Goal: Task Accomplishment & Management: Complete application form

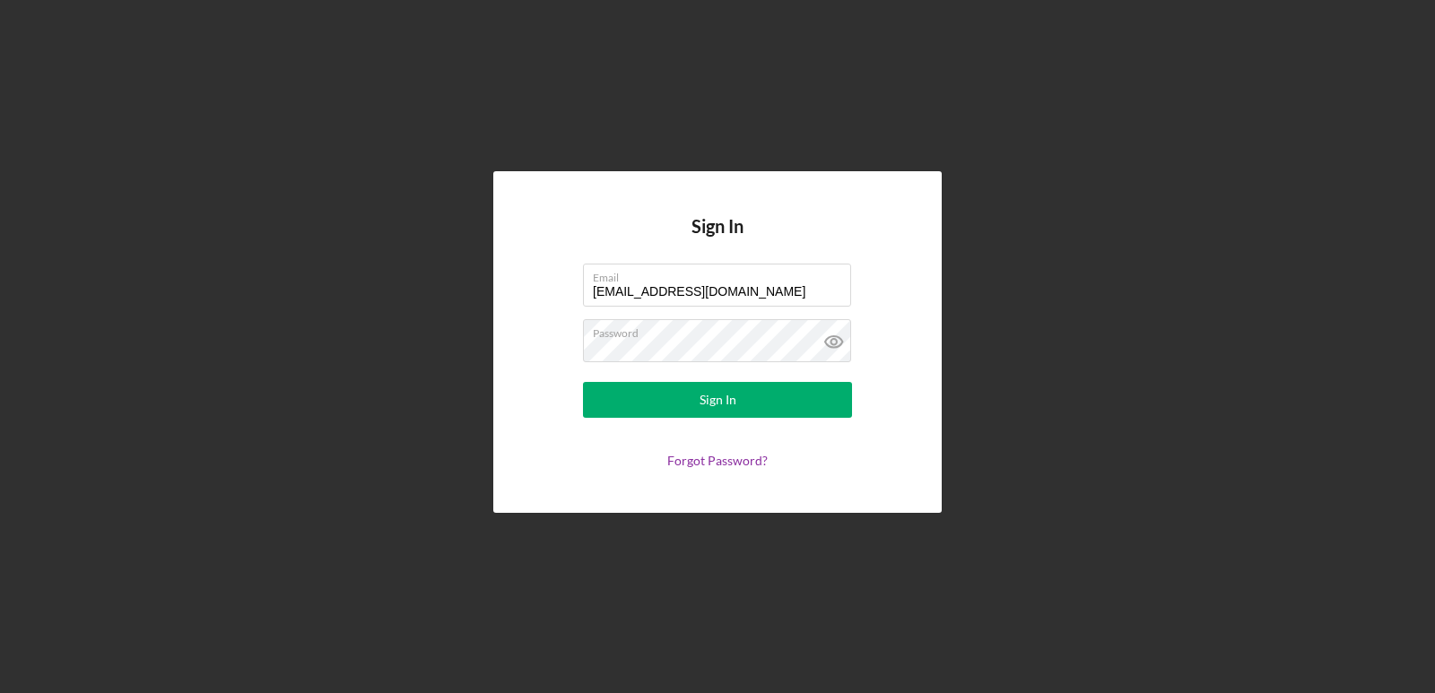
drag, startPoint x: 753, startPoint y: 287, endPoint x: 488, endPoint y: 322, distance: 267.8
click at [488, 323] on div "Sign In Email [EMAIL_ADDRESS][DOMAIN_NAME] Password Sign In Forgot Password?" at bounding box center [717, 342] width 1417 height 684
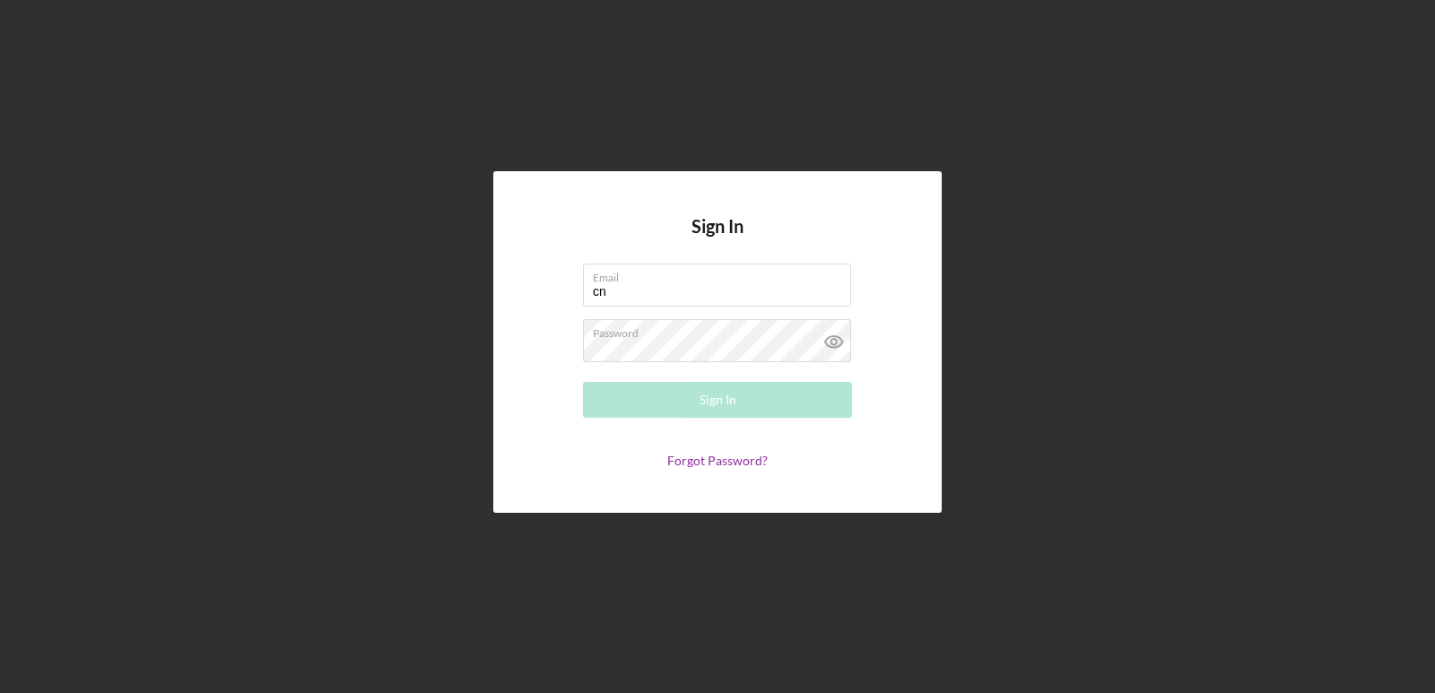
type input "[EMAIL_ADDRESS][DOMAIN_NAME]"
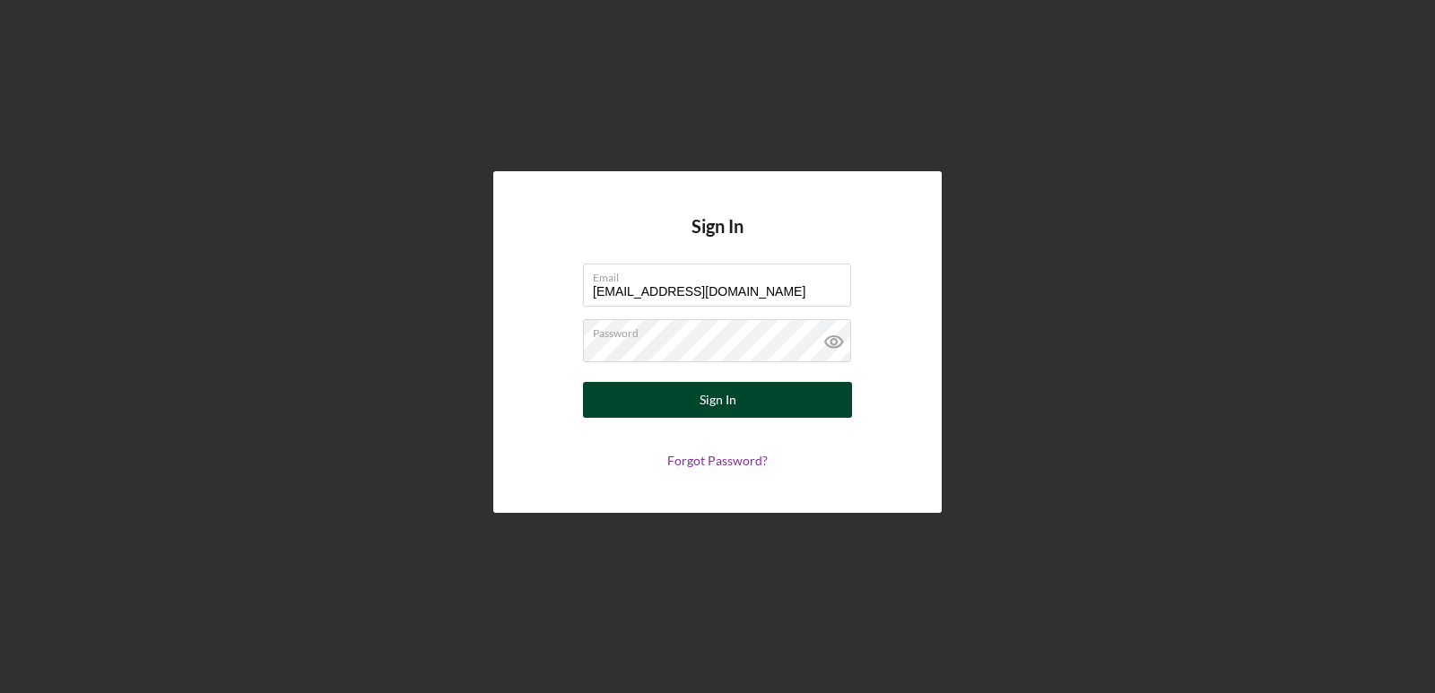
click at [715, 402] on div "Sign In" at bounding box center [718, 400] width 37 height 36
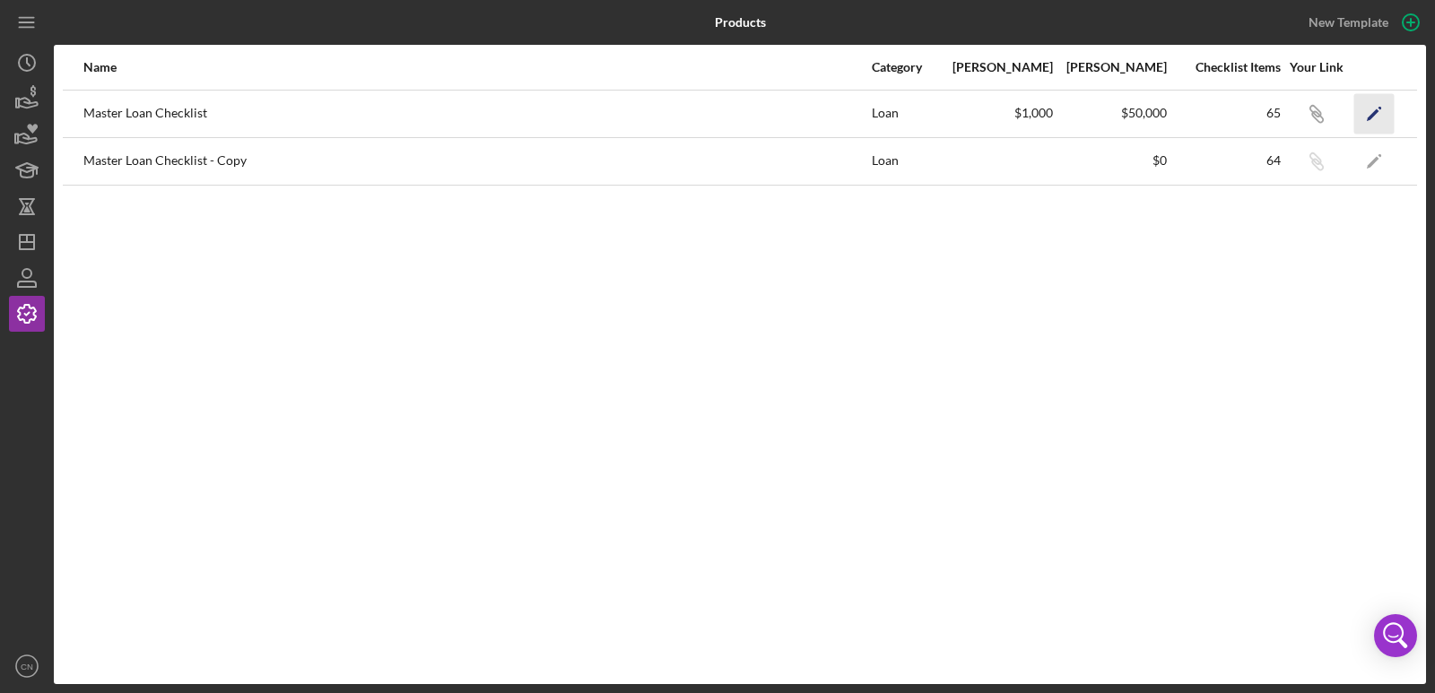
click at [1373, 109] on icon "Icon/Edit" at bounding box center [1374, 113] width 40 height 40
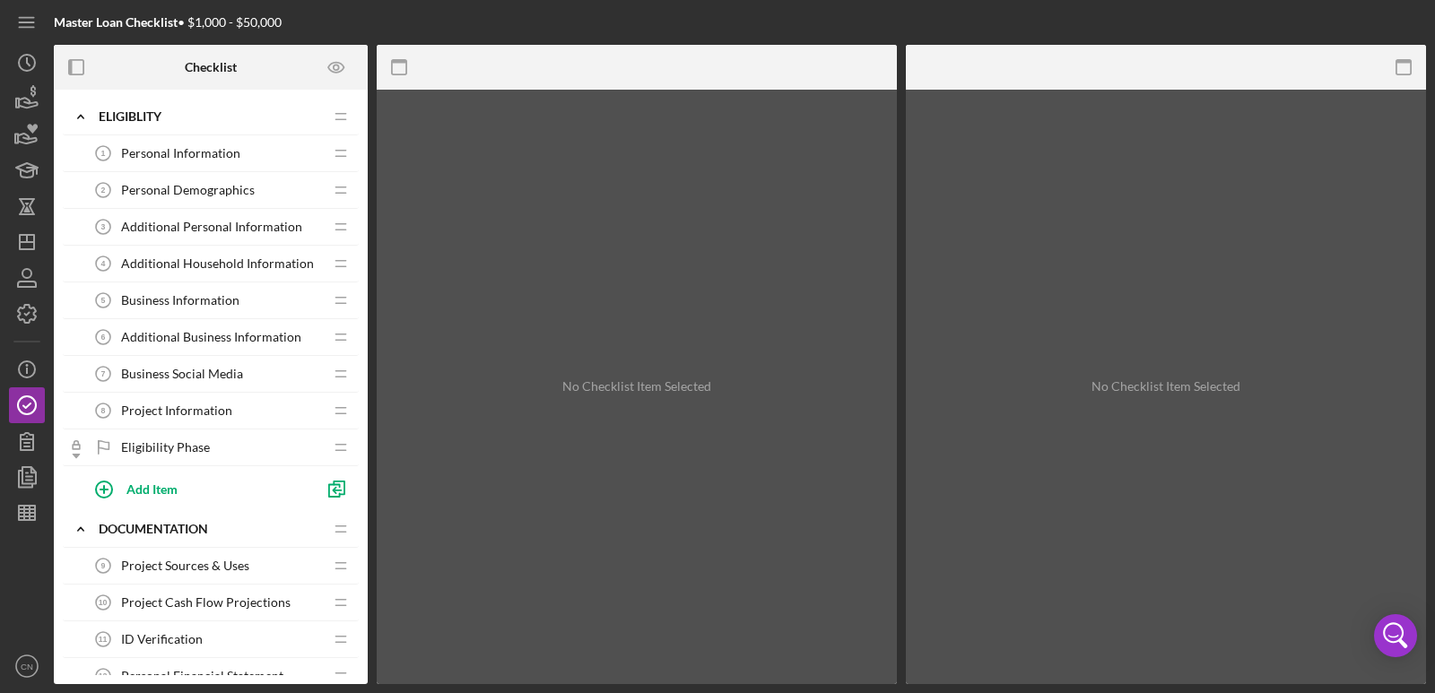
click at [182, 152] on span "Personal Information" at bounding box center [180, 153] width 119 height 14
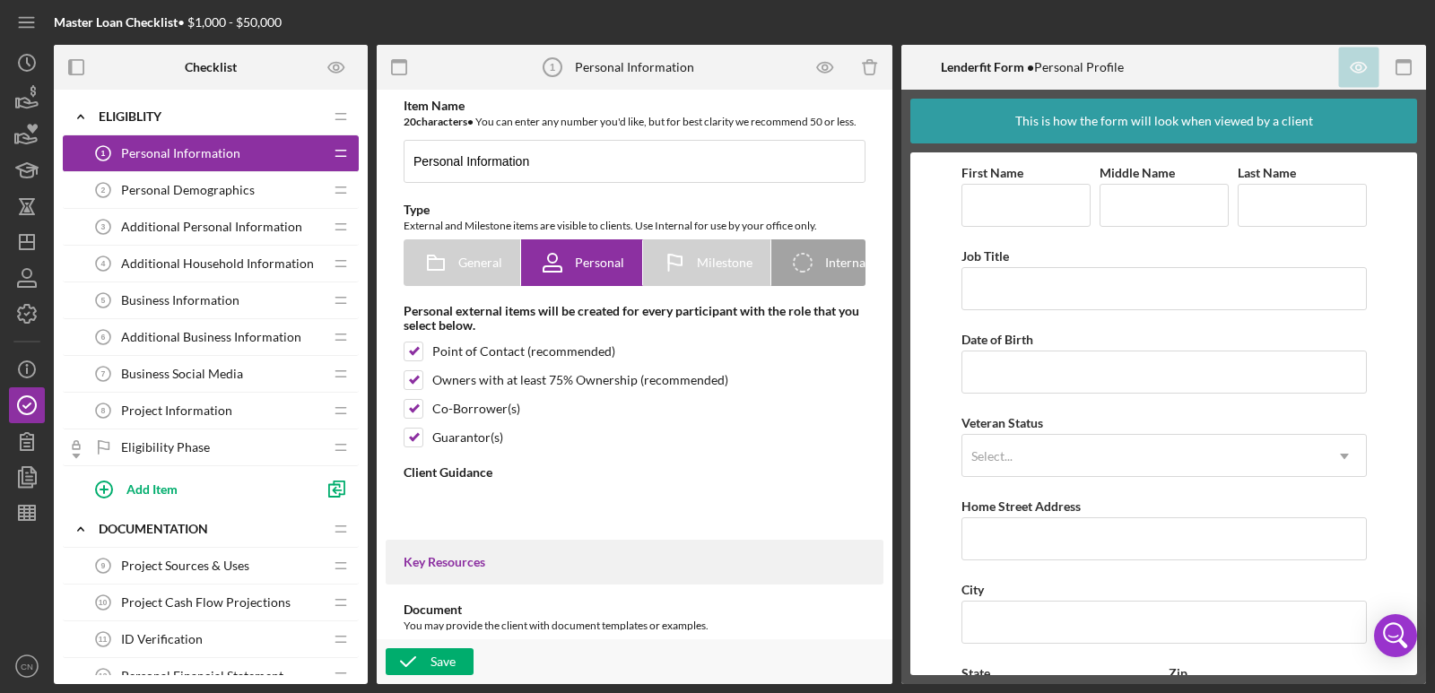
type textarea "<div> <p class="MsoNormal" style="margin-bottom: 0in; line-height: normal; back…"
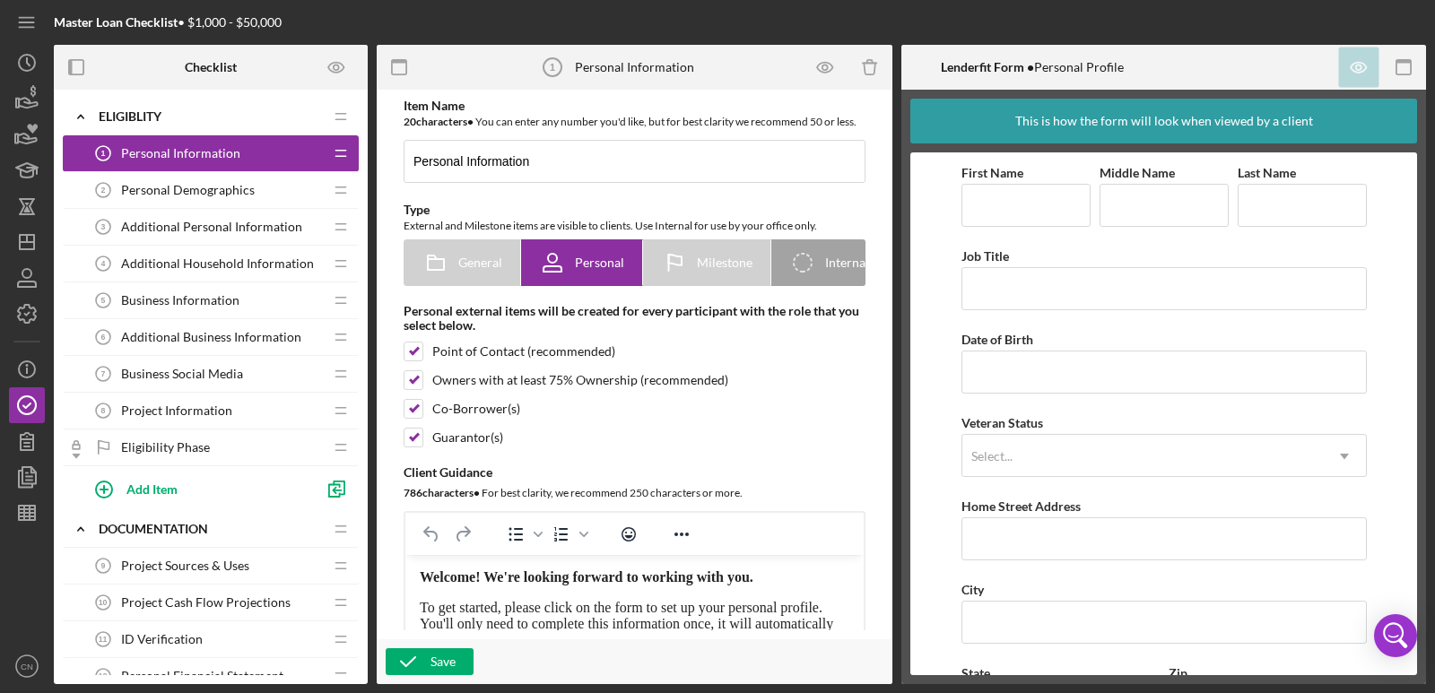
click at [167, 188] on span "Personal Demographics" at bounding box center [188, 190] width 134 height 14
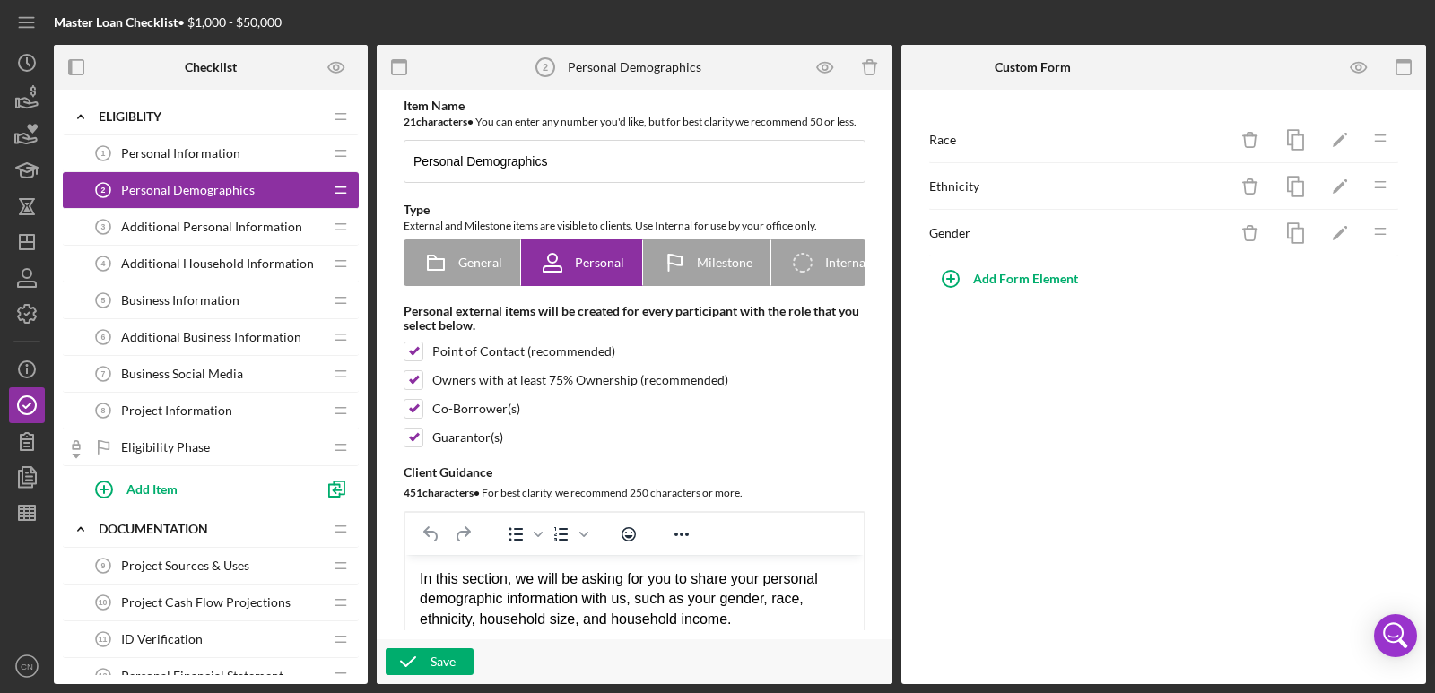
click at [169, 223] on span "Additional Personal Information" at bounding box center [211, 227] width 181 height 14
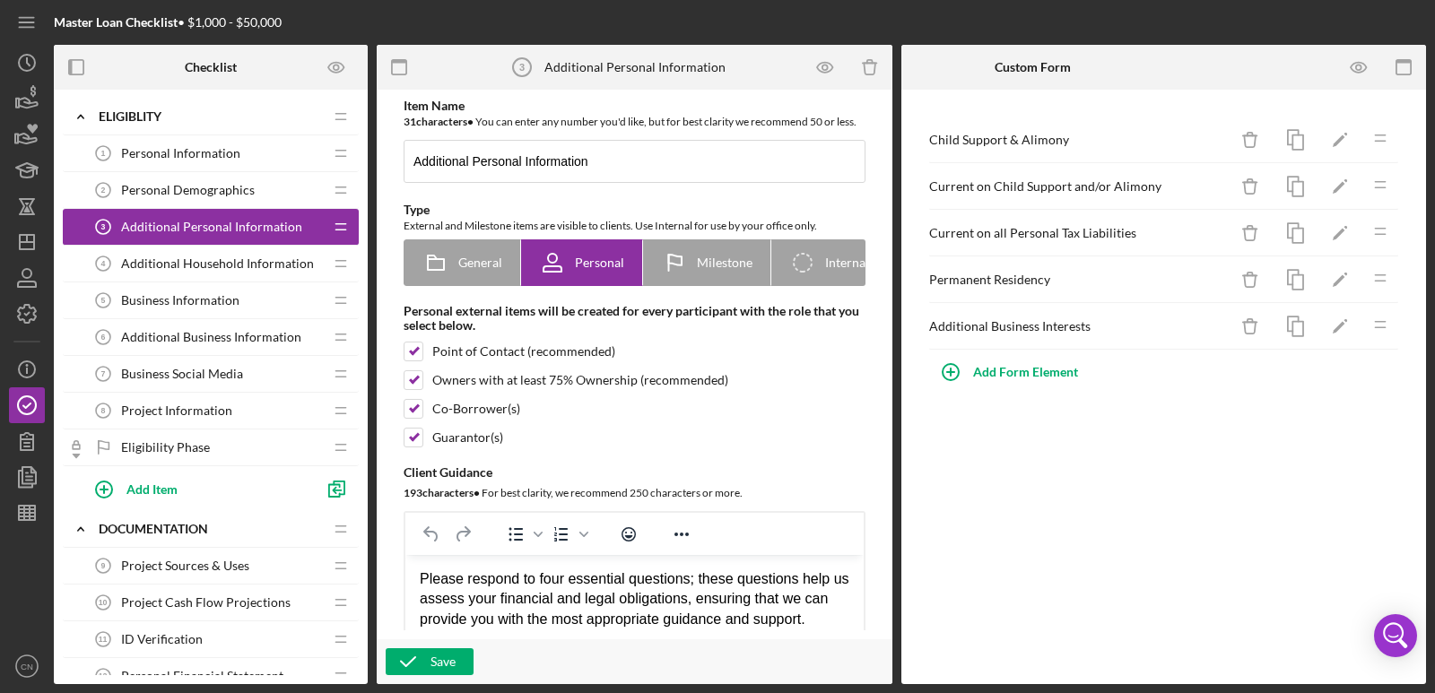
click at [211, 265] on span "Additional Household Information" at bounding box center [217, 263] width 193 height 14
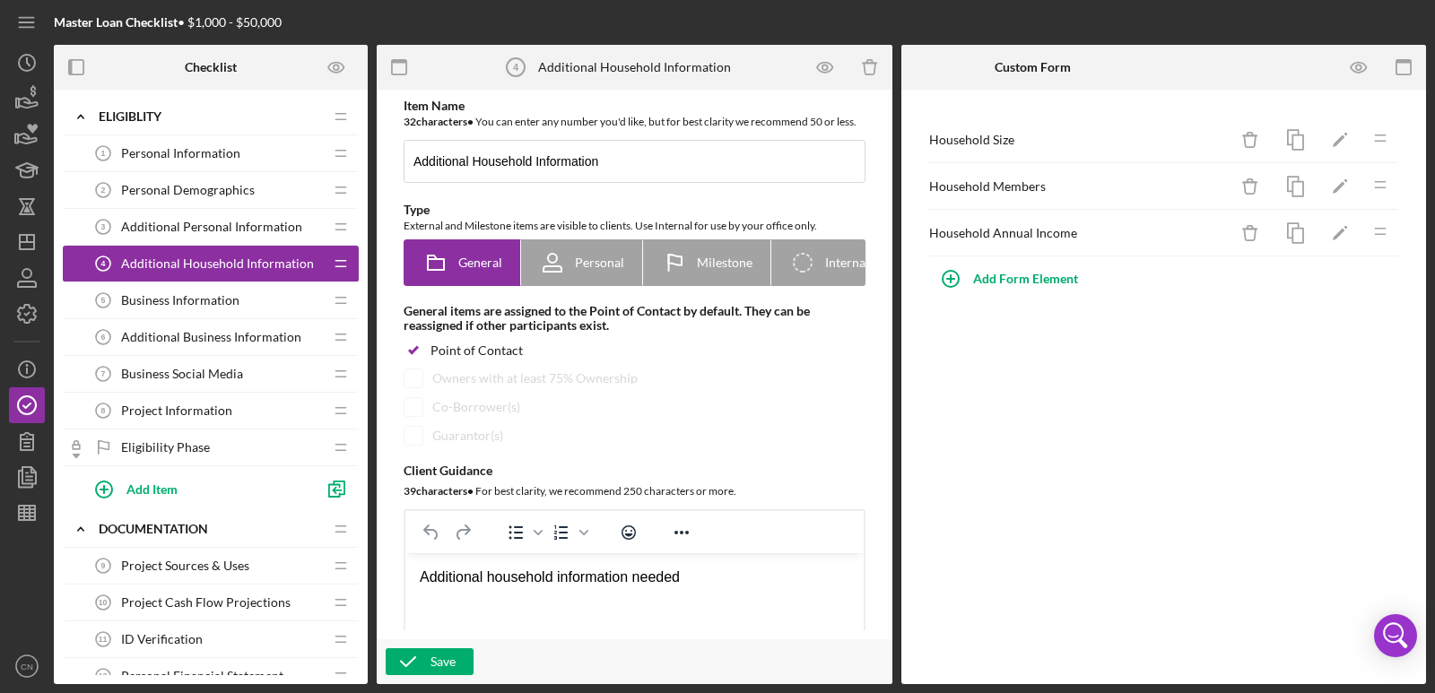
click at [236, 296] on div "Business Information 5 Business Information" at bounding box center [204, 301] width 238 height 36
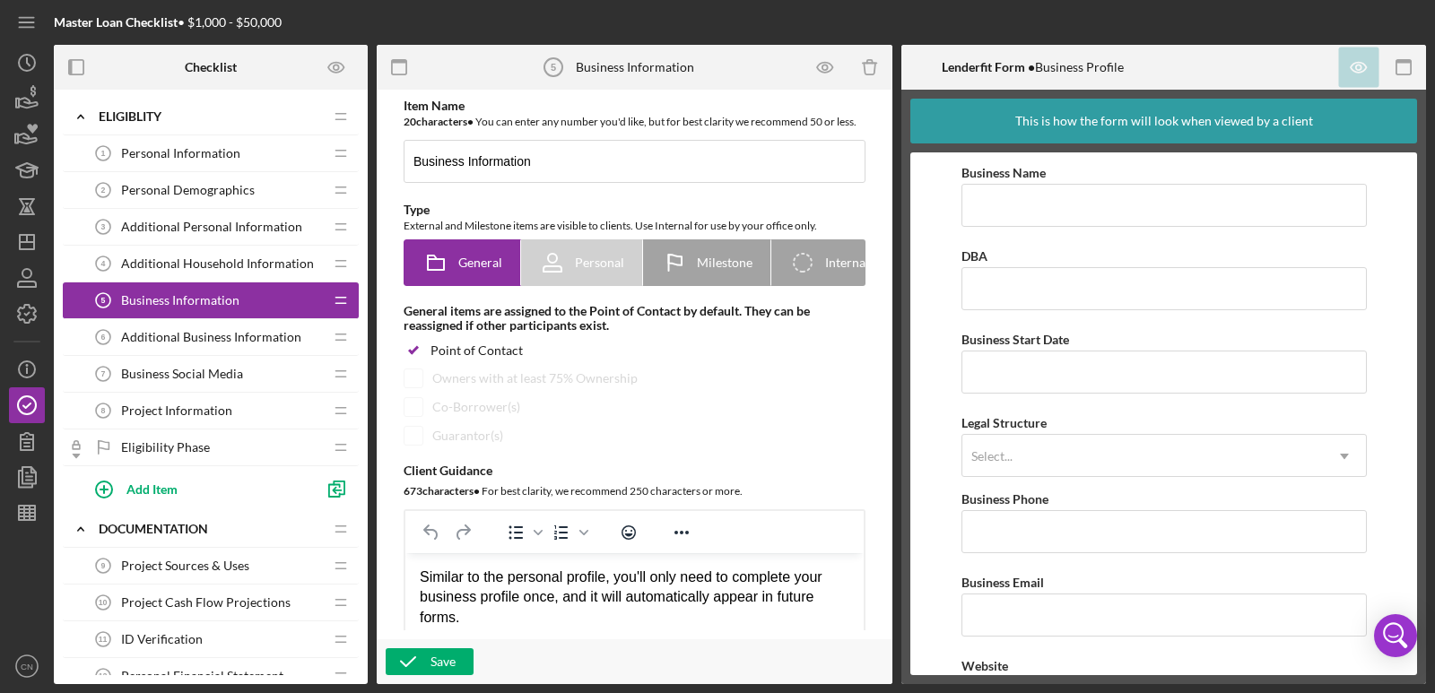
click at [224, 339] on span "Additional Business Information" at bounding box center [211, 337] width 180 height 14
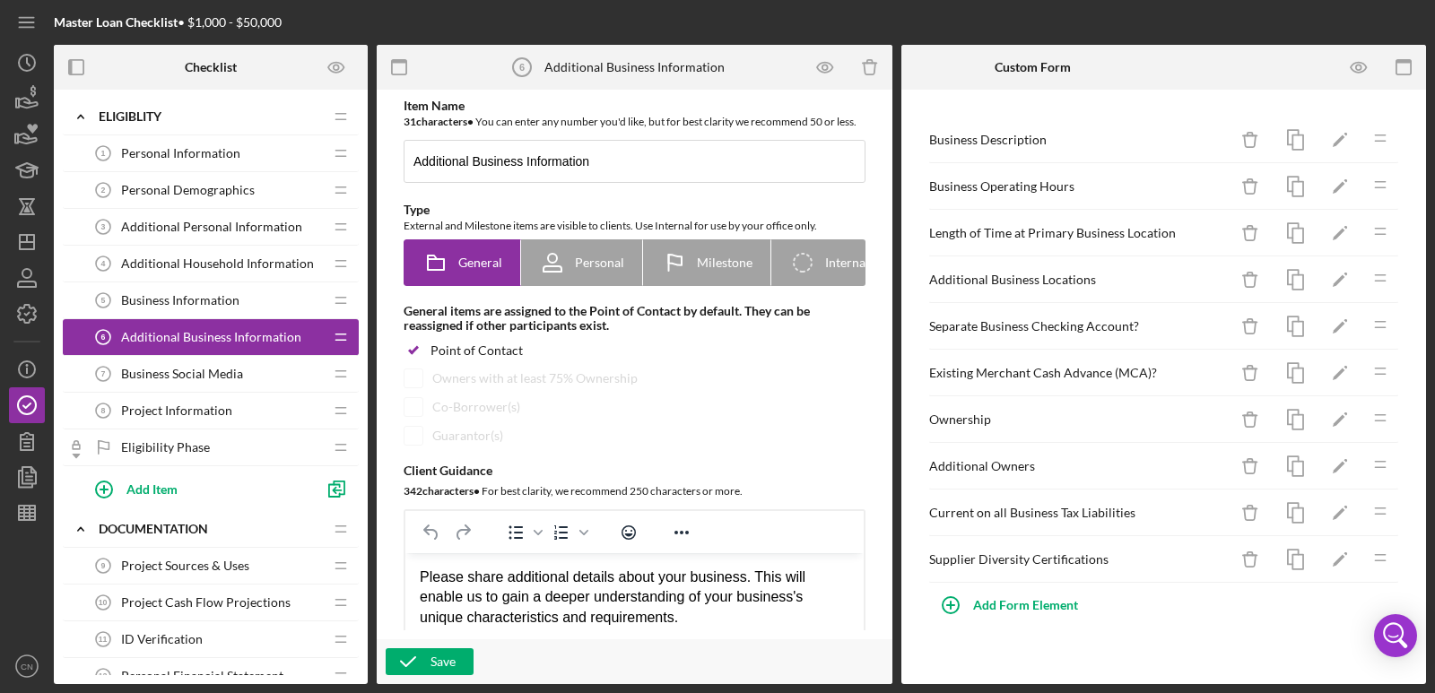
click at [1030, 555] on div "Supplier Diversity Certifications" at bounding box center [1078, 559] width 299 height 14
click at [1337, 556] on icon "Icon/Edit" at bounding box center [1340, 560] width 40 height 40
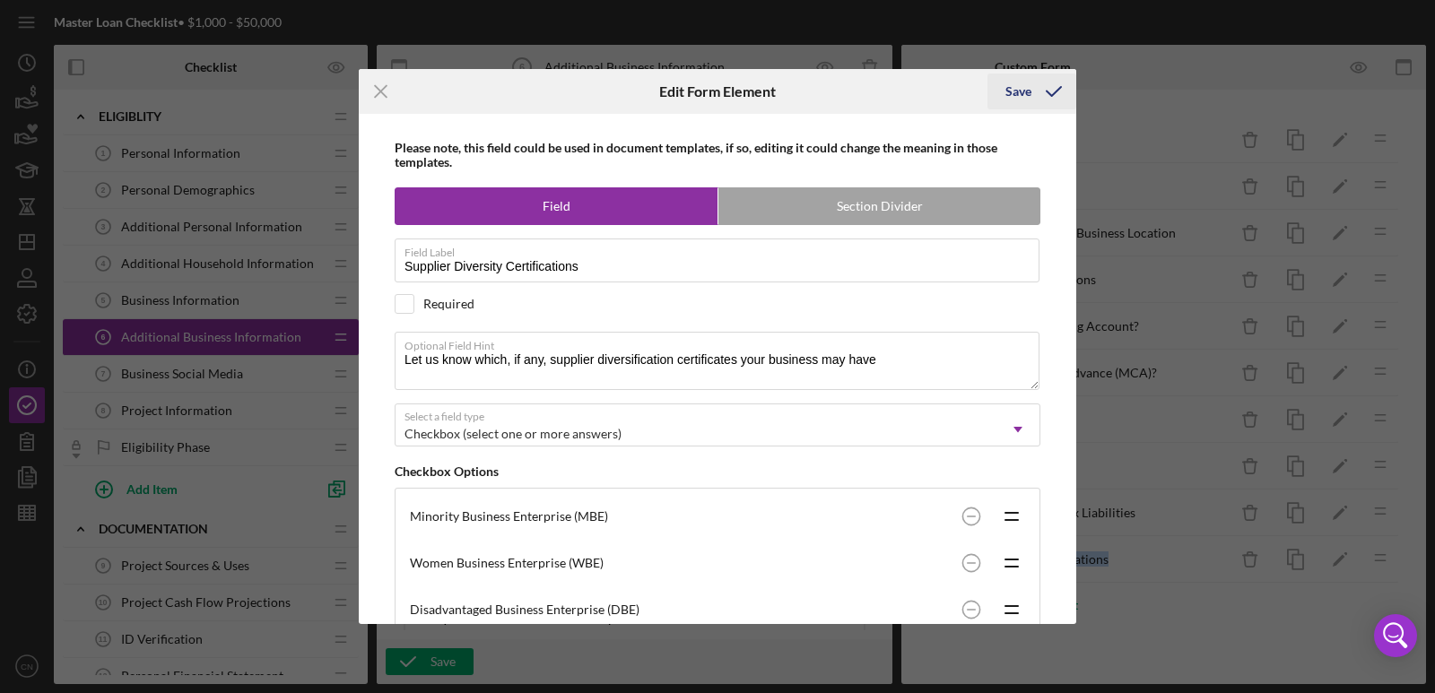
click at [1051, 93] on icon "submit" at bounding box center [1053, 91] width 45 height 45
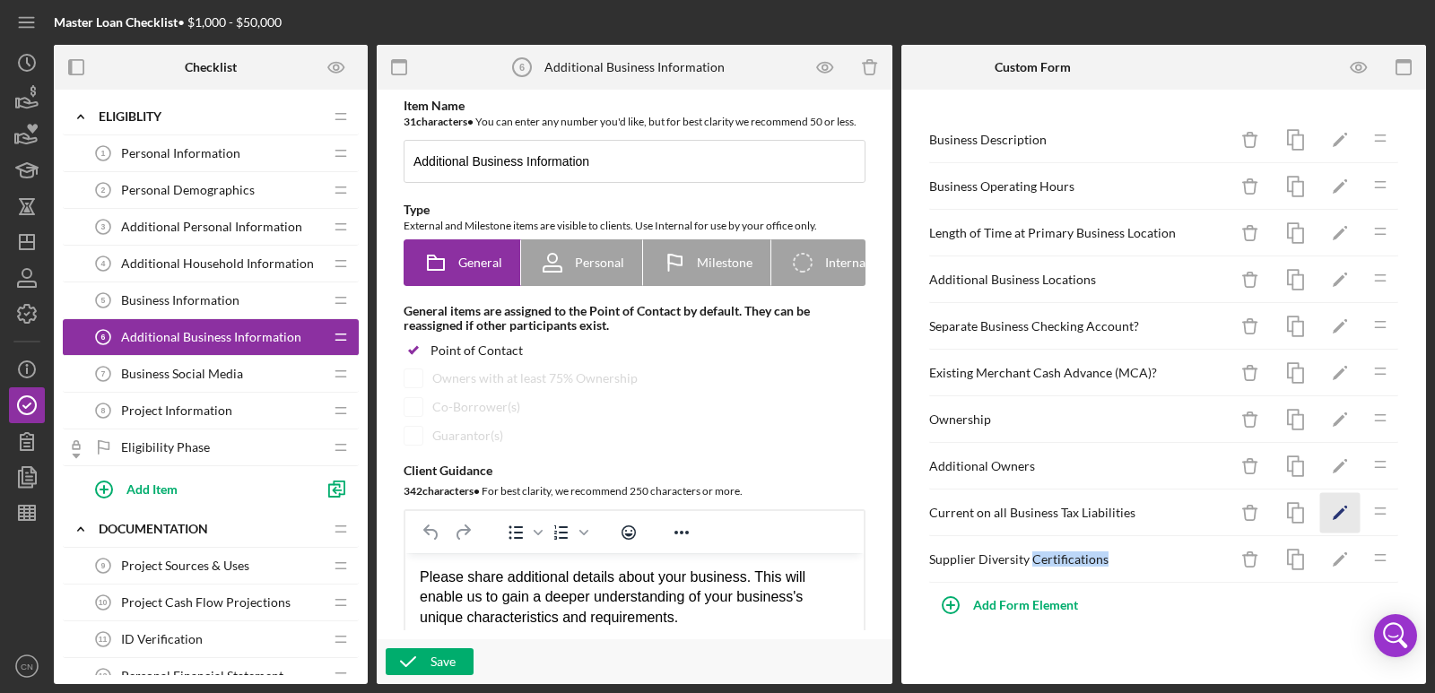
click at [1339, 513] on polygon "button" at bounding box center [1339, 515] width 13 height 13
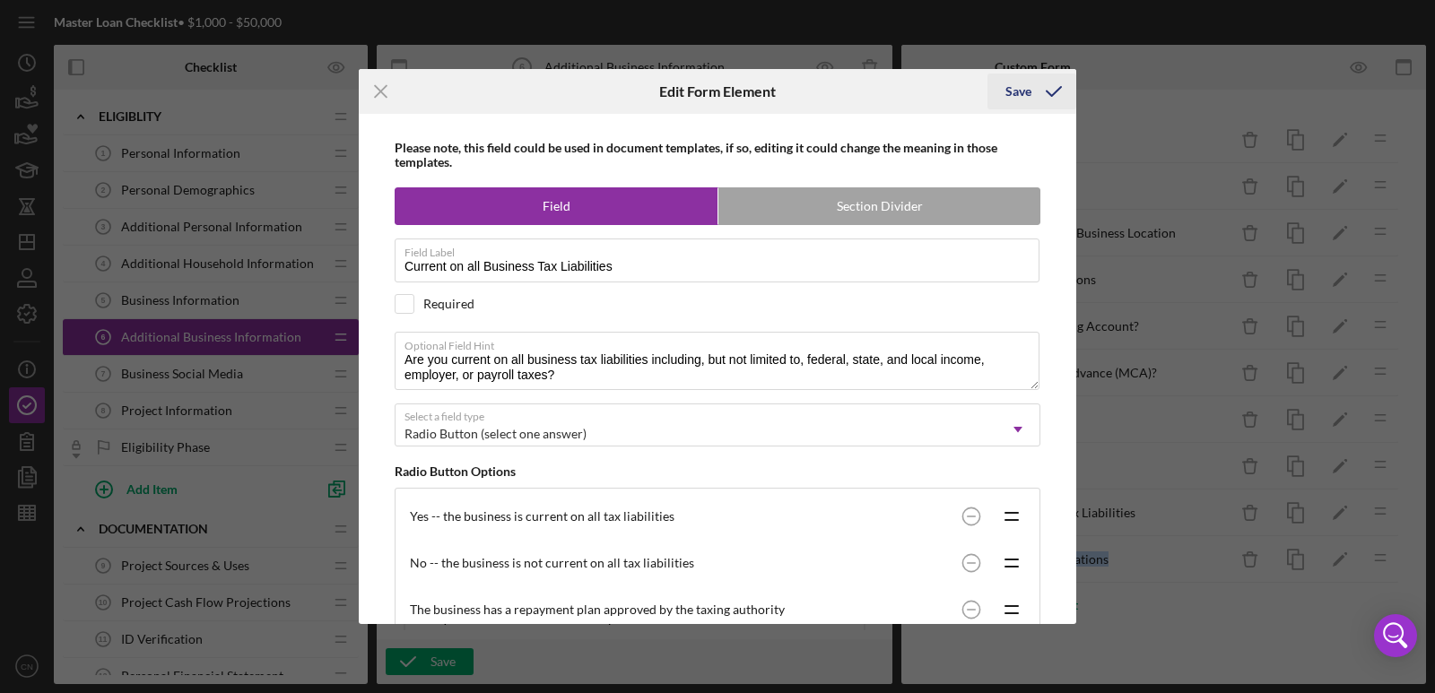
click at [1056, 81] on icon "submit" at bounding box center [1053, 91] width 45 height 45
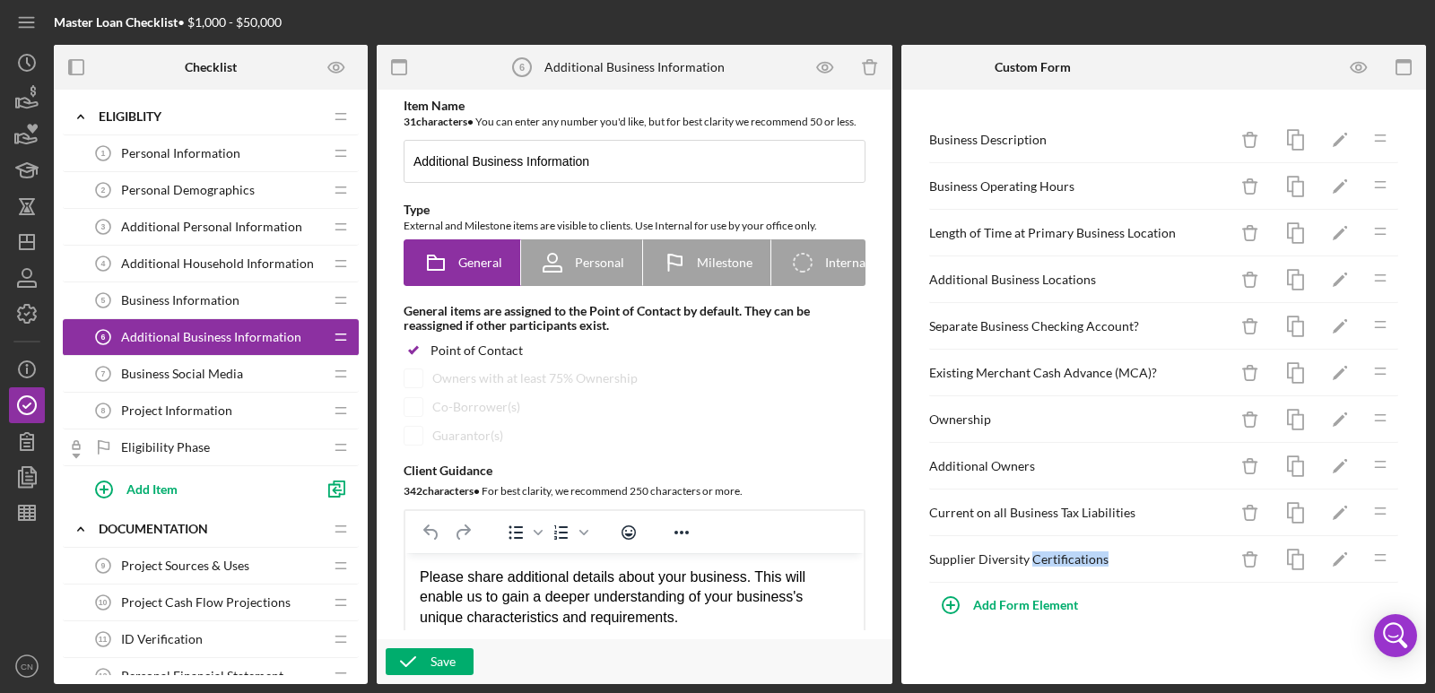
click at [185, 381] on span "Business Social Media" at bounding box center [182, 374] width 122 height 14
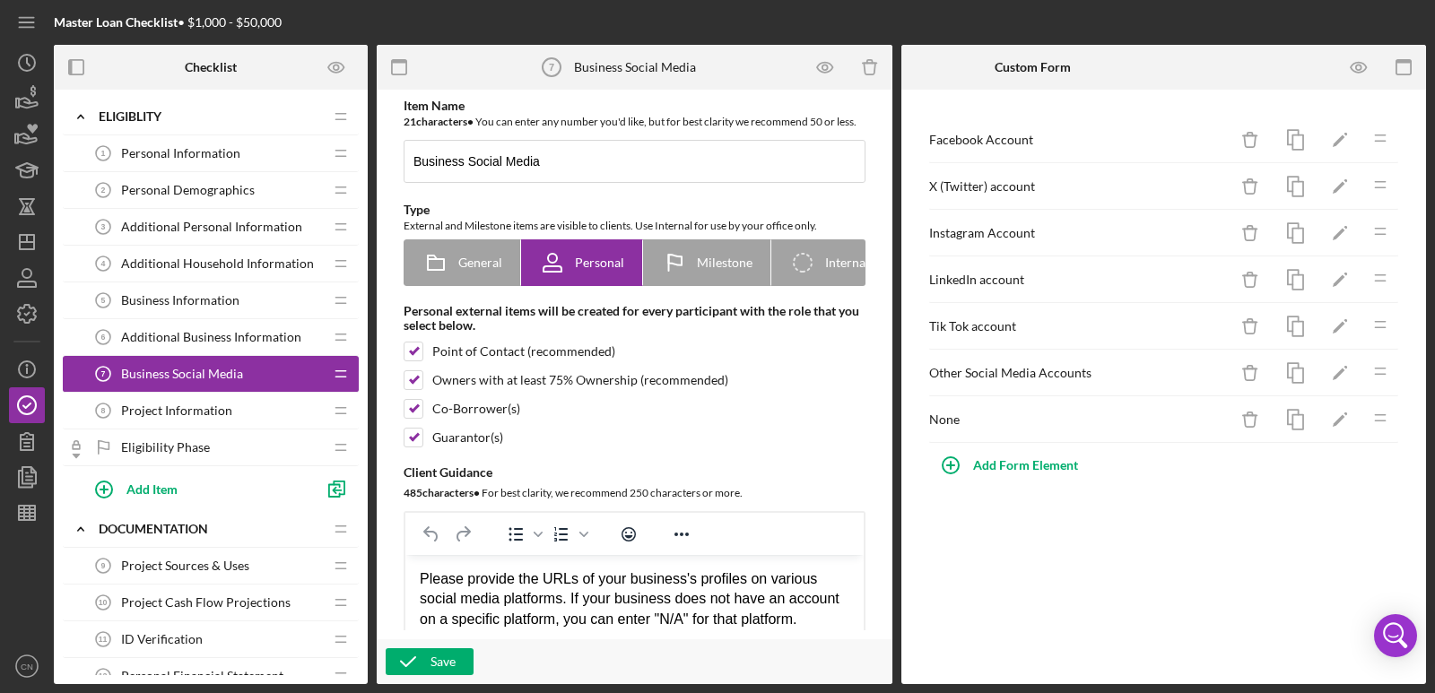
click at [179, 411] on span "Project Information" at bounding box center [176, 411] width 111 height 14
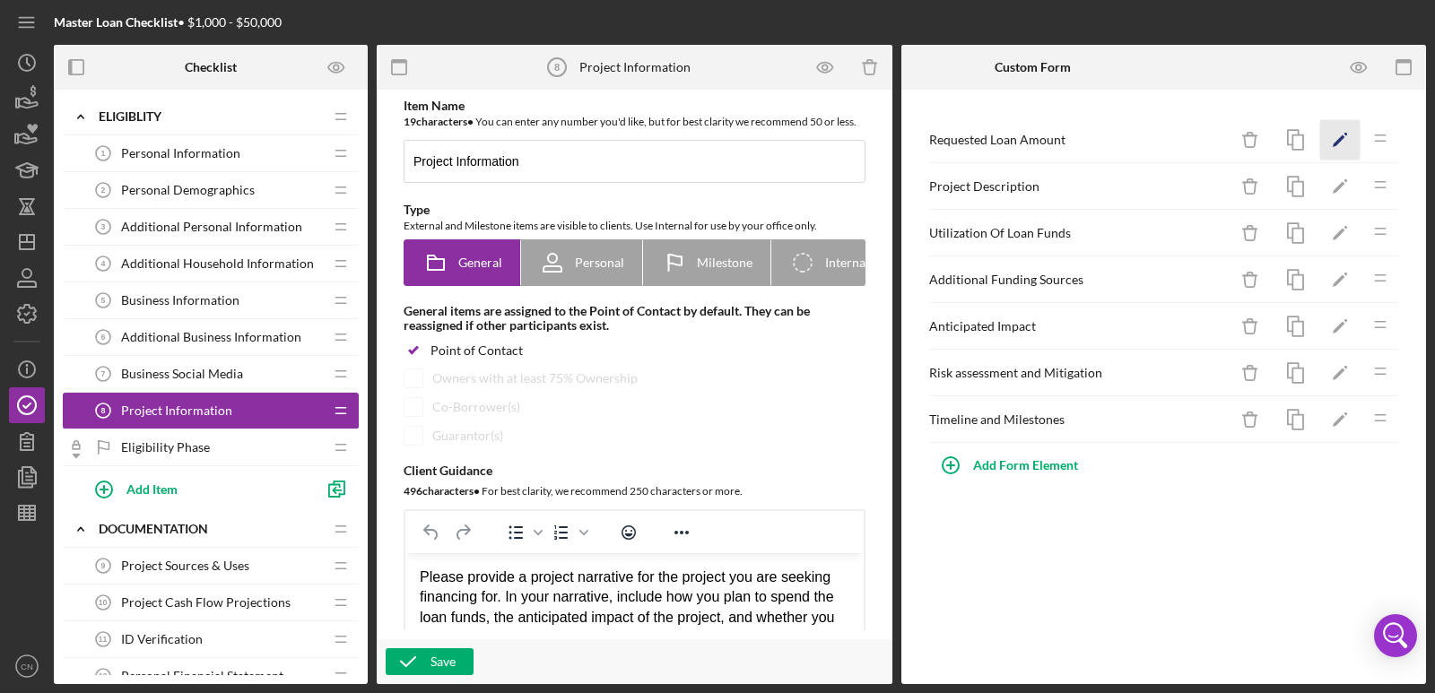
click at [1338, 136] on icon "Icon/Edit" at bounding box center [1340, 140] width 40 height 40
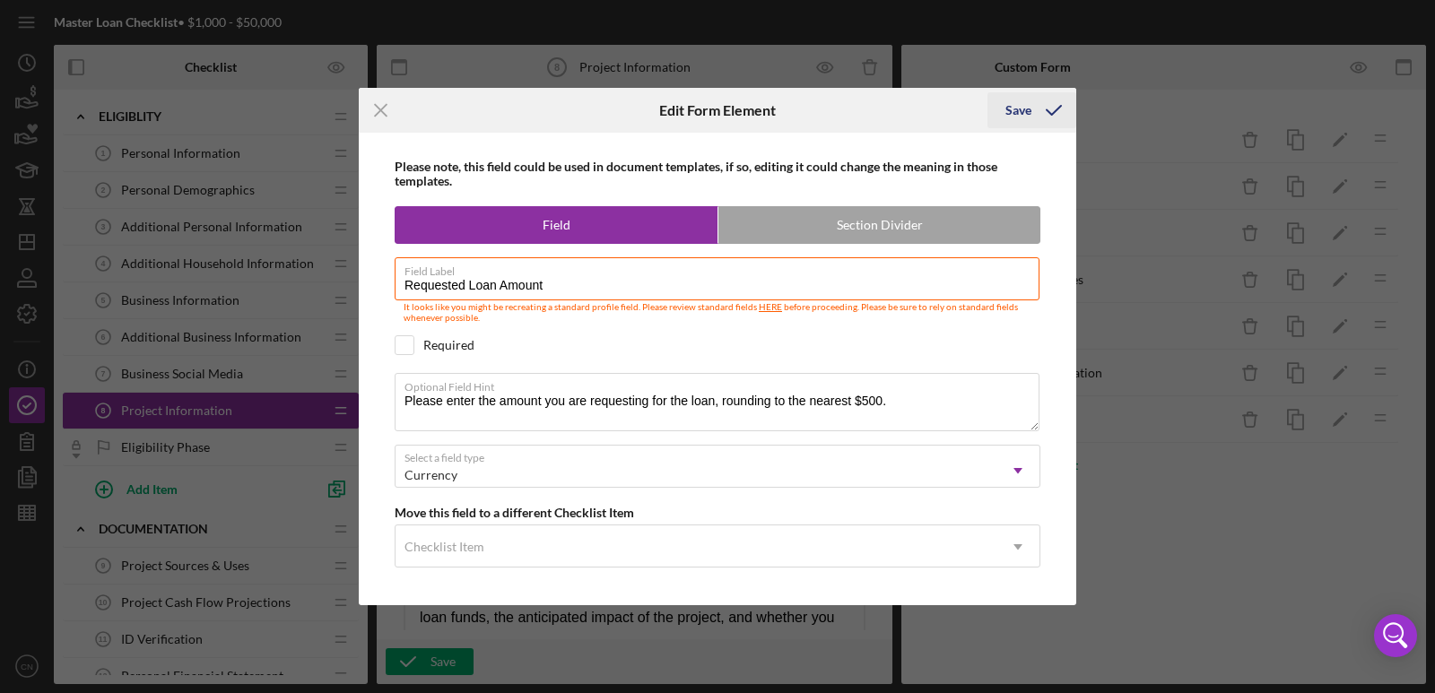
click at [1056, 109] on polyline "submit" at bounding box center [1054, 110] width 14 height 9
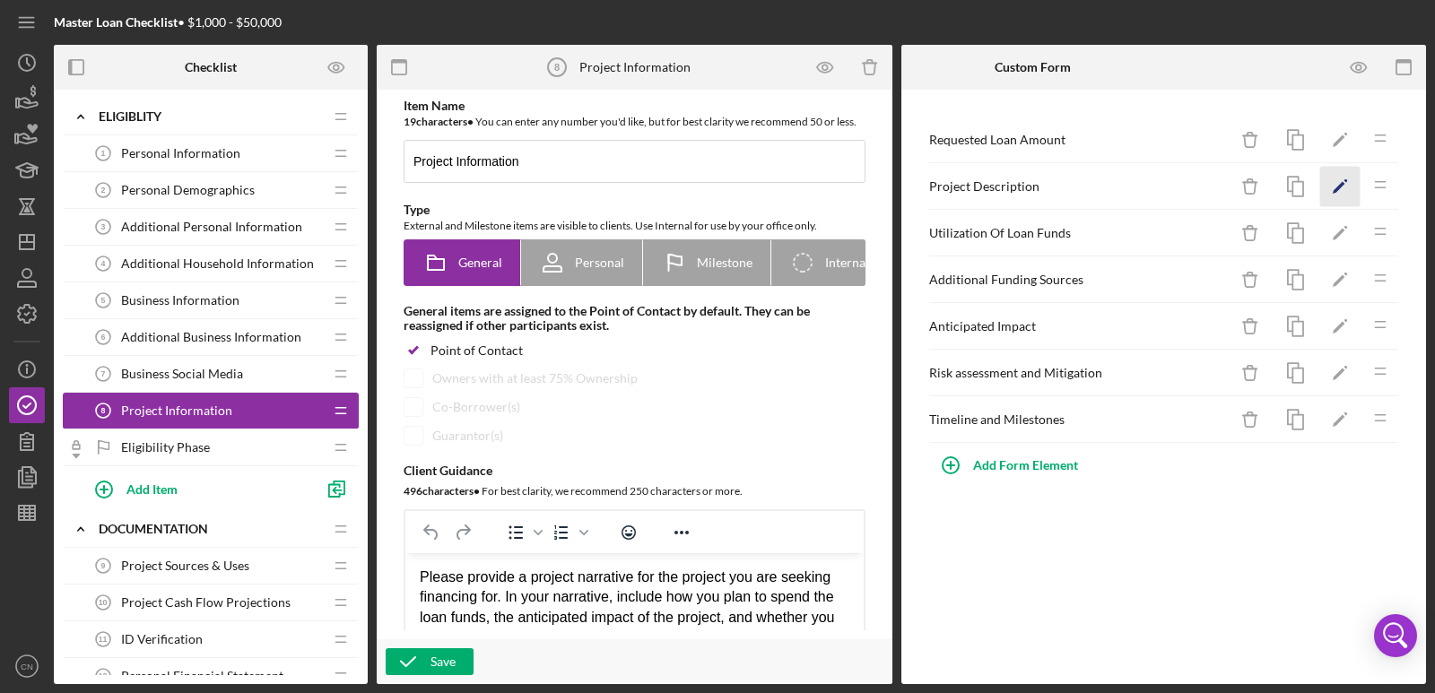
click at [1340, 184] on icon "Icon/Edit" at bounding box center [1340, 187] width 40 height 40
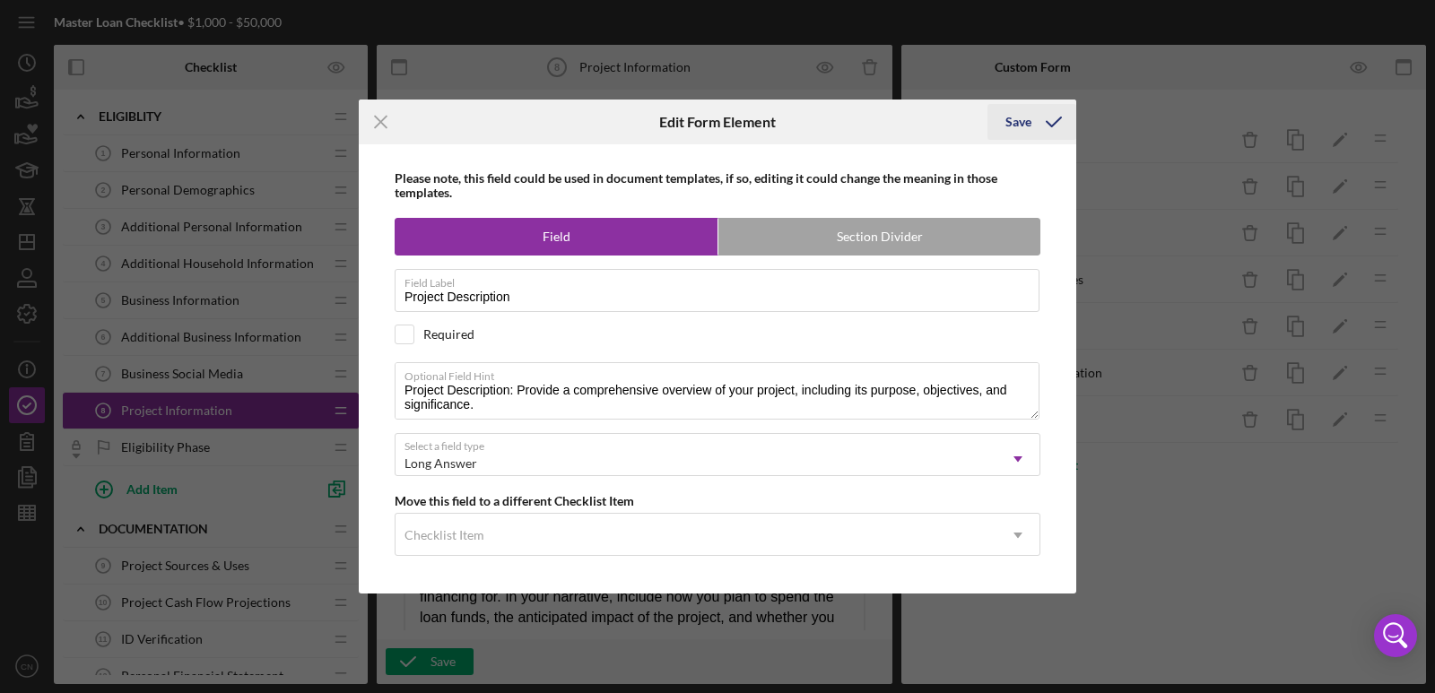
click at [1049, 125] on polyline "submit" at bounding box center [1054, 121] width 14 height 9
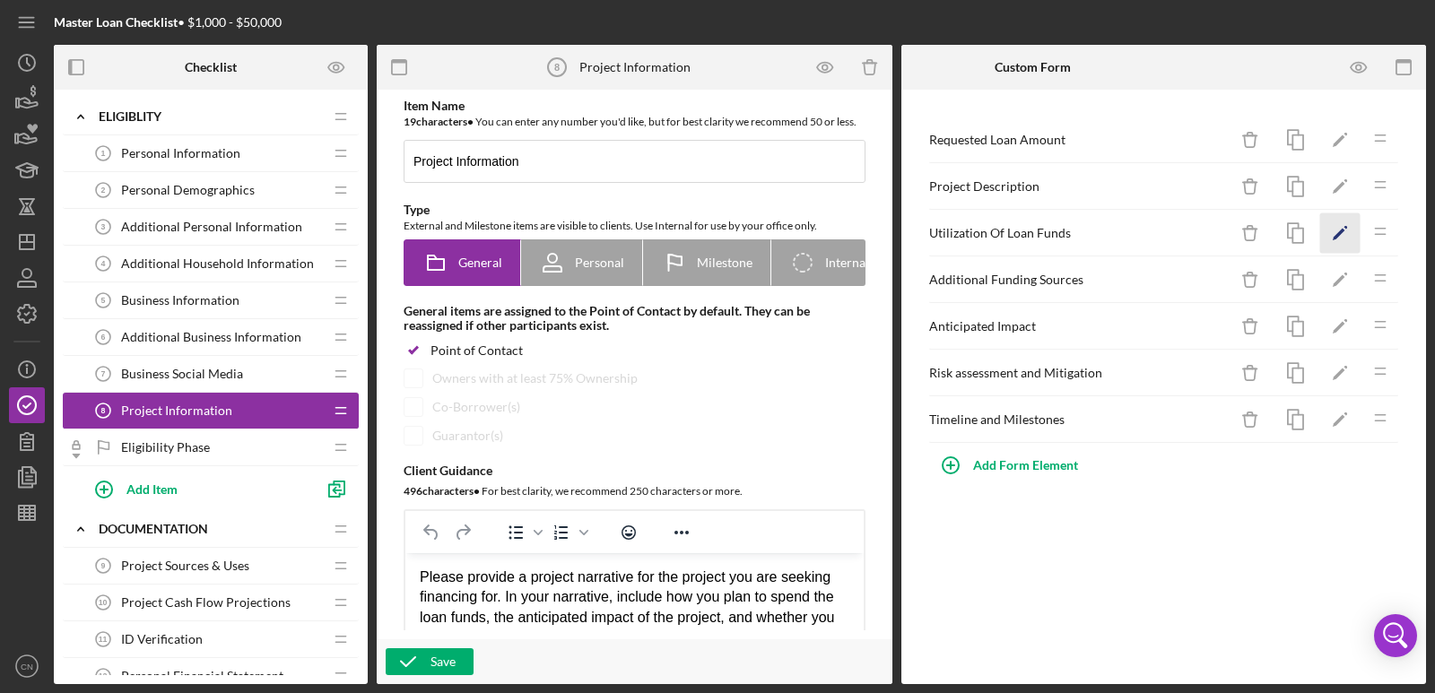
click at [1338, 239] on icon "Icon/Edit" at bounding box center [1340, 233] width 40 height 40
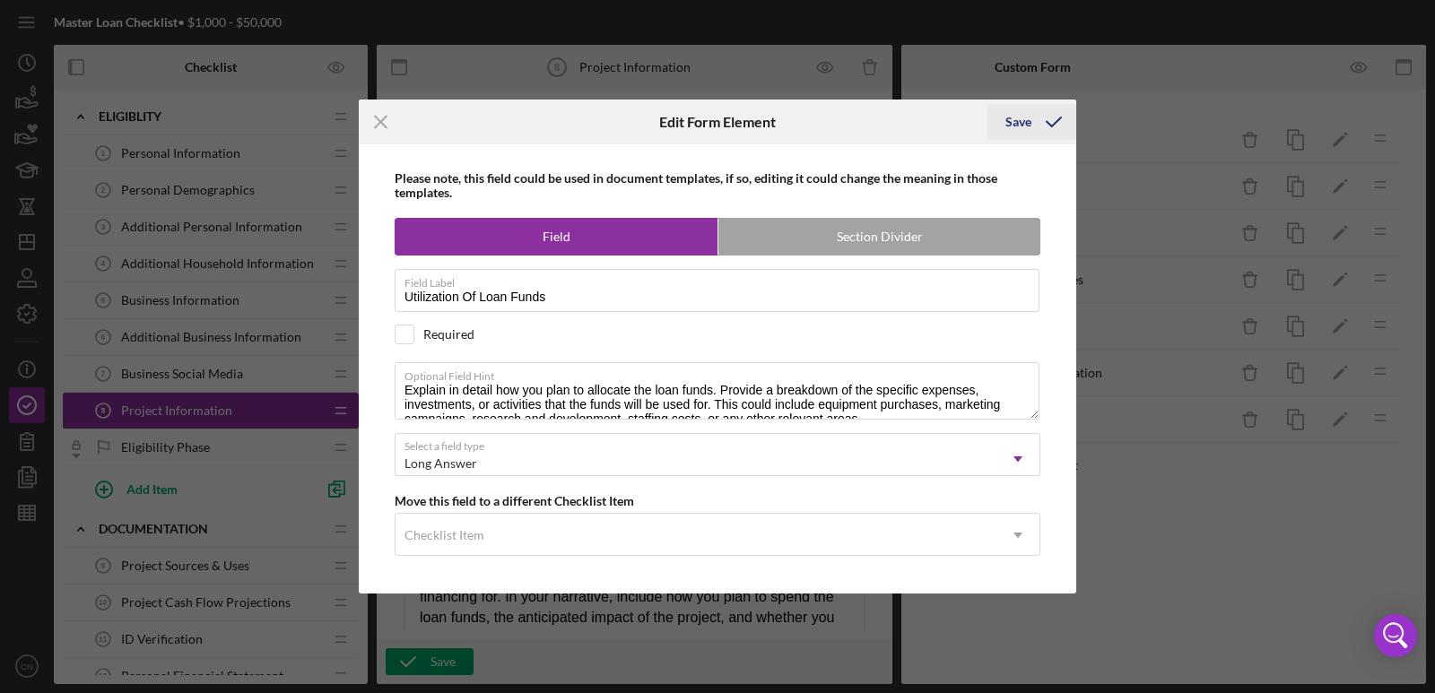
click at [1058, 118] on icon "submit" at bounding box center [1053, 122] width 45 height 45
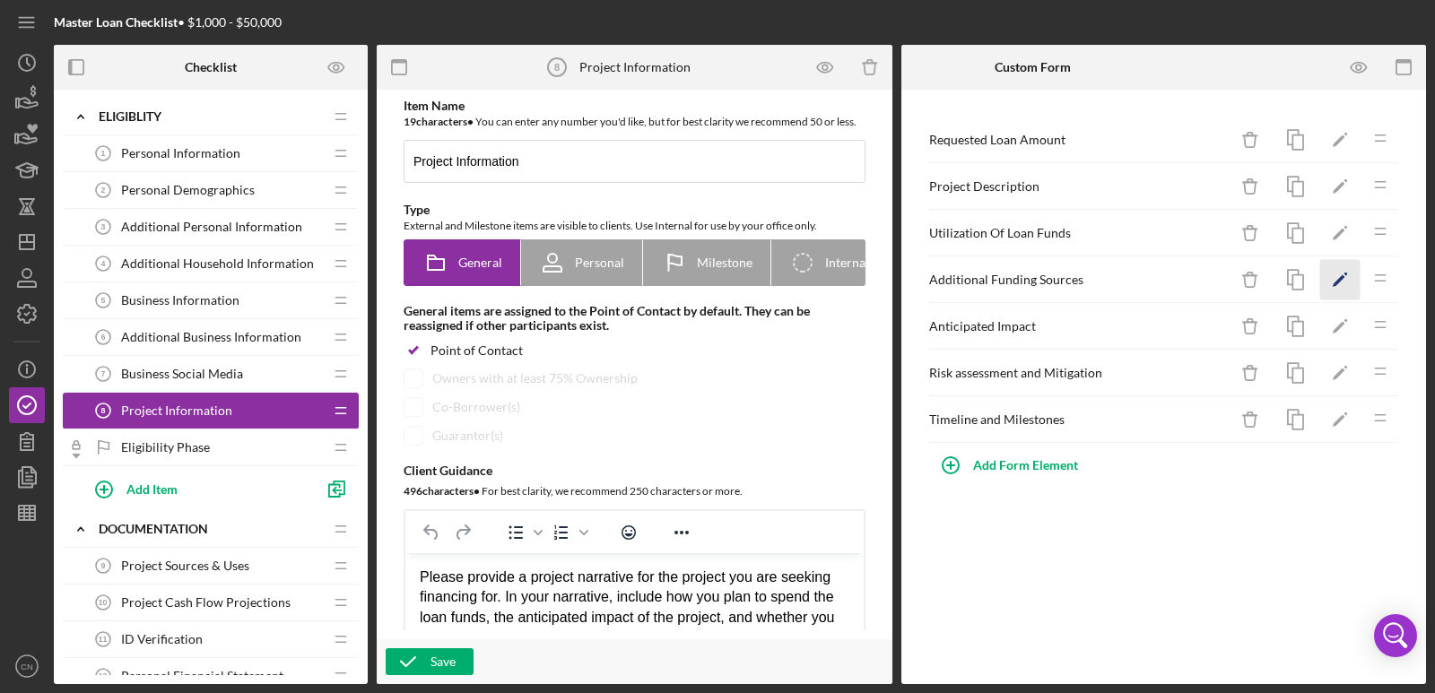
click at [1339, 275] on icon "Icon/Edit" at bounding box center [1340, 280] width 40 height 40
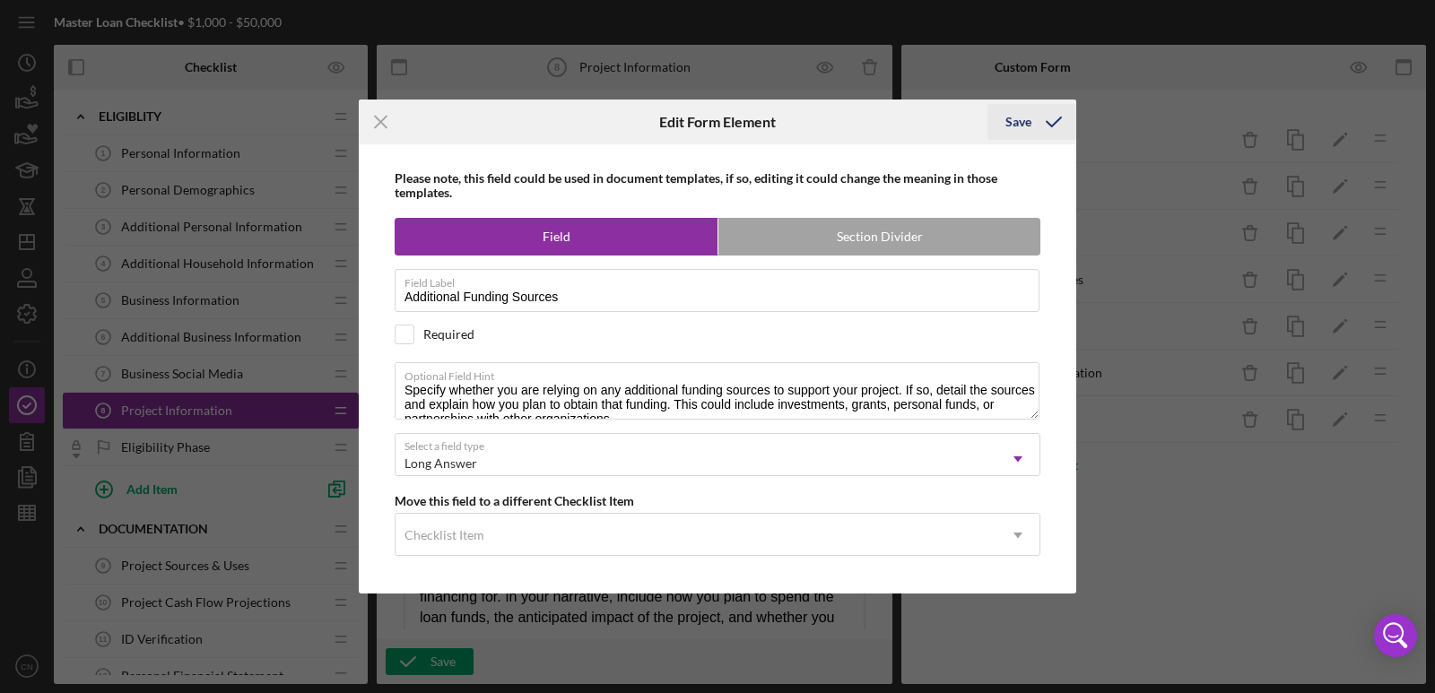
click at [1056, 120] on icon "submit" at bounding box center [1053, 122] width 45 height 45
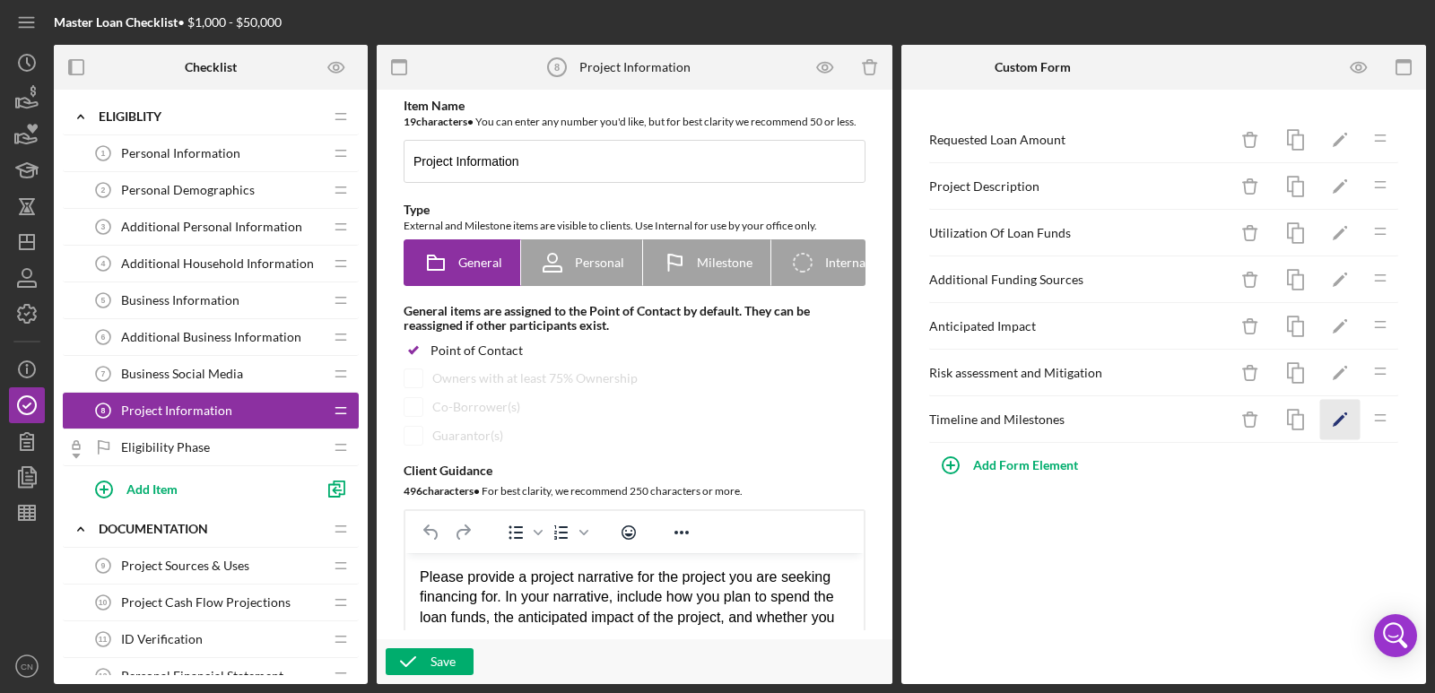
click at [1334, 418] on icon "Icon/Edit" at bounding box center [1340, 420] width 40 height 40
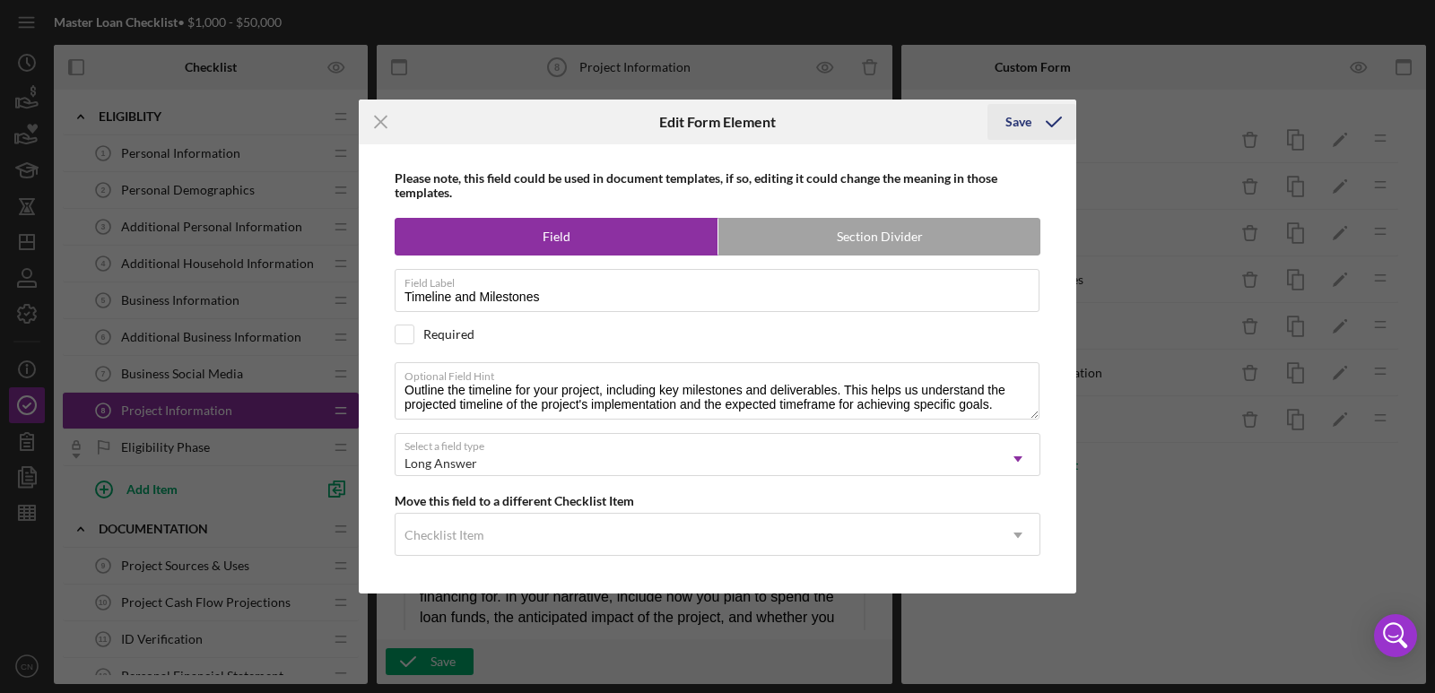
click at [1054, 118] on icon "submit" at bounding box center [1053, 122] width 45 height 45
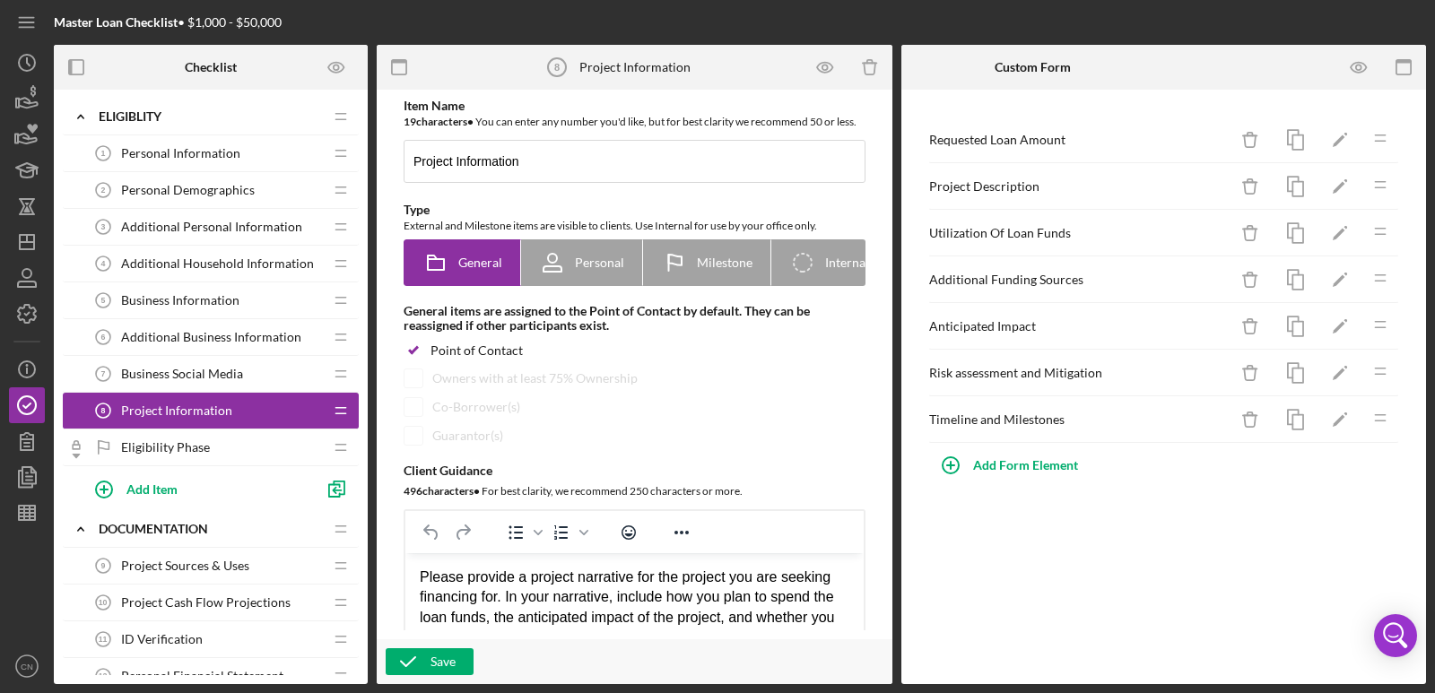
click at [202, 160] on span "Personal Information" at bounding box center [180, 153] width 119 height 14
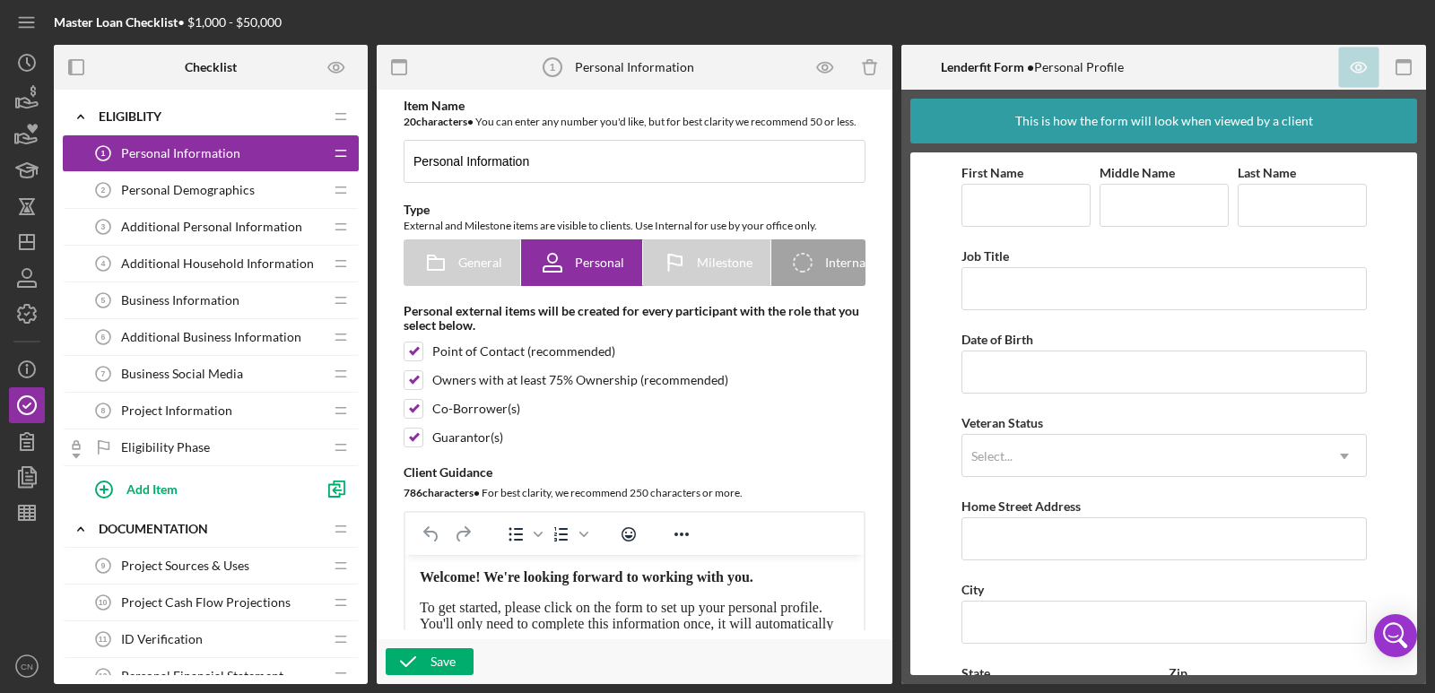
click at [219, 193] on span "Personal Demographics" at bounding box center [188, 190] width 134 height 14
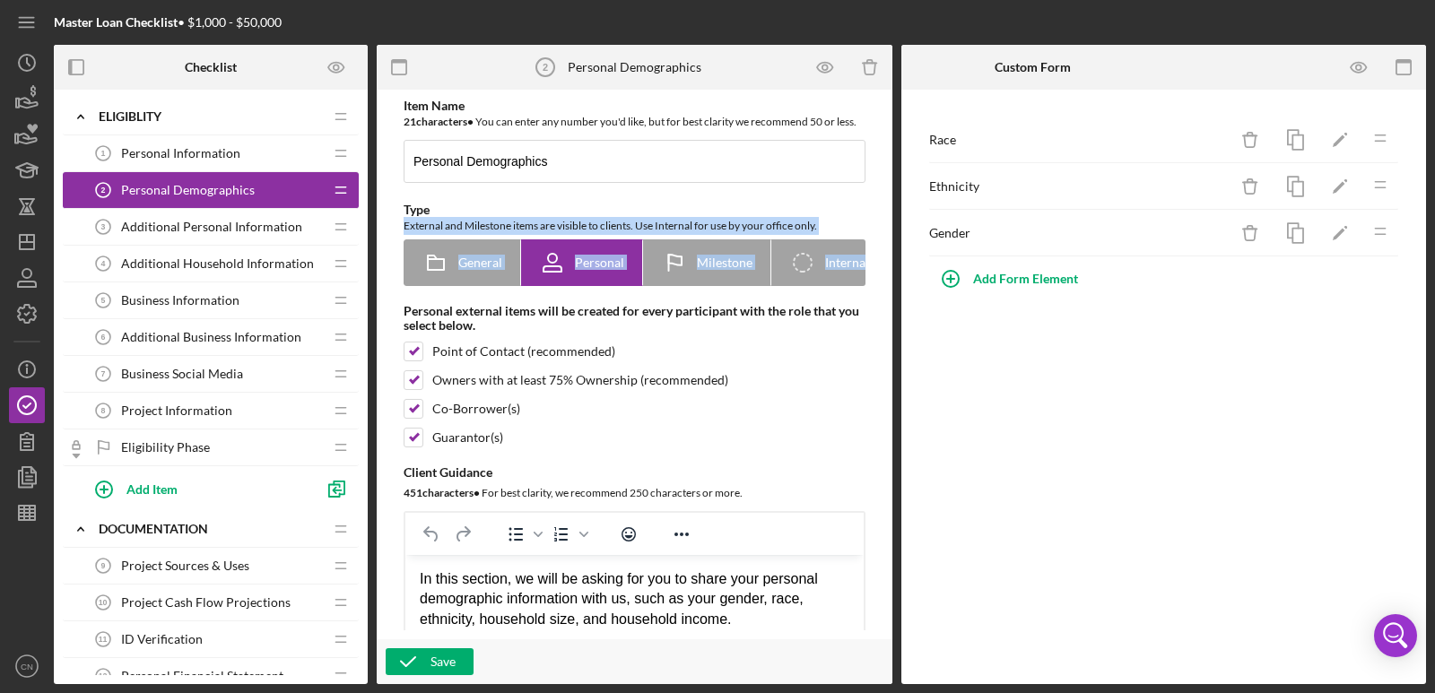
click at [886, 239] on div "Item Name 21 character s • You can enter any number you'd like, but for best cl…" at bounding box center [635, 387] width 516 height 595
click at [181, 223] on span "Additional Personal Information" at bounding box center [211, 227] width 181 height 14
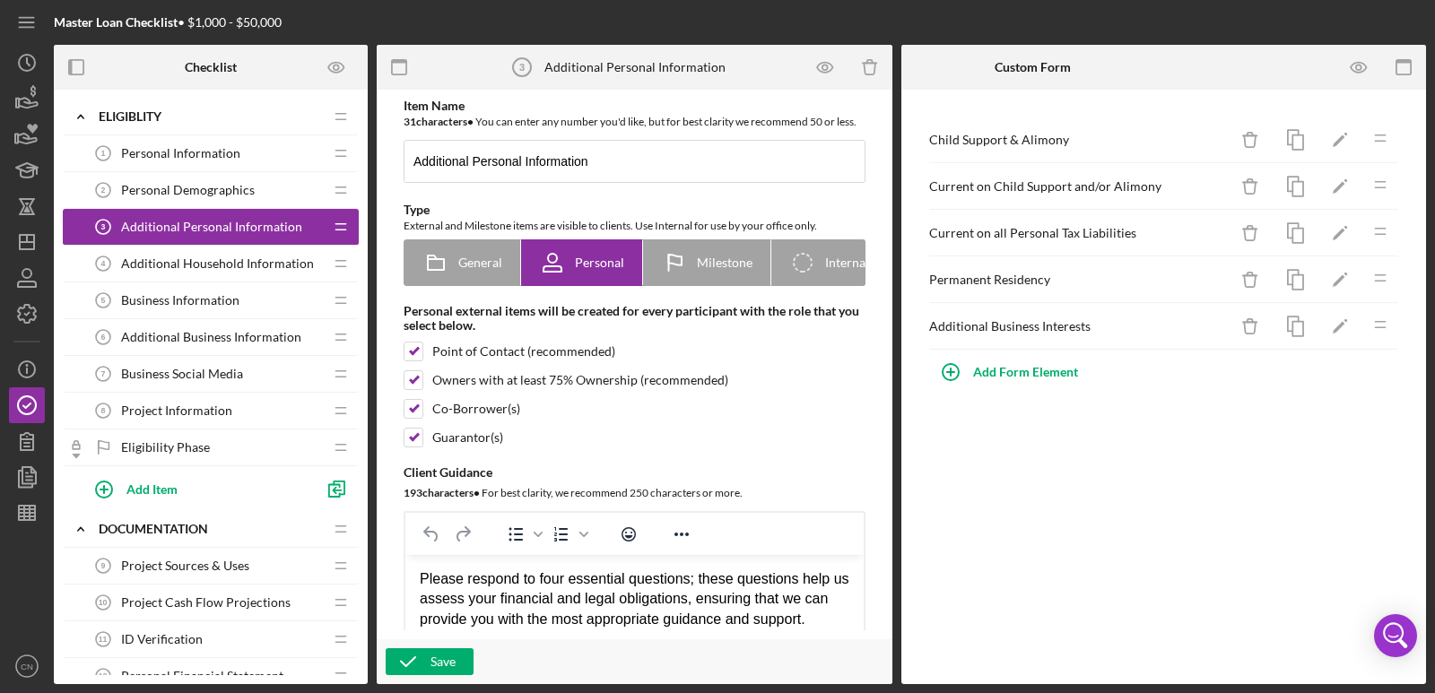
click at [185, 261] on span "Additional Household Information" at bounding box center [217, 263] width 193 height 14
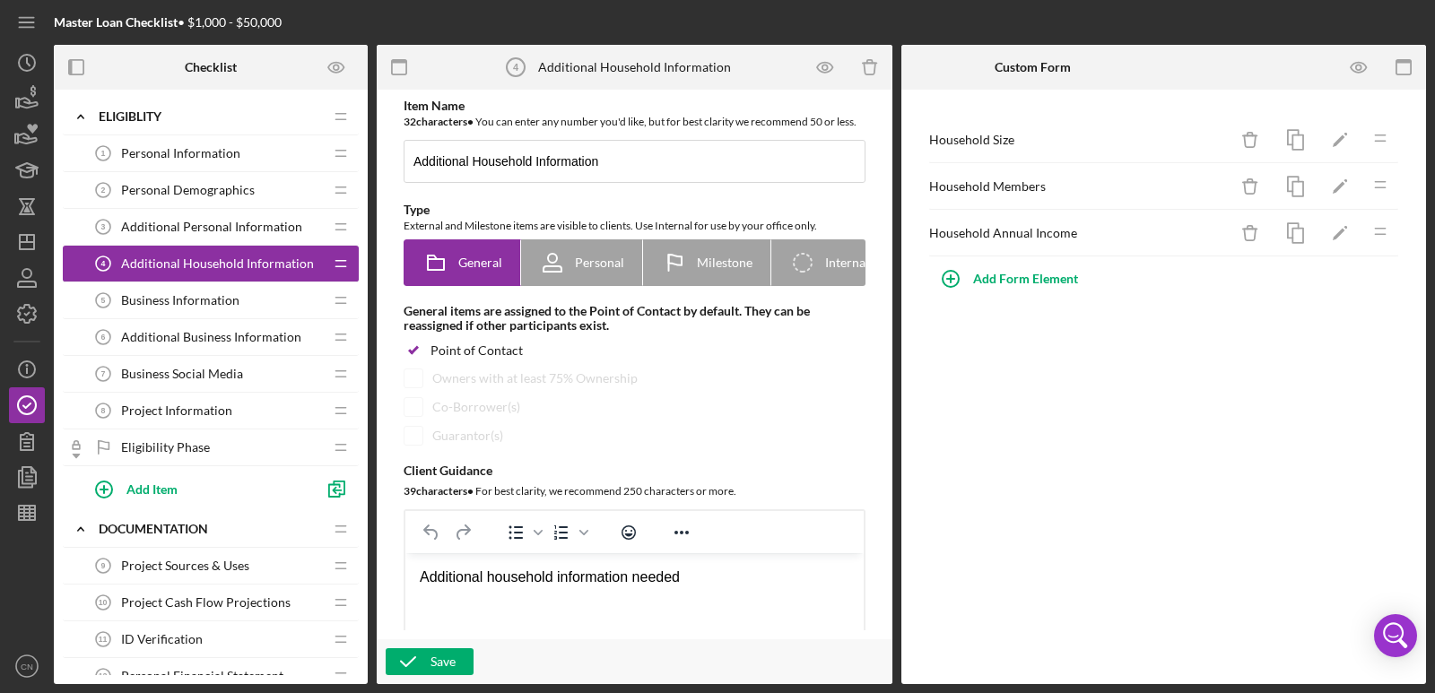
click at [201, 302] on span "Business Information" at bounding box center [180, 300] width 118 height 14
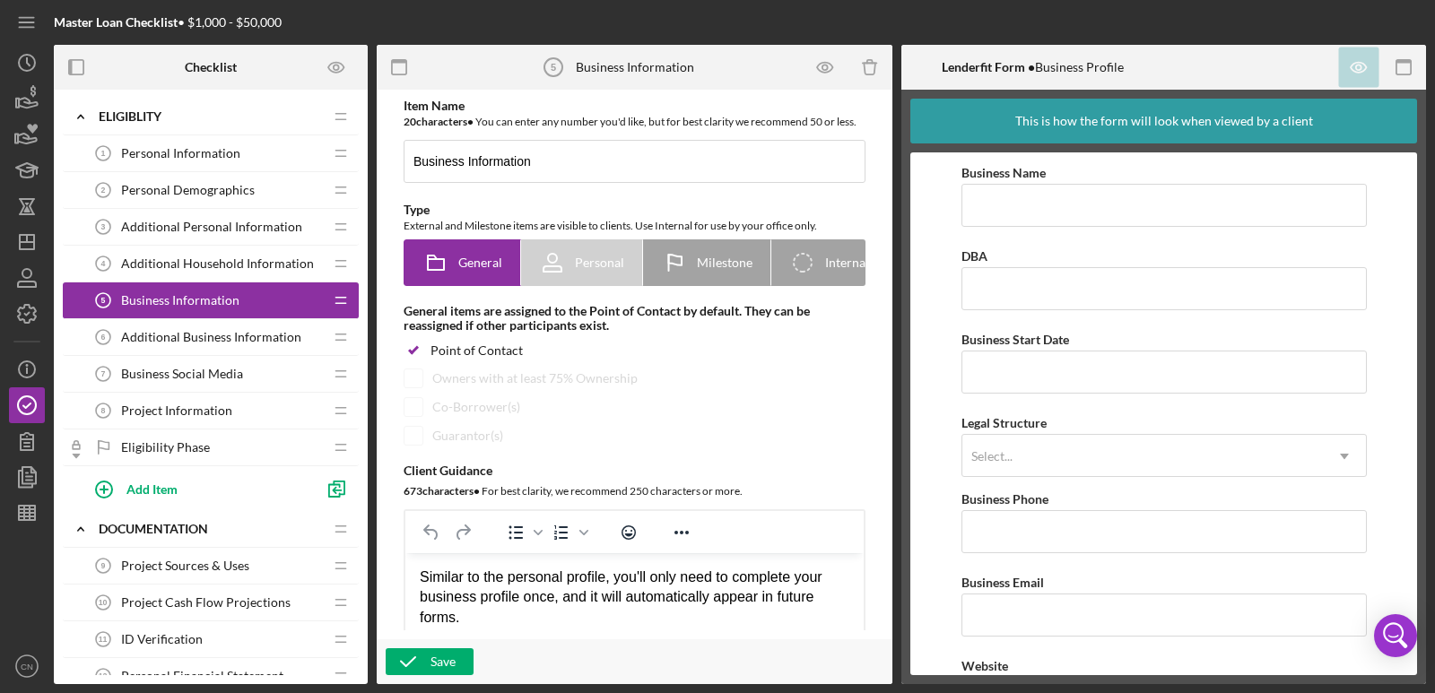
click at [213, 339] on span "Additional Business Information" at bounding box center [211, 337] width 180 height 14
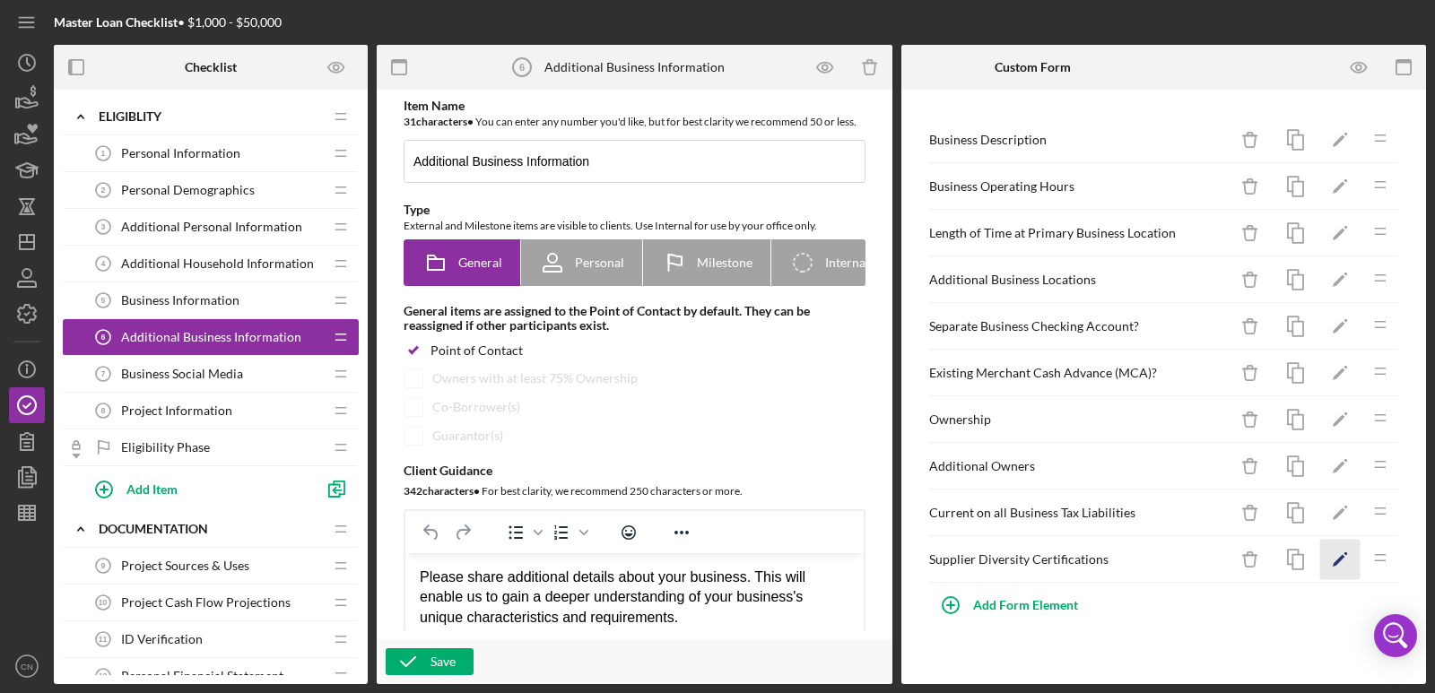
click at [1337, 563] on polygon "button" at bounding box center [1339, 561] width 13 height 13
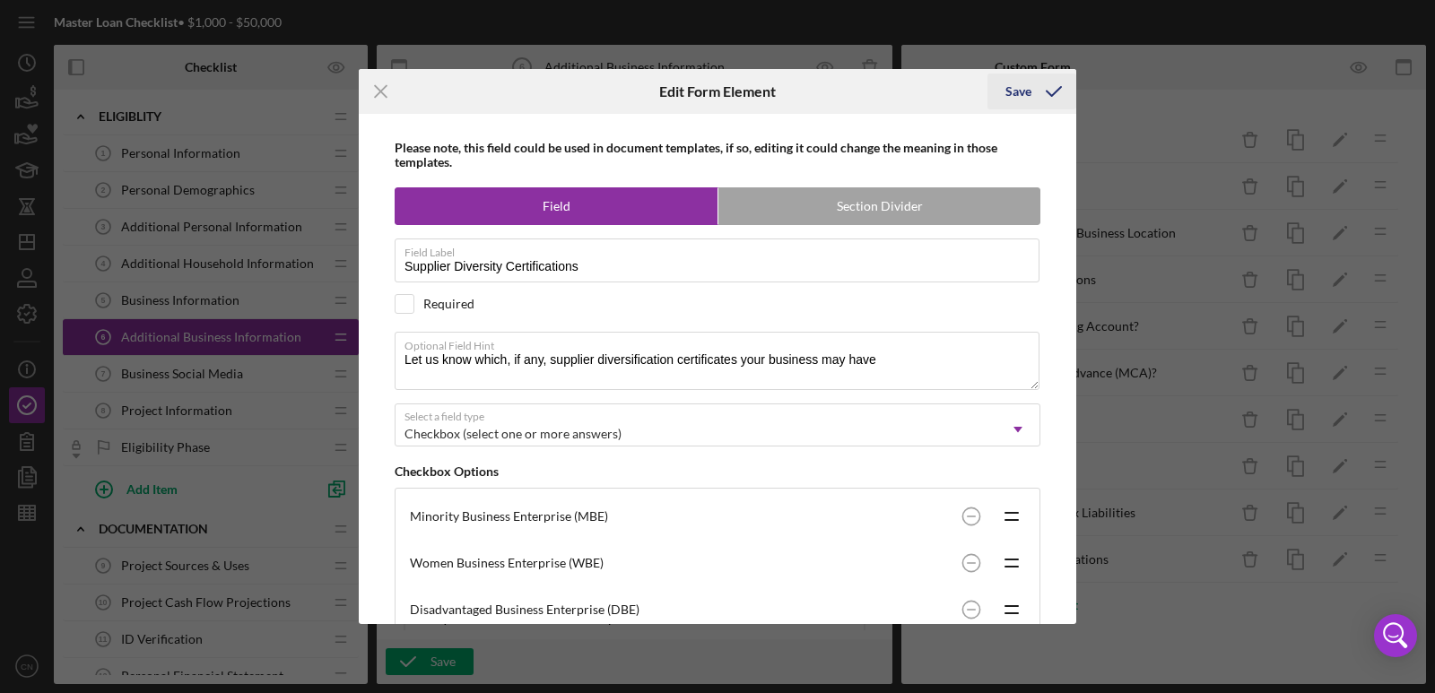
click at [1059, 87] on icon "submit" at bounding box center [1053, 91] width 45 height 45
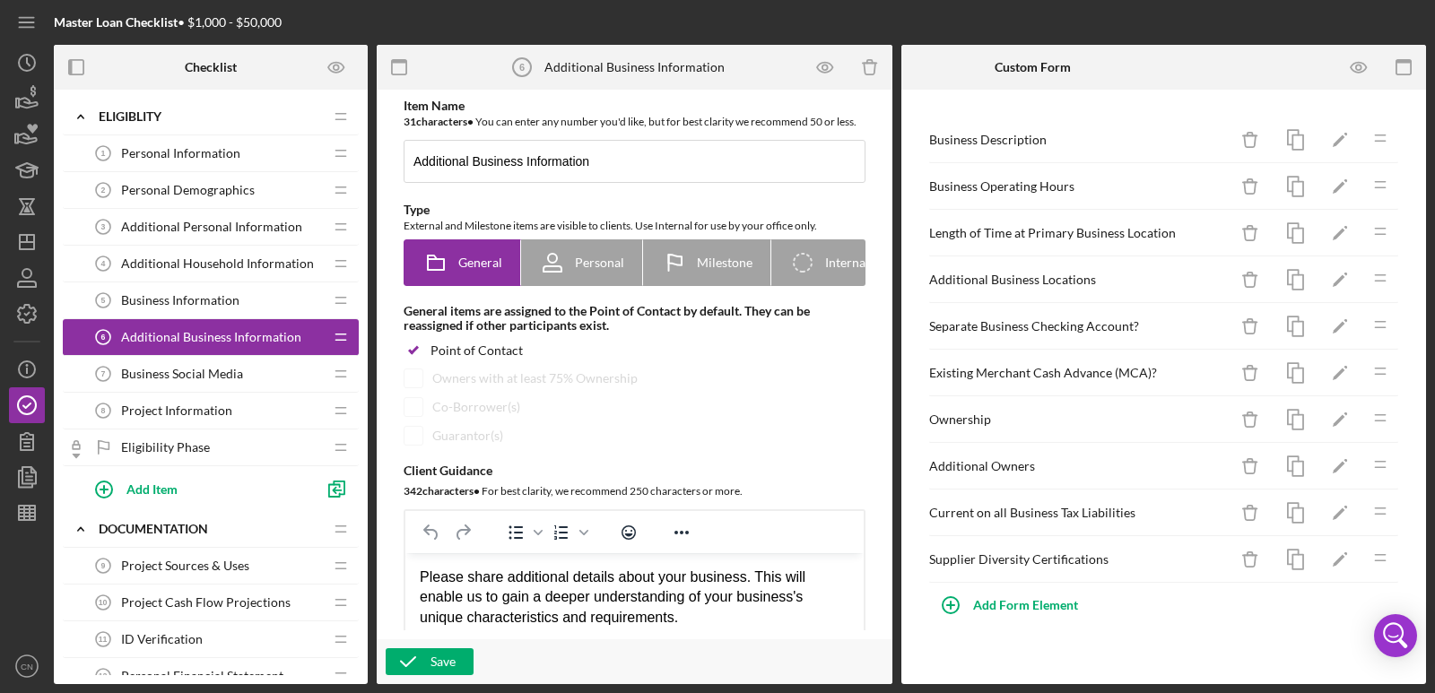
click at [164, 569] on span "Project Sources & Uses" at bounding box center [185, 566] width 128 height 14
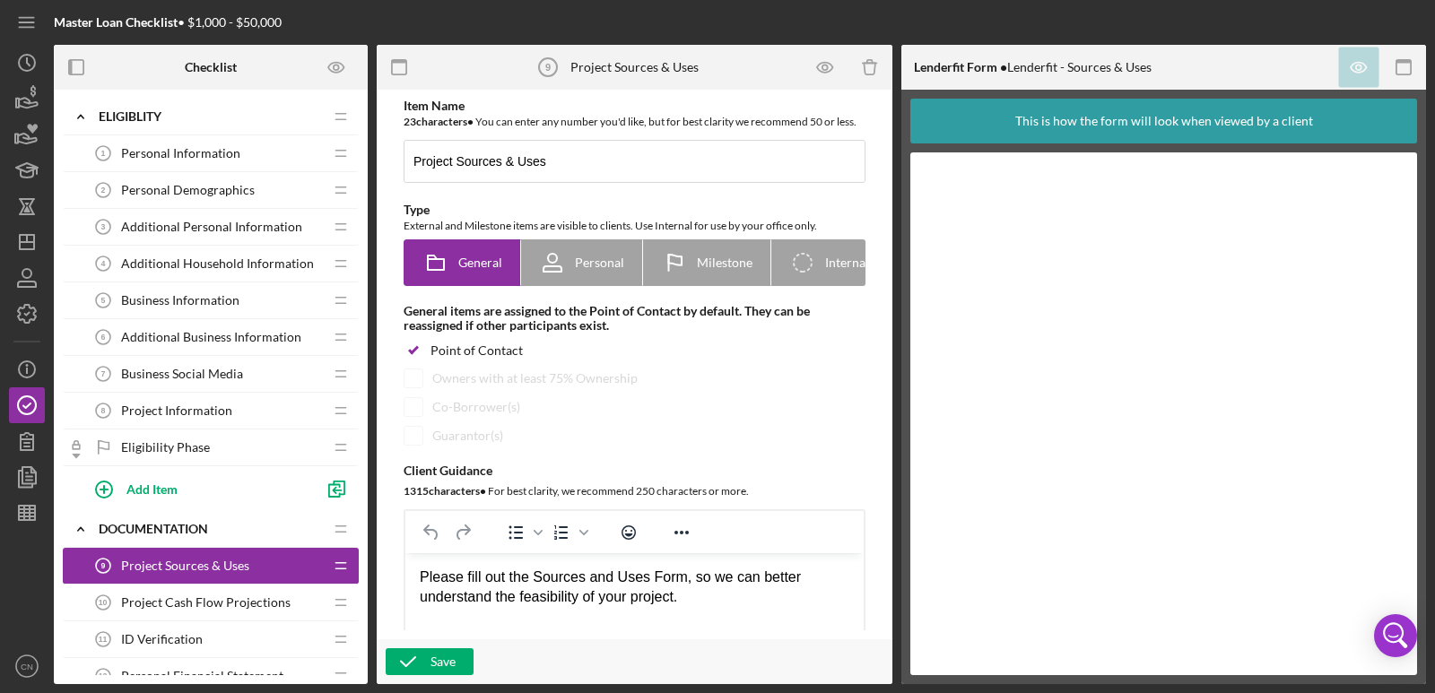
click at [216, 595] on span "Project Cash Flow Projections" at bounding box center [206, 602] width 170 height 14
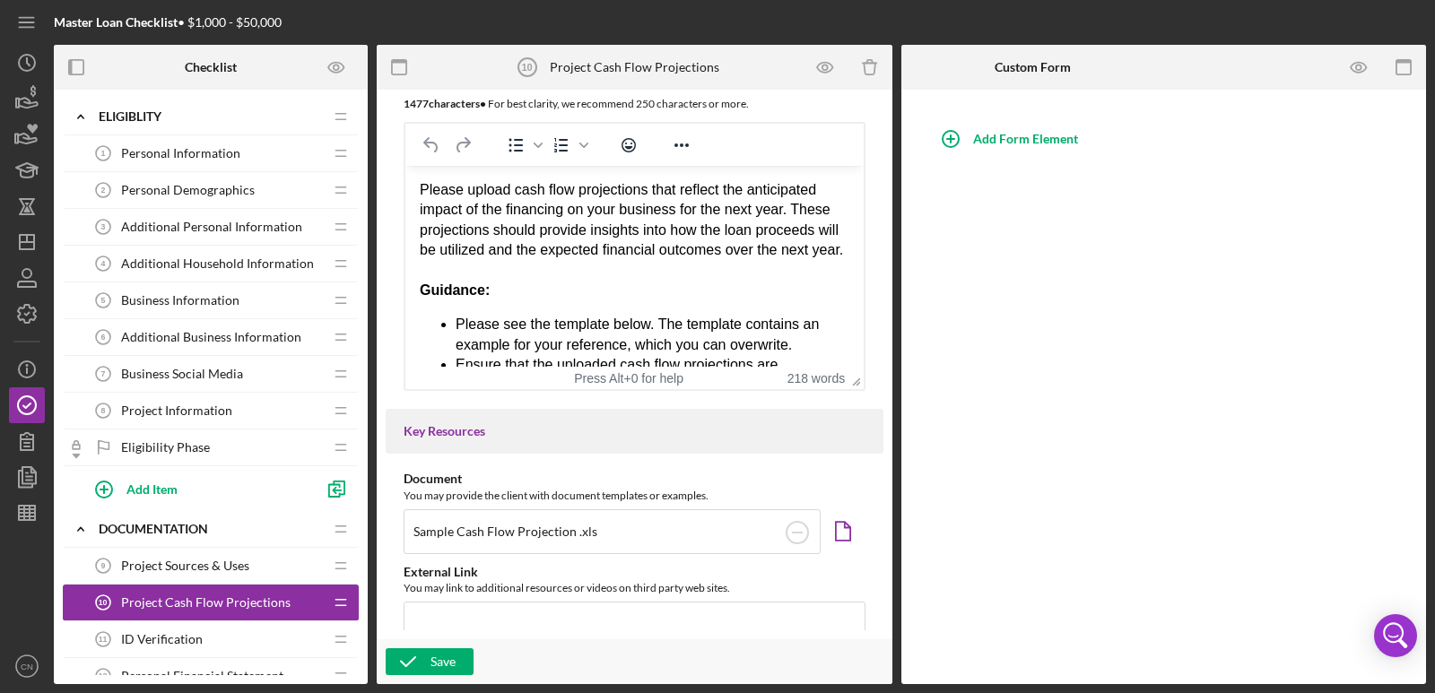
scroll to position [381, 0]
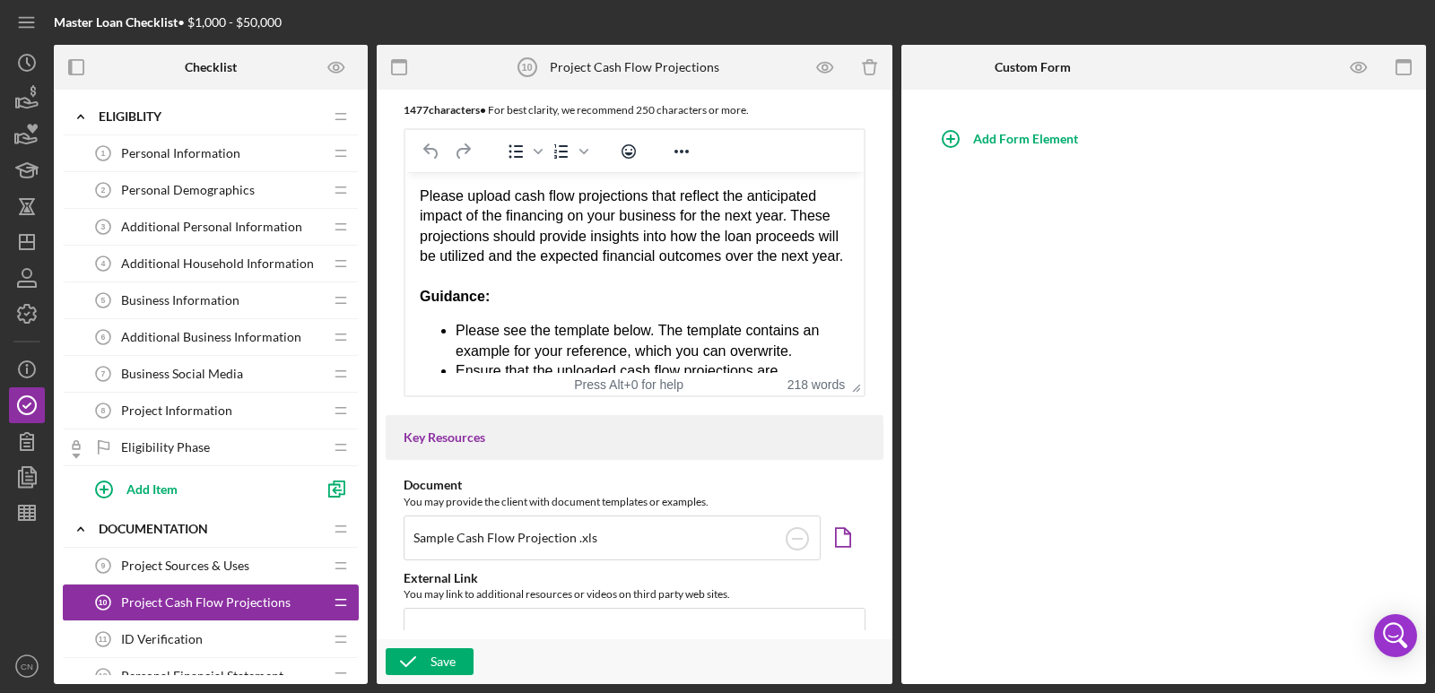
click at [157, 642] on span "ID Verification" at bounding box center [162, 639] width 82 height 14
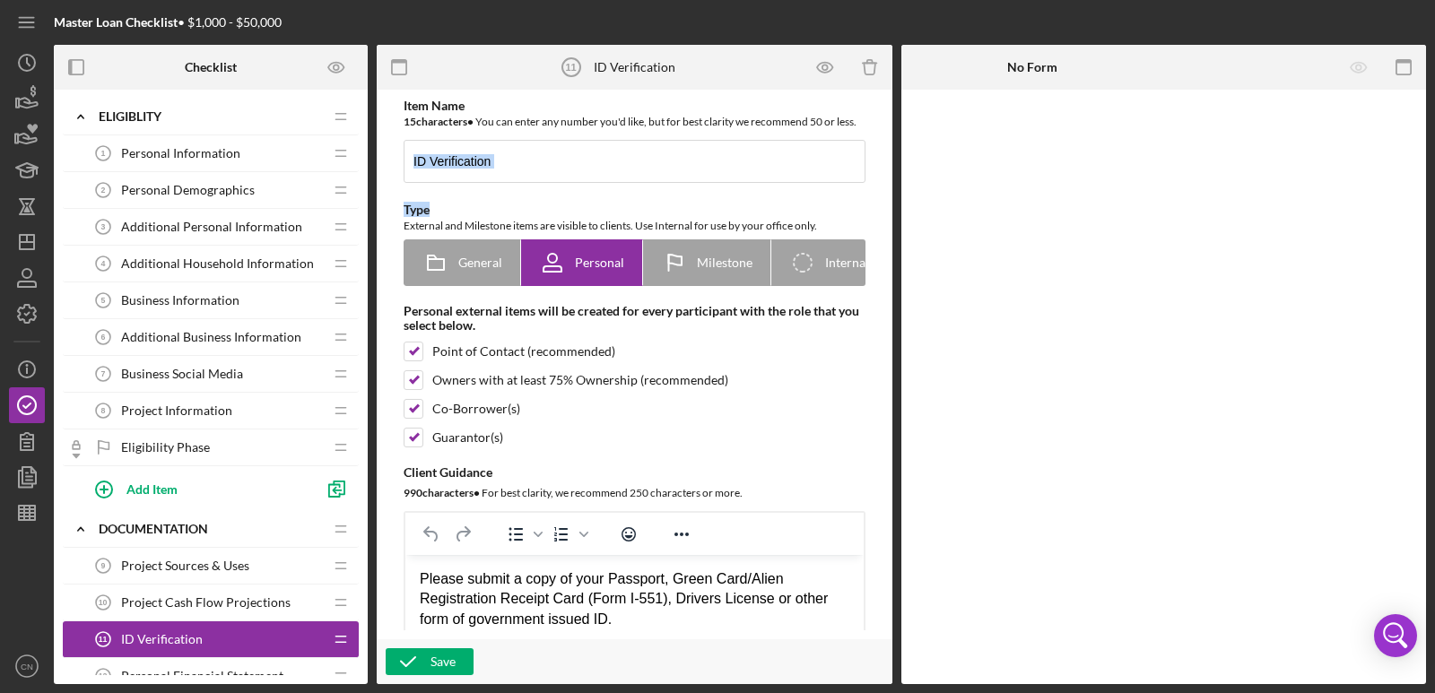
drag, startPoint x: 877, startPoint y: 186, endPoint x: 876, endPoint y: 200, distance: 14.4
click at [876, 212] on div "Item Name 15 character s • You can enter any number you'd like, but for best cl…" at bounding box center [635, 440] width 498 height 682
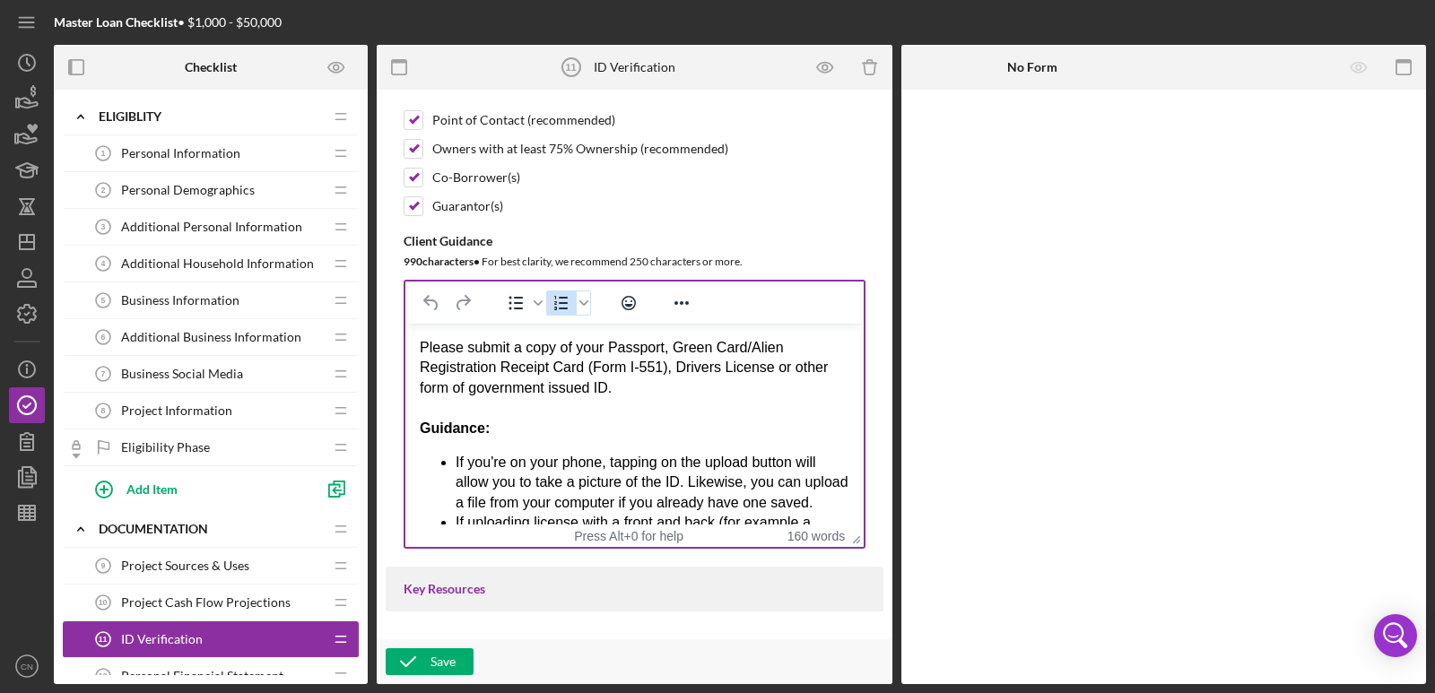
scroll to position [236, 0]
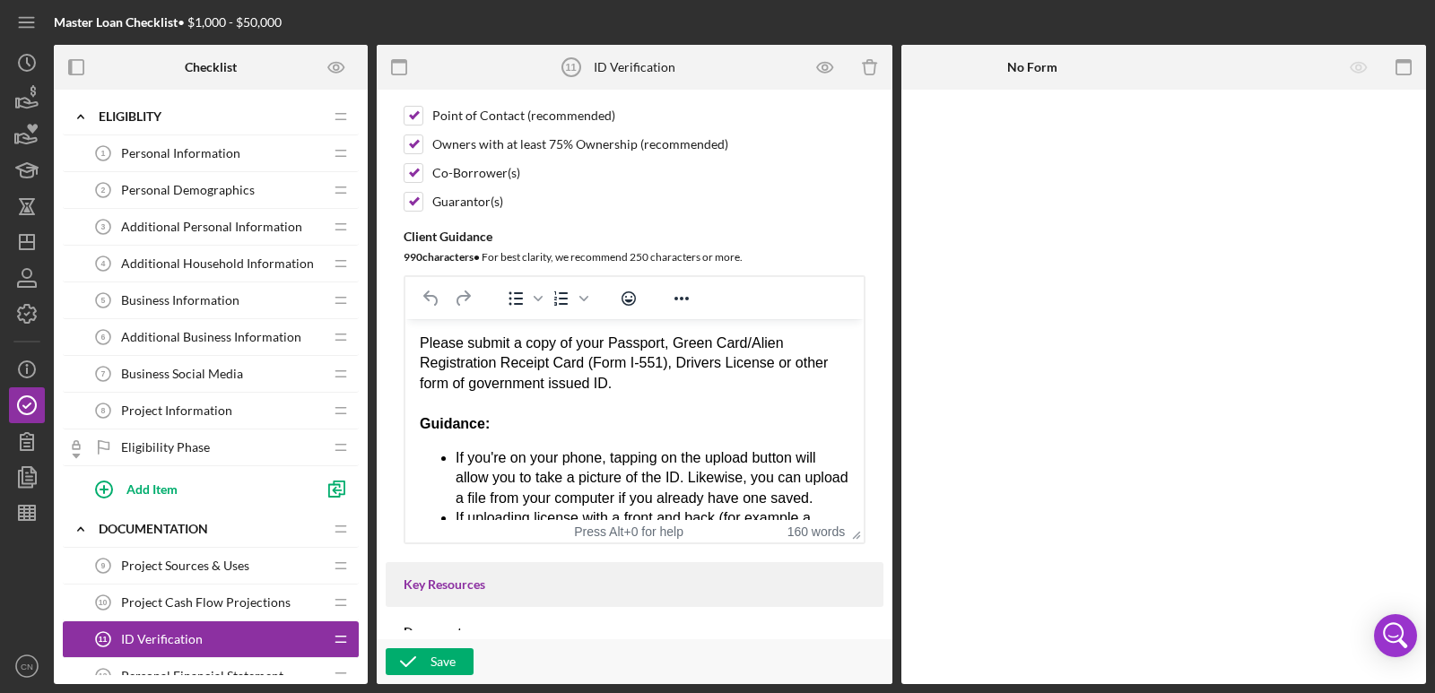
click at [191, 629] on div "ID Verification 11 ID Verification" at bounding box center [204, 640] width 238 height 36
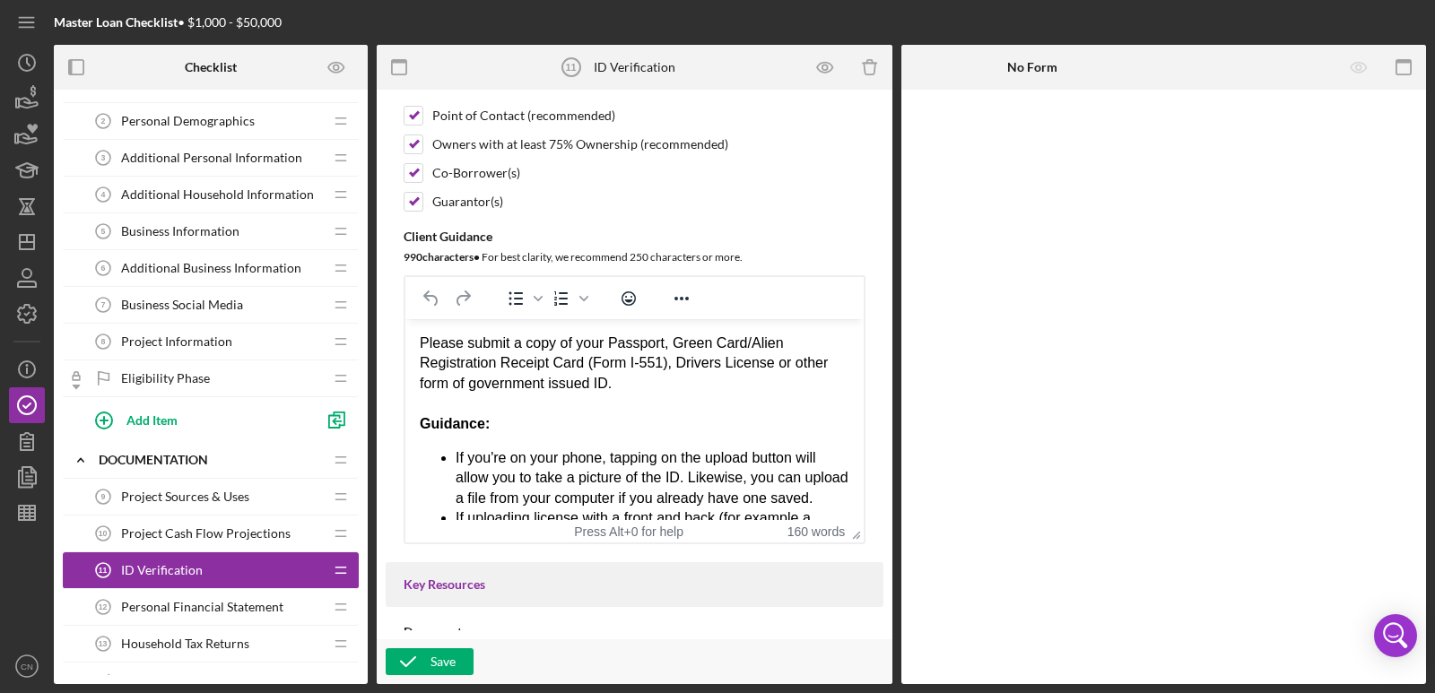
scroll to position [72, 0]
click at [202, 602] on span "Personal Financial Statement" at bounding box center [202, 604] width 162 height 14
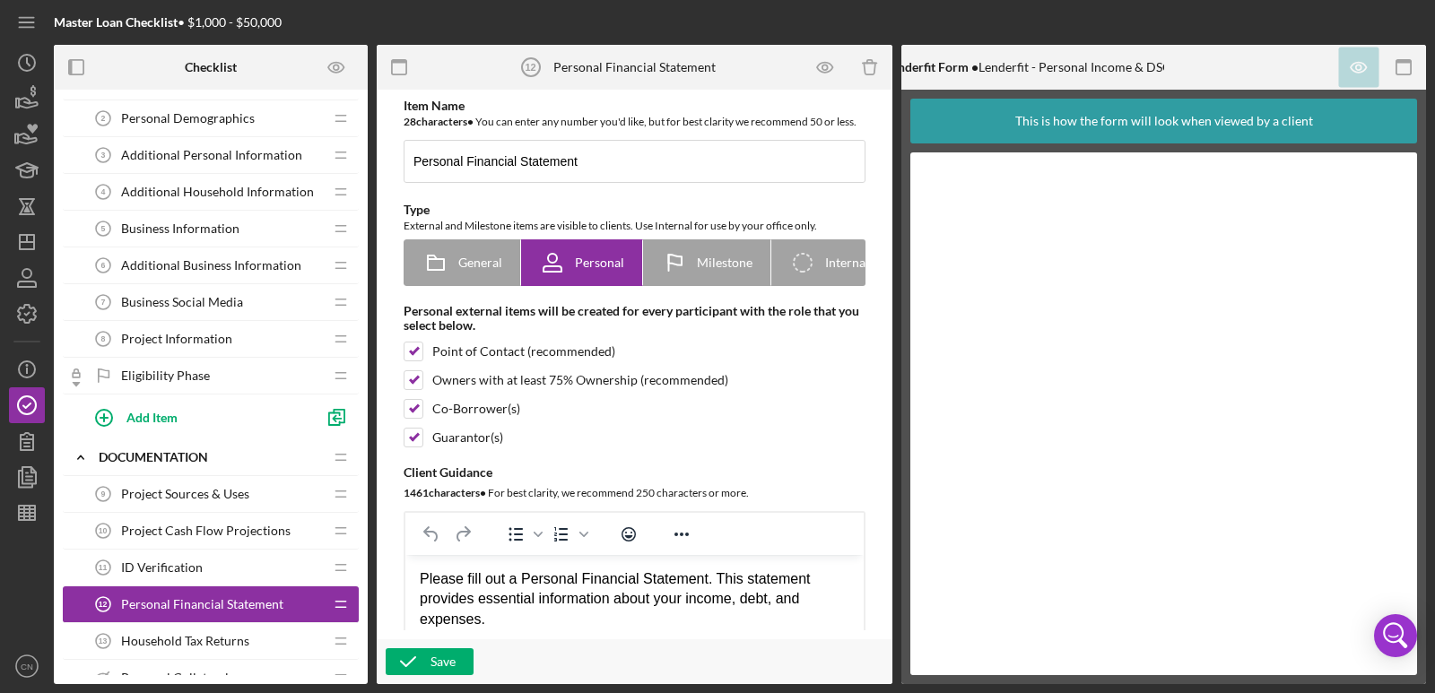
click at [146, 639] on span "Household Tax Returns" at bounding box center [185, 641] width 128 height 14
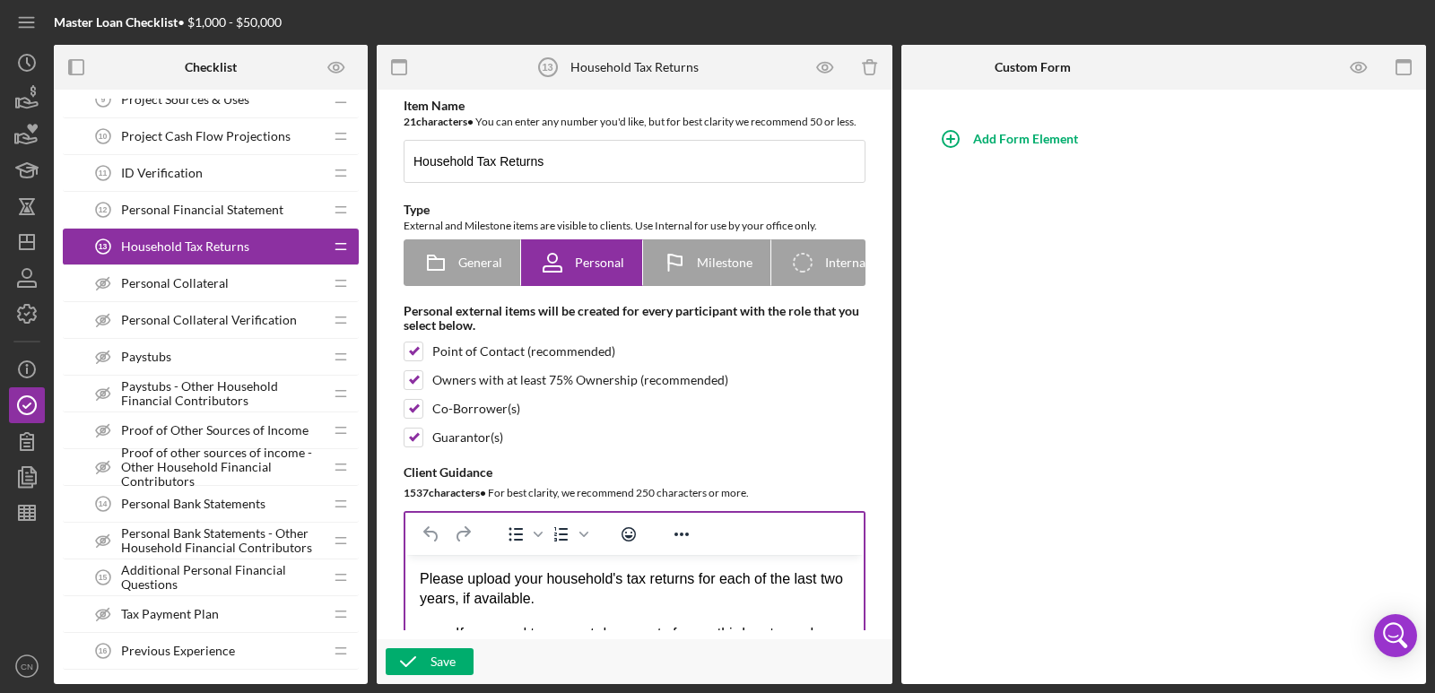
scroll to position [502, 0]
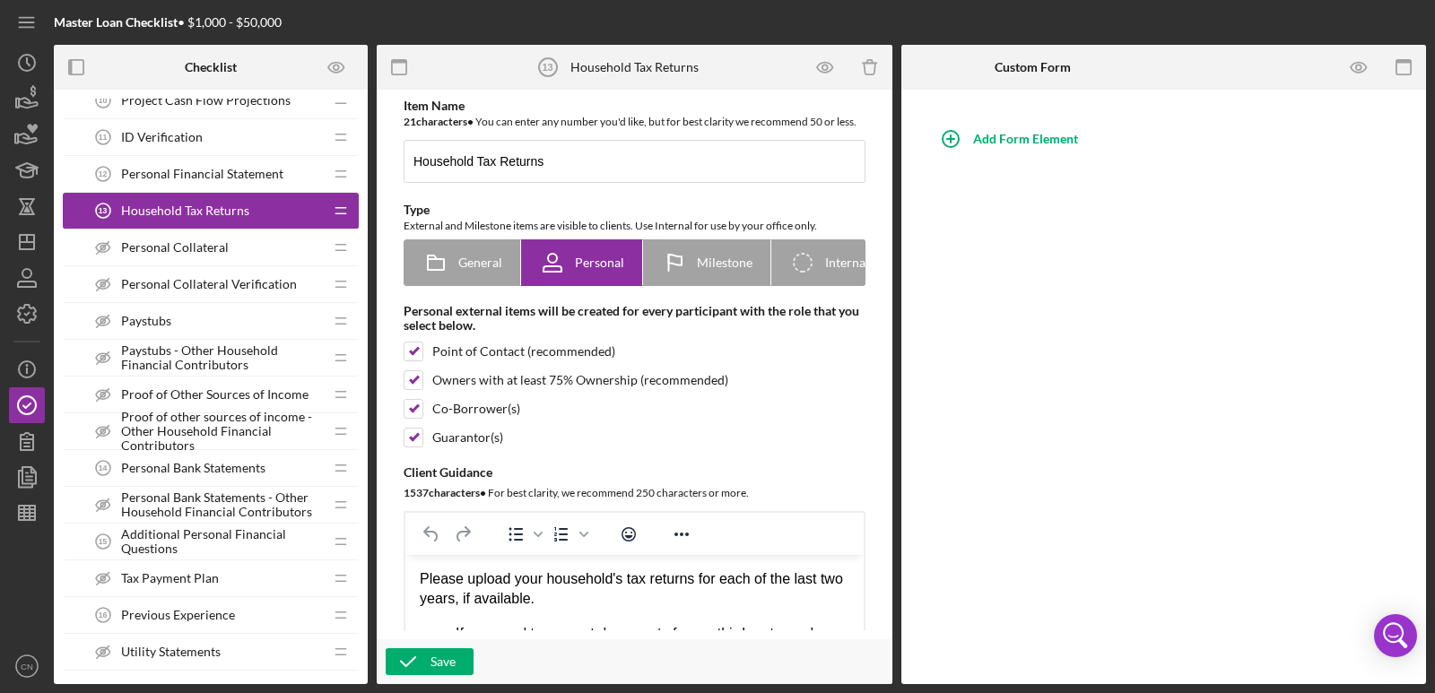
click at [178, 462] on span "Personal Bank Statements" at bounding box center [193, 468] width 144 height 14
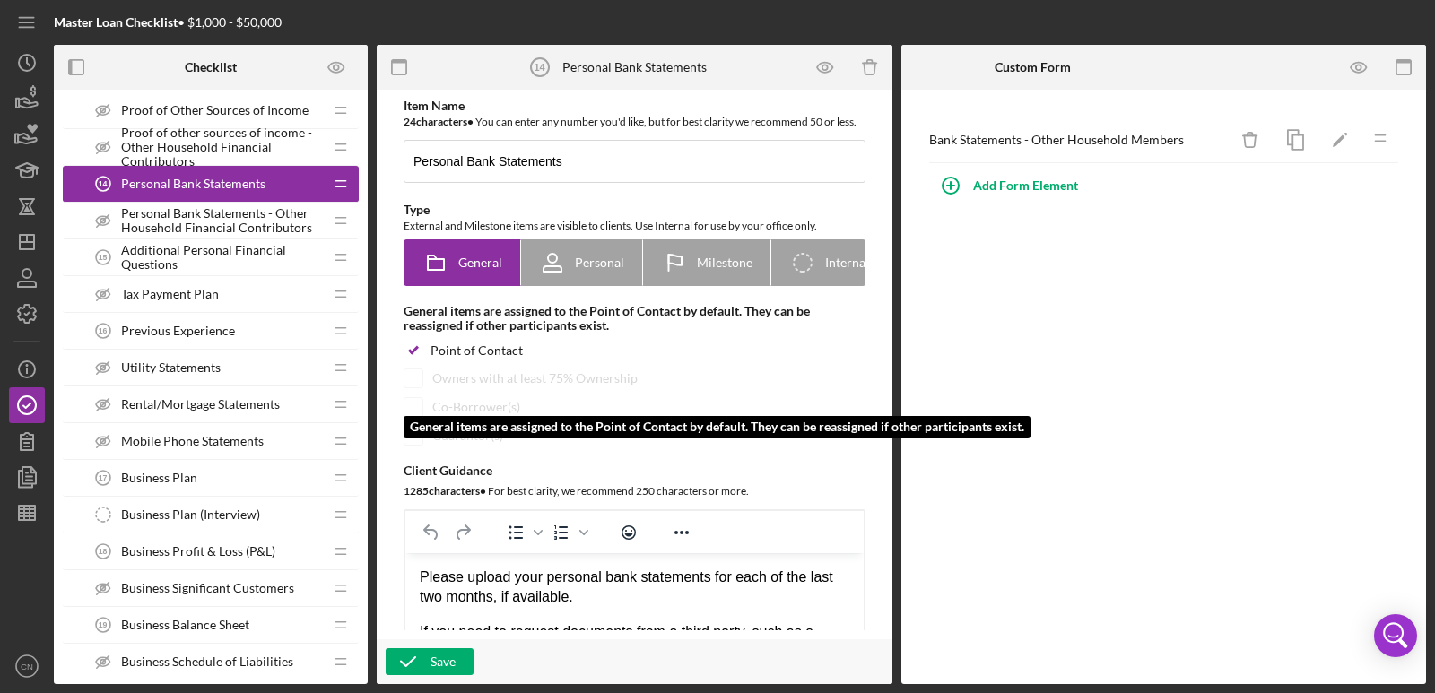
scroll to position [789, 0]
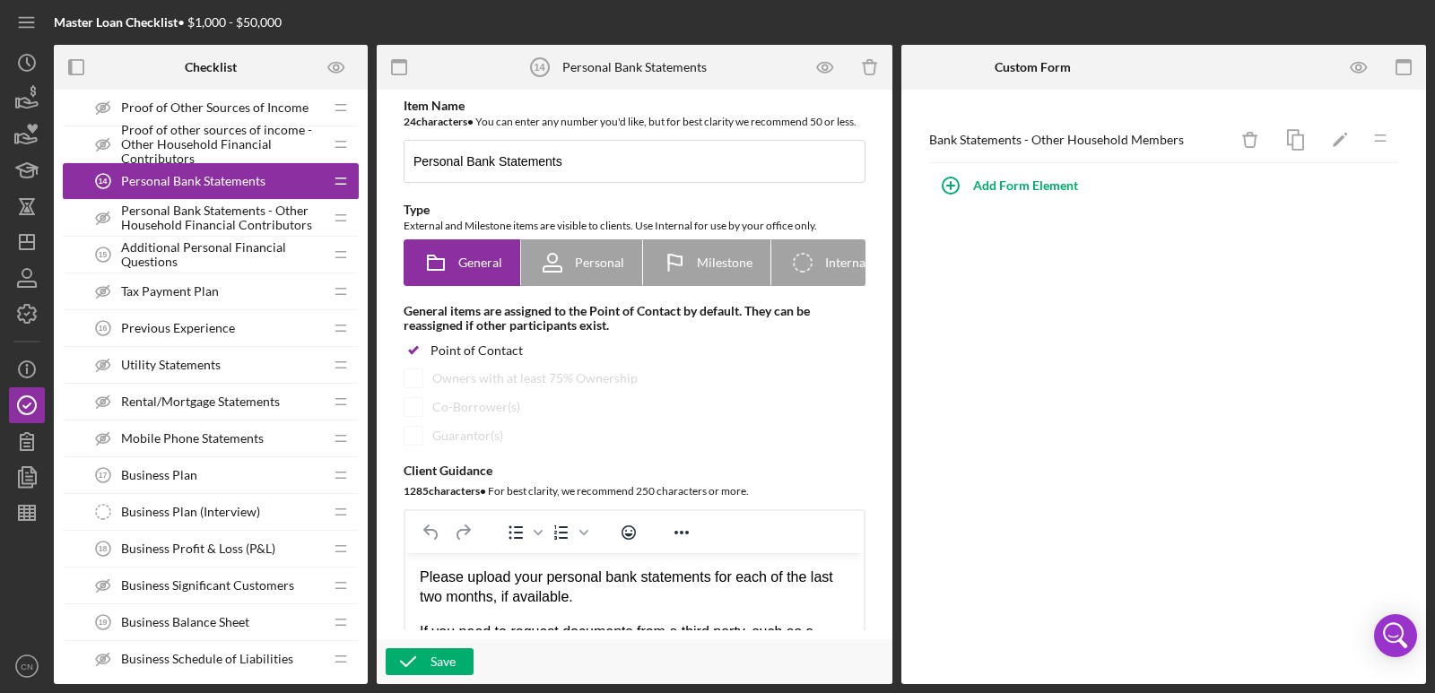
click at [167, 477] on span "Business Plan" at bounding box center [159, 475] width 76 height 14
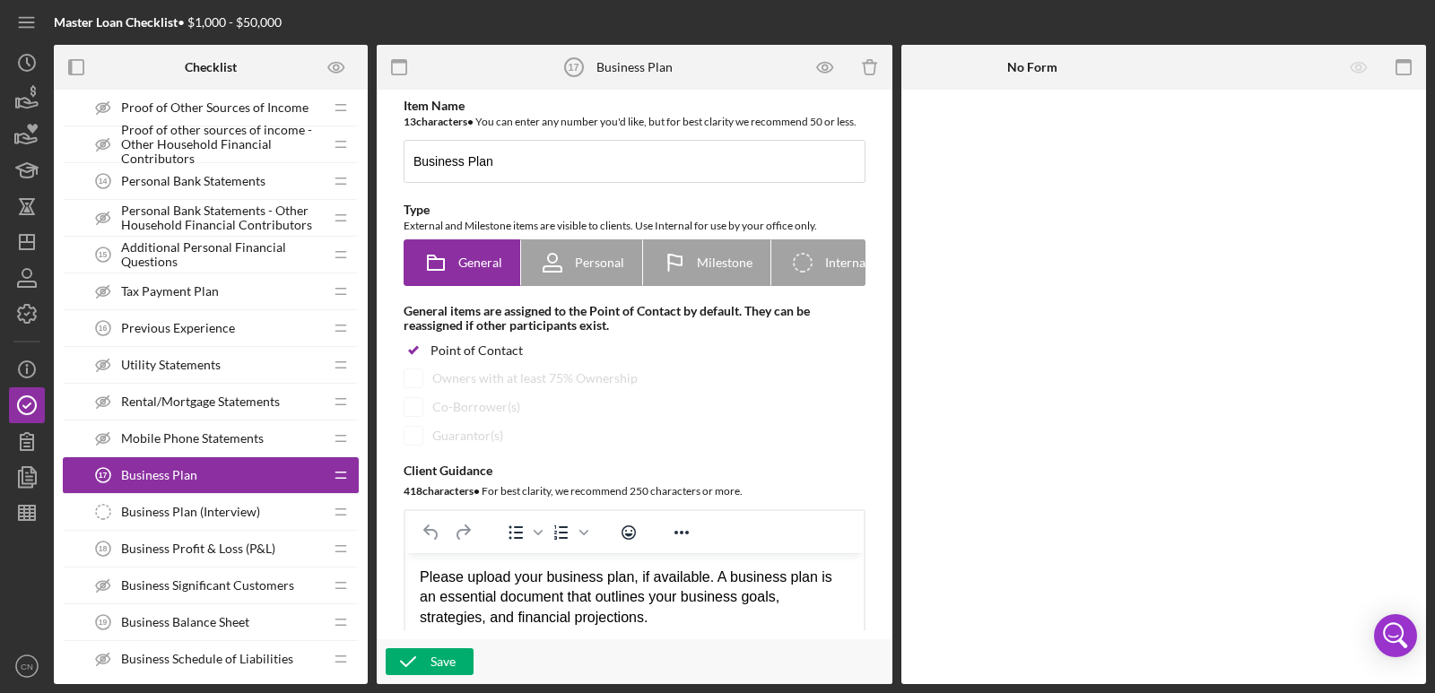
click at [183, 546] on span "Business Profit & Loss (P&L)" at bounding box center [198, 549] width 154 height 14
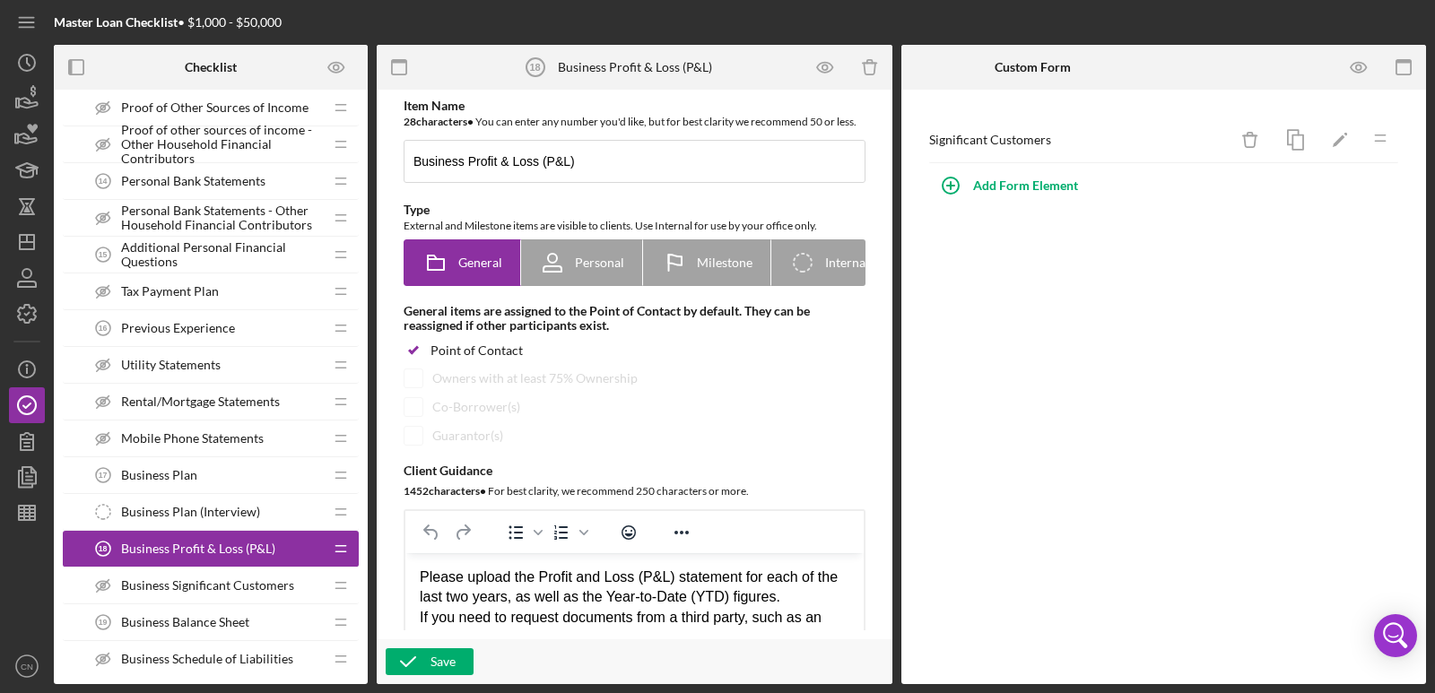
click at [192, 623] on span "Business Balance Sheet" at bounding box center [185, 622] width 128 height 14
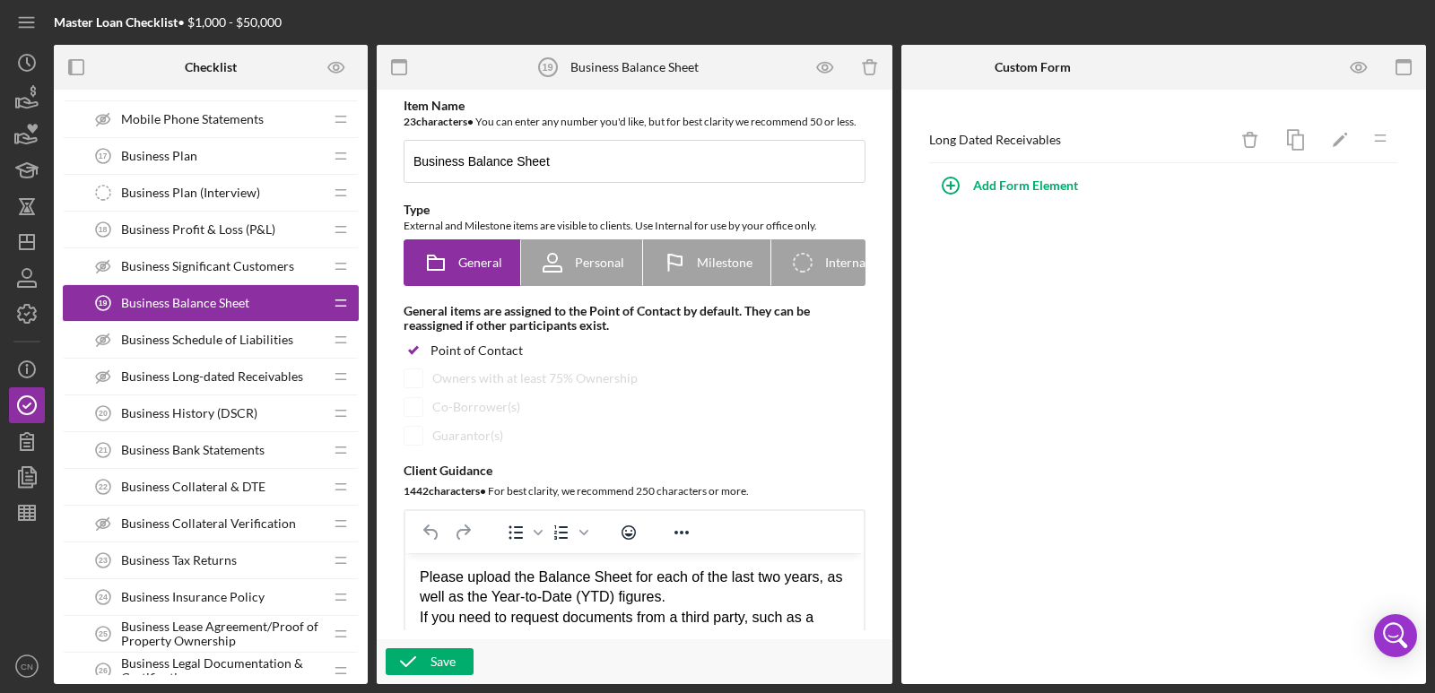
scroll to position [1112, 0]
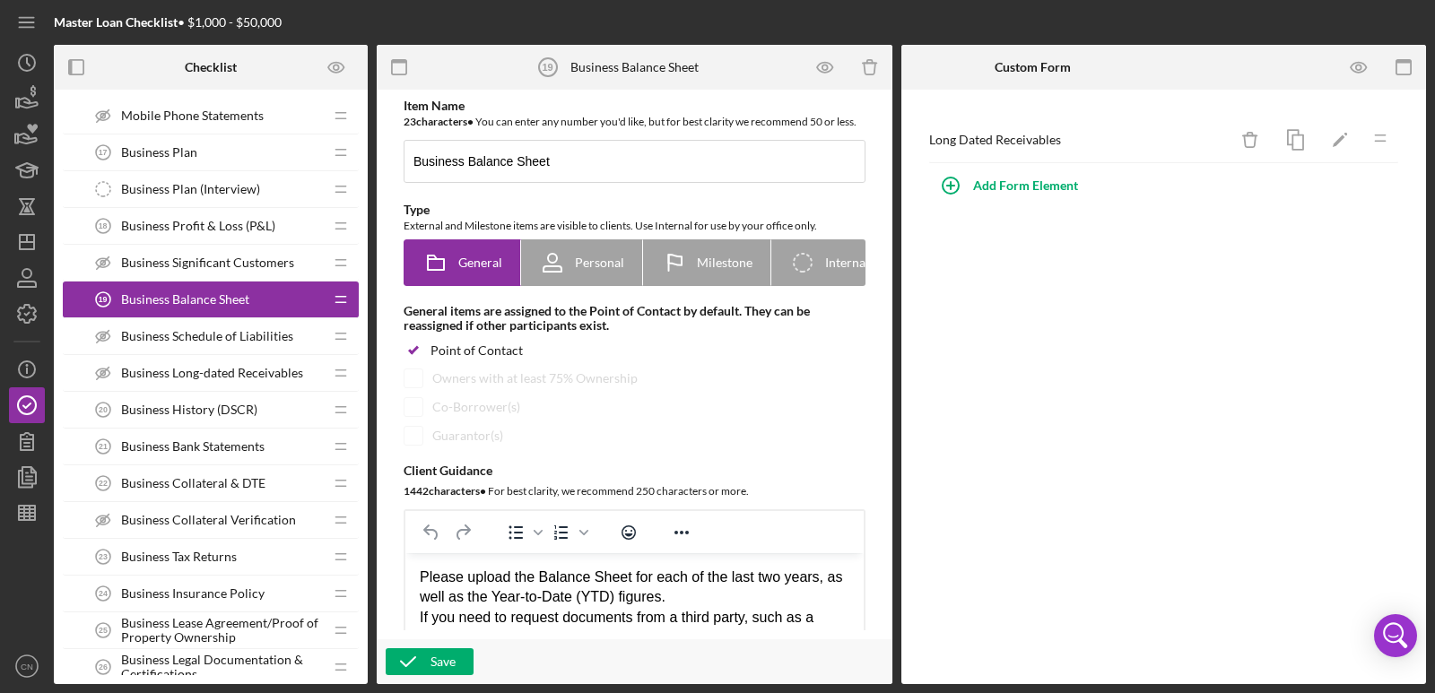
click at [189, 415] on span "Business History (DSCR)" at bounding box center [189, 410] width 136 height 14
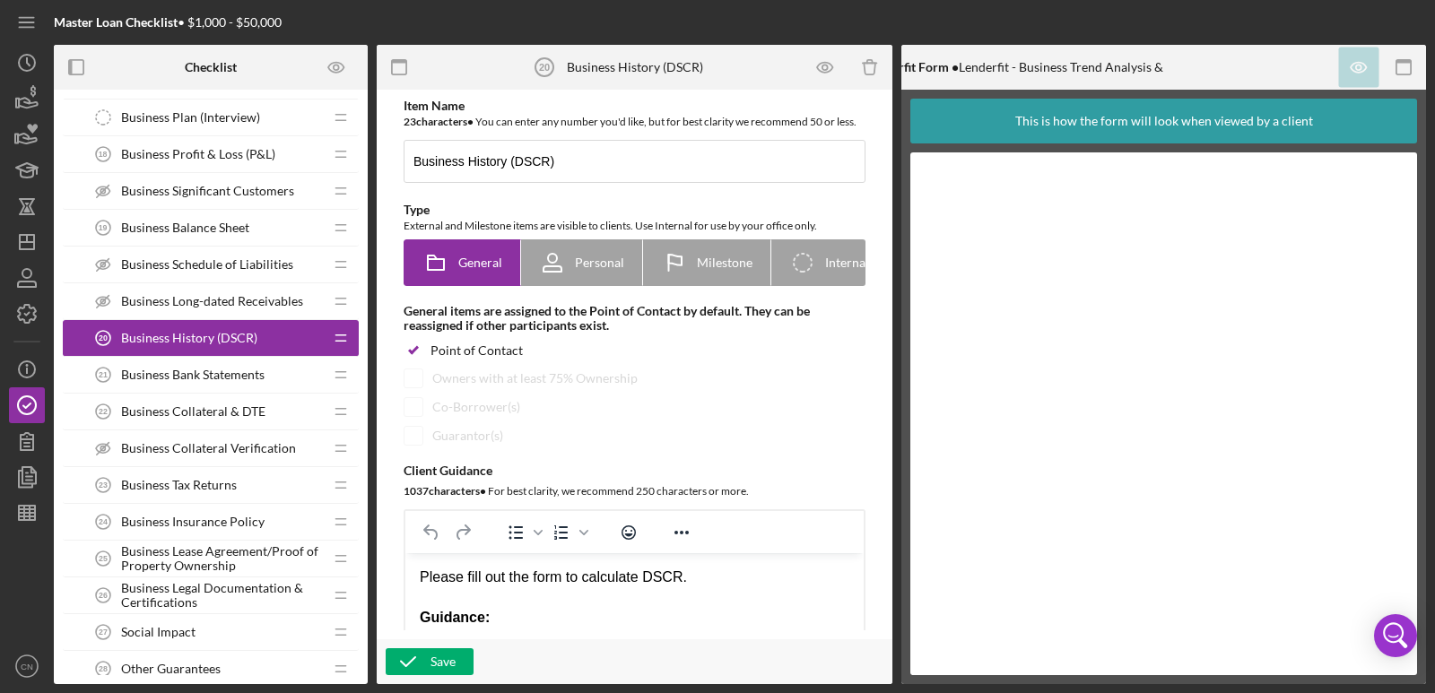
scroll to position [1220, 0]
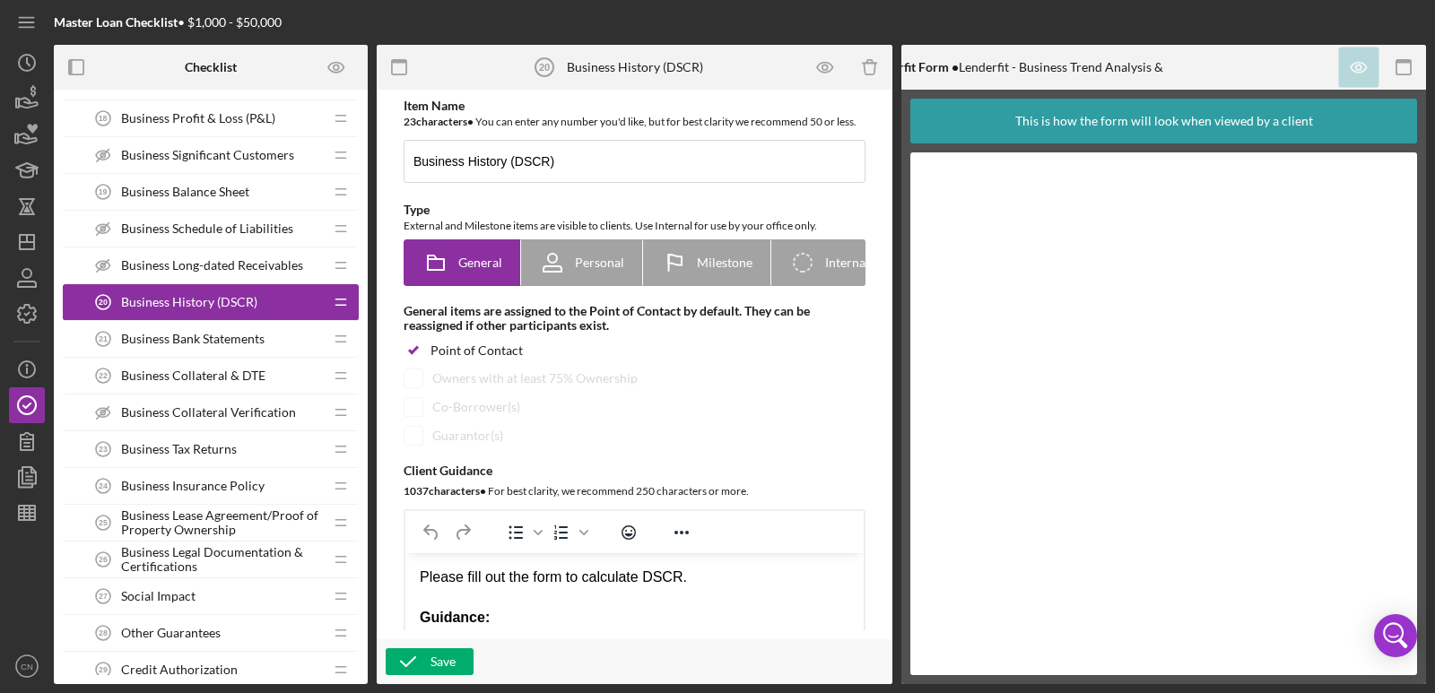
click at [196, 335] on span "Business Bank Statements" at bounding box center [192, 339] width 143 height 14
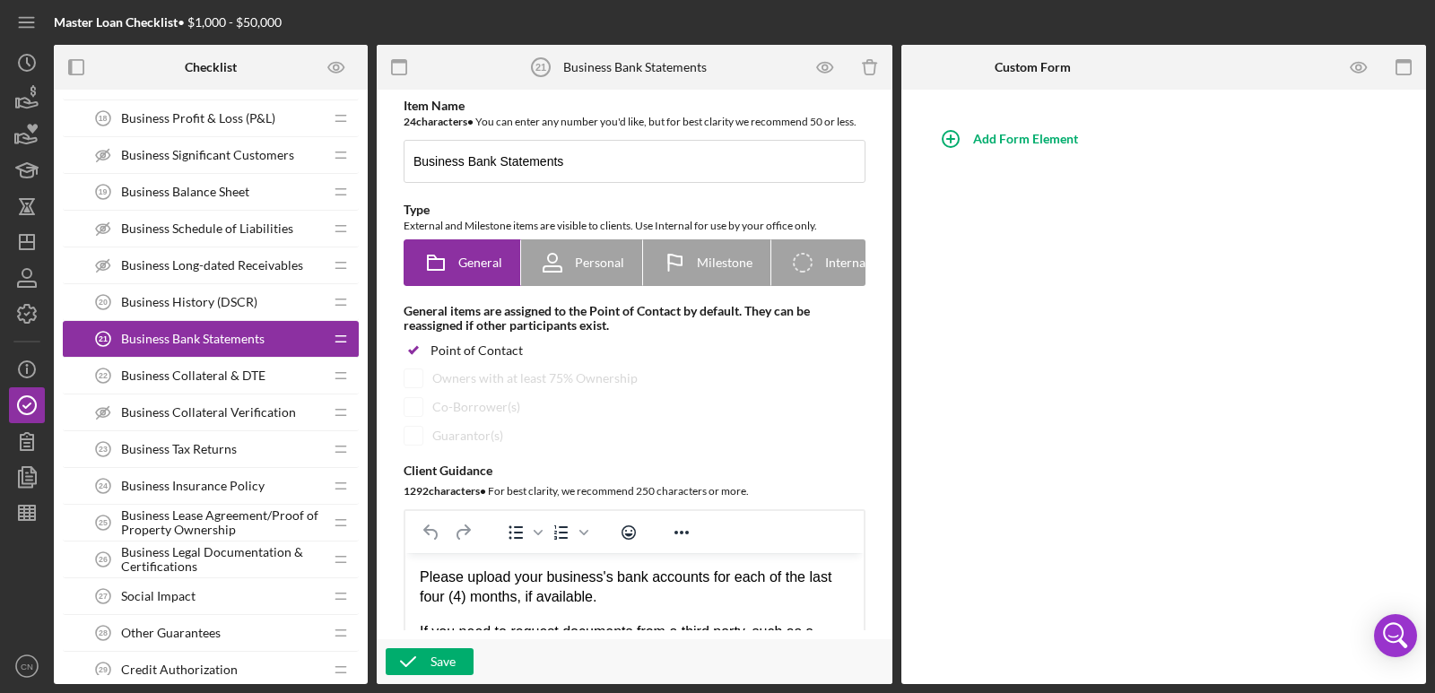
scroll to position [1256, 0]
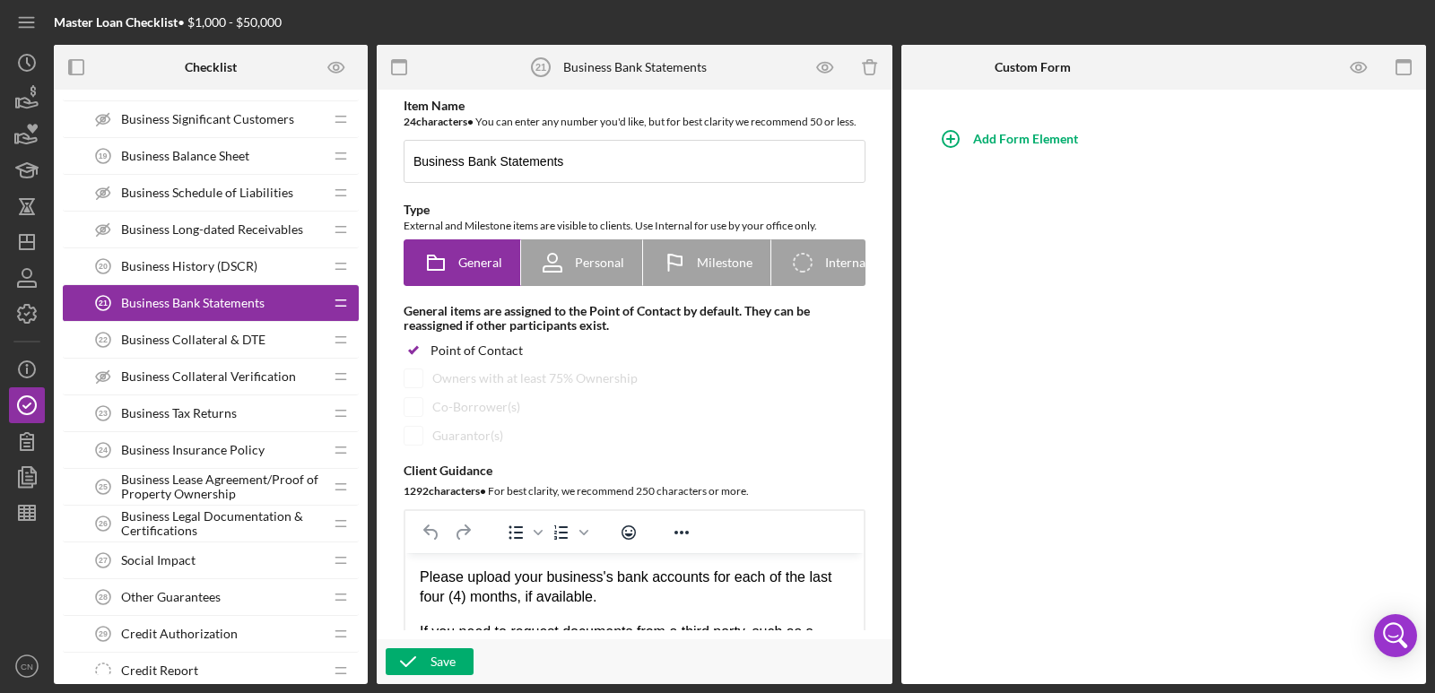
click at [249, 336] on span "Business Collateral & DTE" at bounding box center [193, 340] width 144 height 14
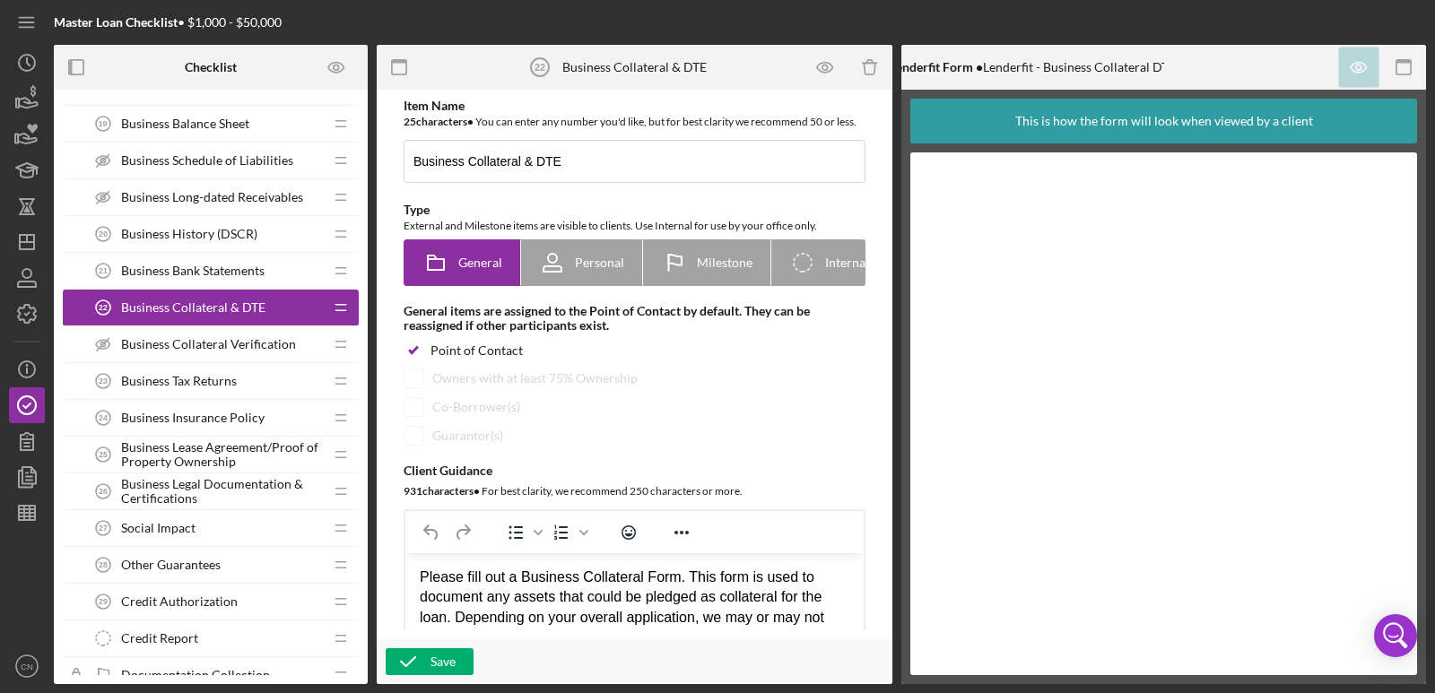
scroll to position [1291, 0]
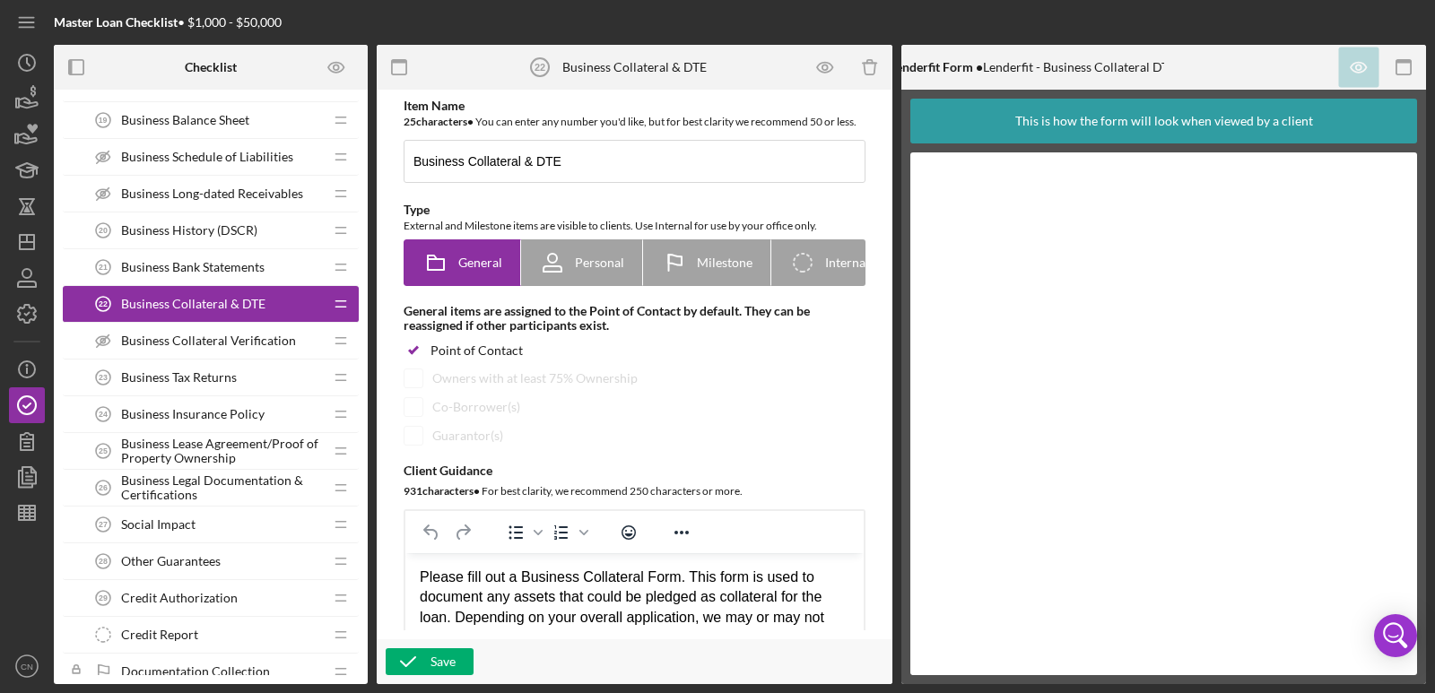
click at [222, 379] on span "Business Tax Returns" at bounding box center [179, 377] width 116 height 14
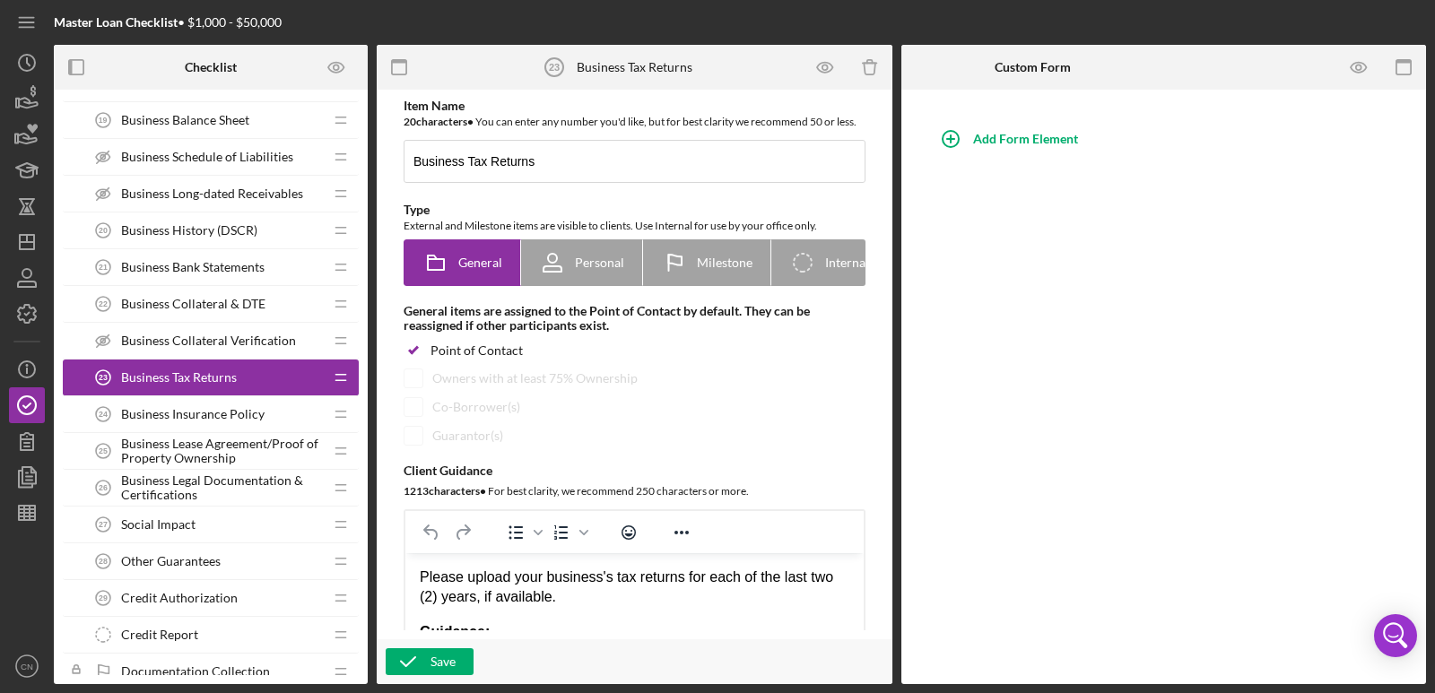
click at [215, 411] on span "Business Insurance Policy" at bounding box center [192, 414] width 143 height 14
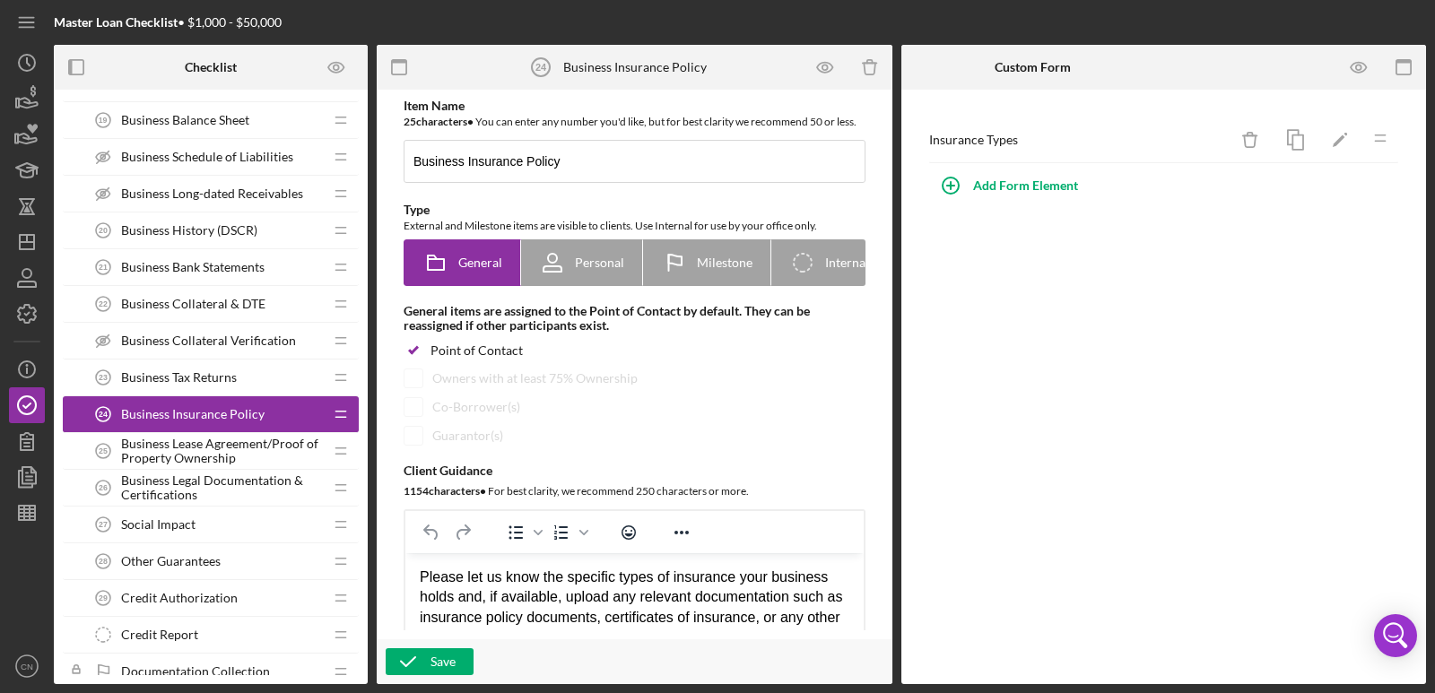
click at [199, 453] on span "Business Lease Agreement/Proof of Property Ownership" at bounding box center [222, 451] width 202 height 29
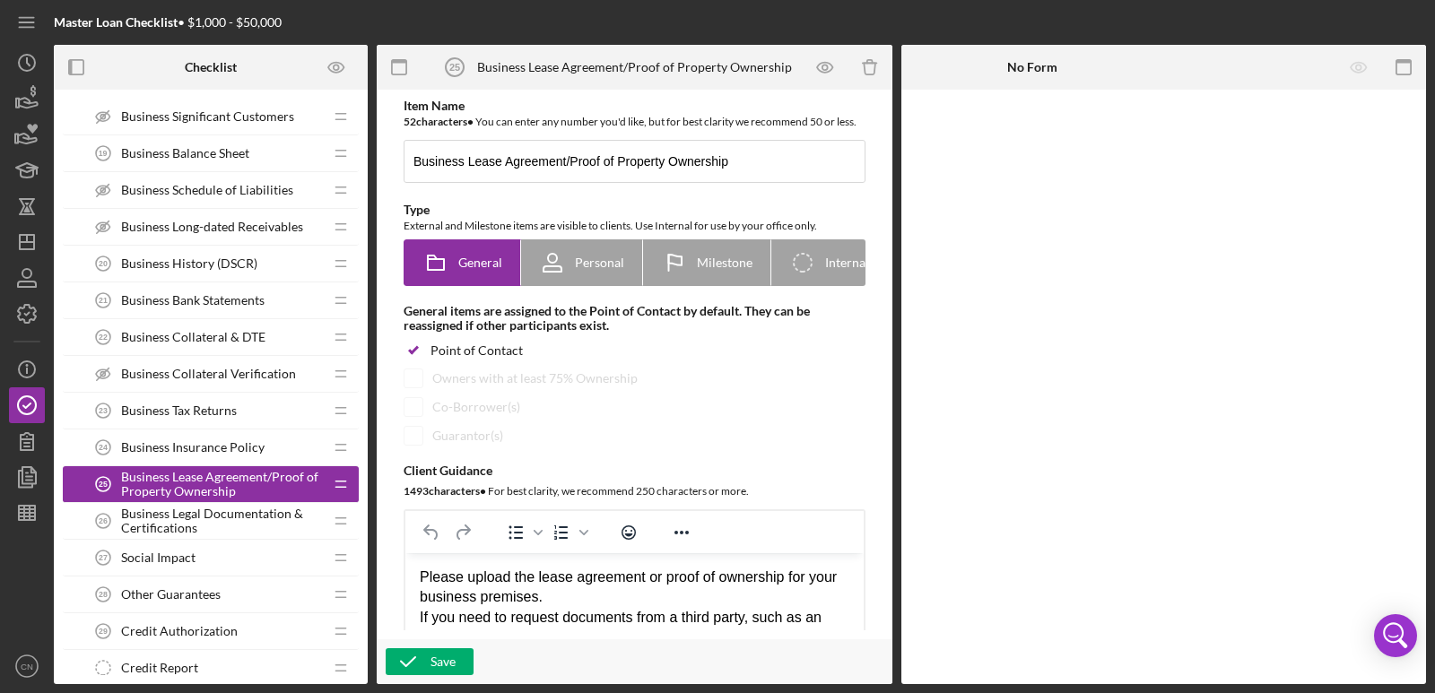
scroll to position [1202, 0]
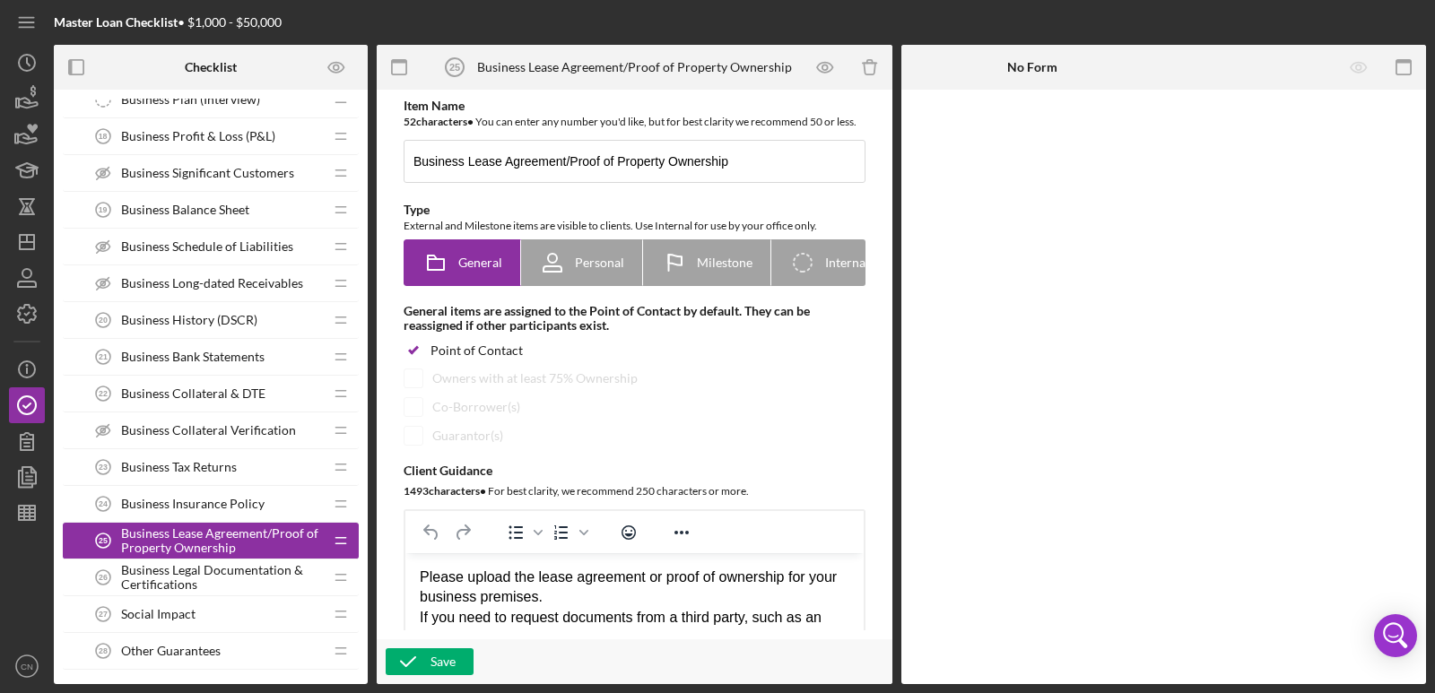
click at [198, 576] on span "Business Legal Documentation & Certifications" at bounding box center [222, 577] width 202 height 29
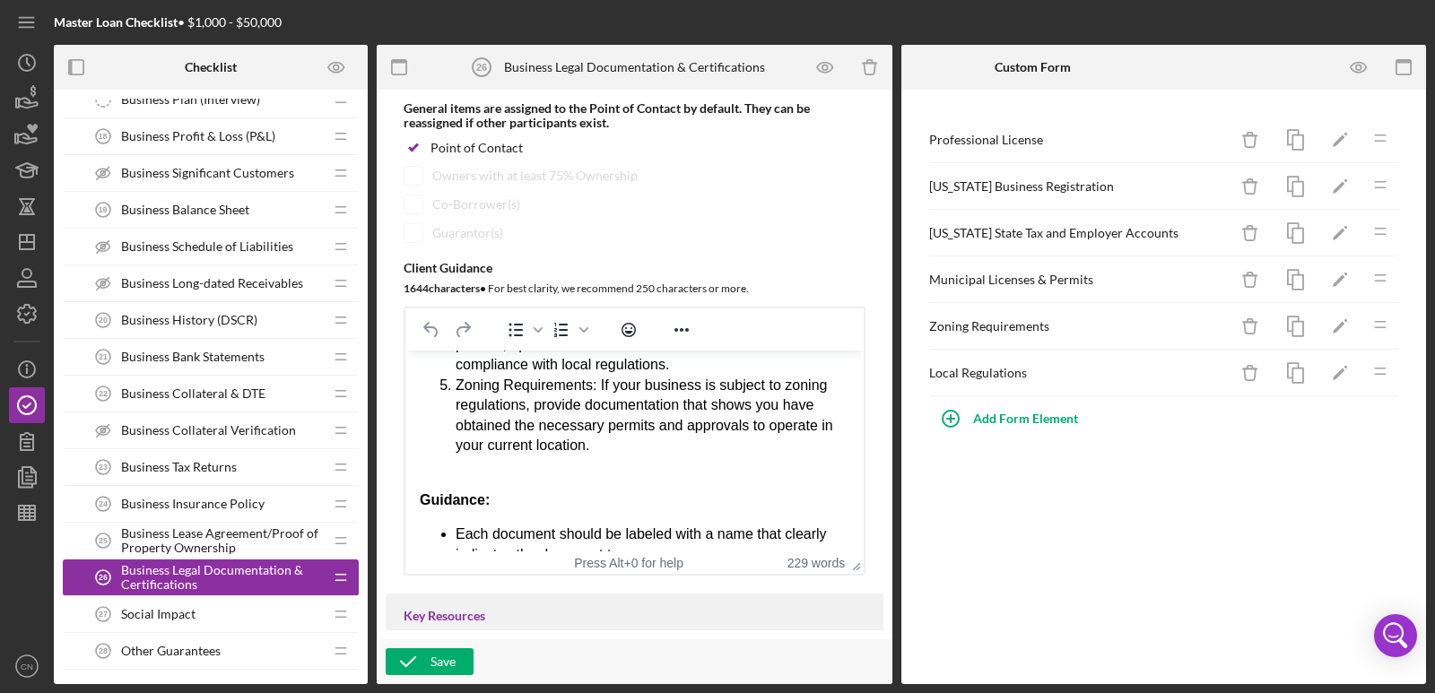
scroll to position [410, 0]
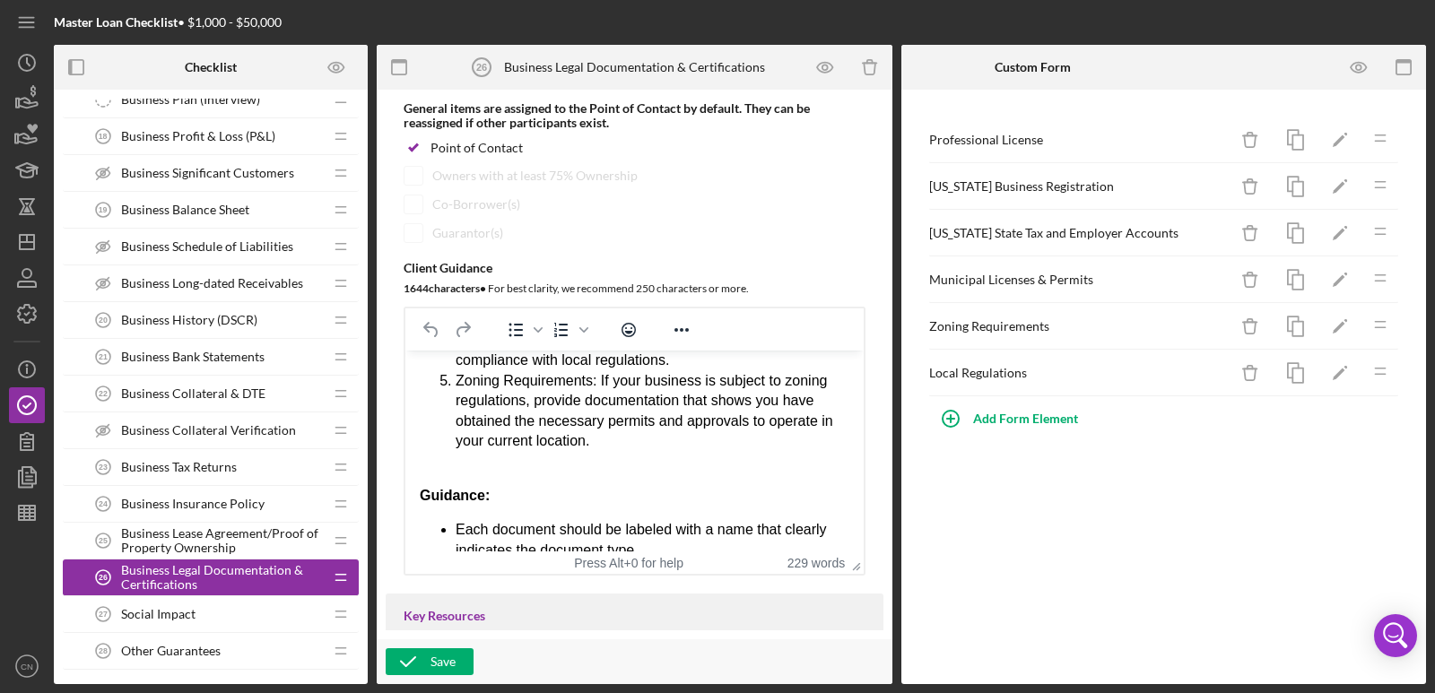
click at [182, 613] on span "Social Impact" at bounding box center [158, 614] width 74 height 14
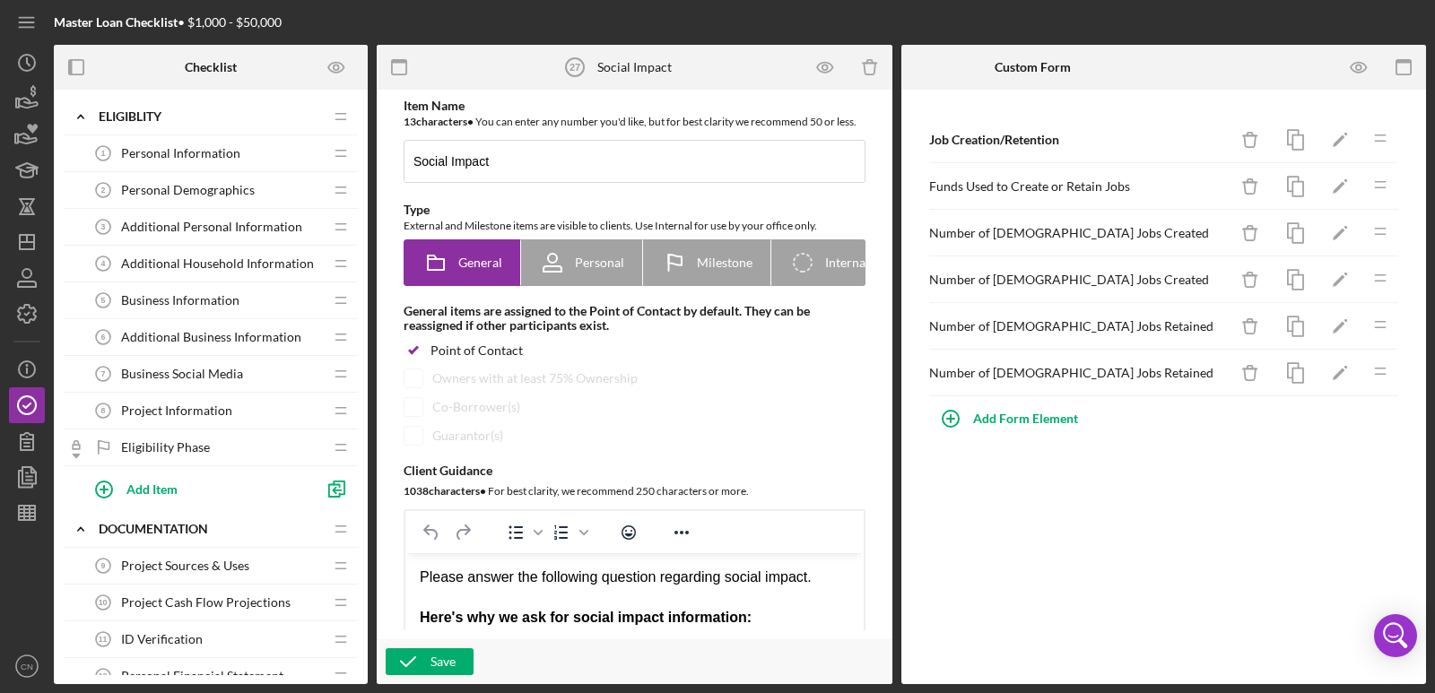
click at [225, 151] on span "Personal Information" at bounding box center [180, 153] width 119 height 14
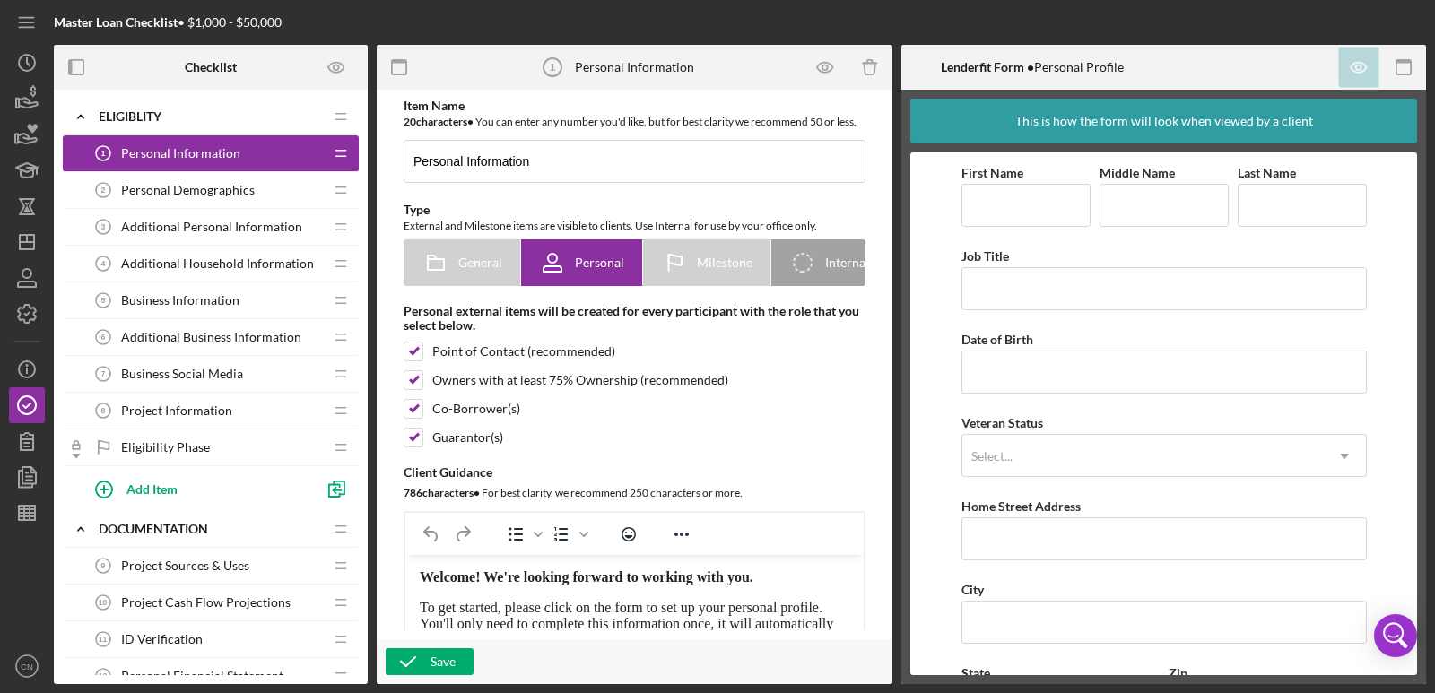
scroll to position [36, 0]
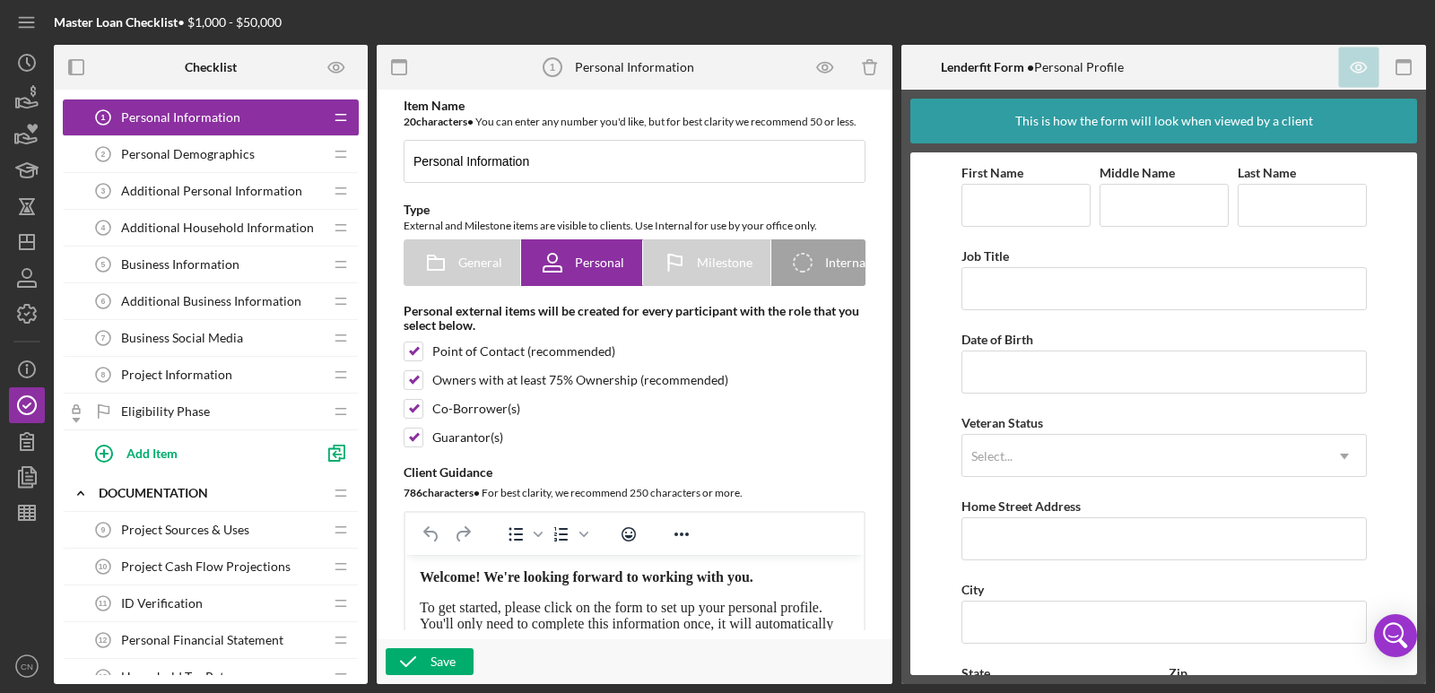
click at [225, 151] on span "Personal Demographics" at bounding box center [188, 154] width 134 height 14
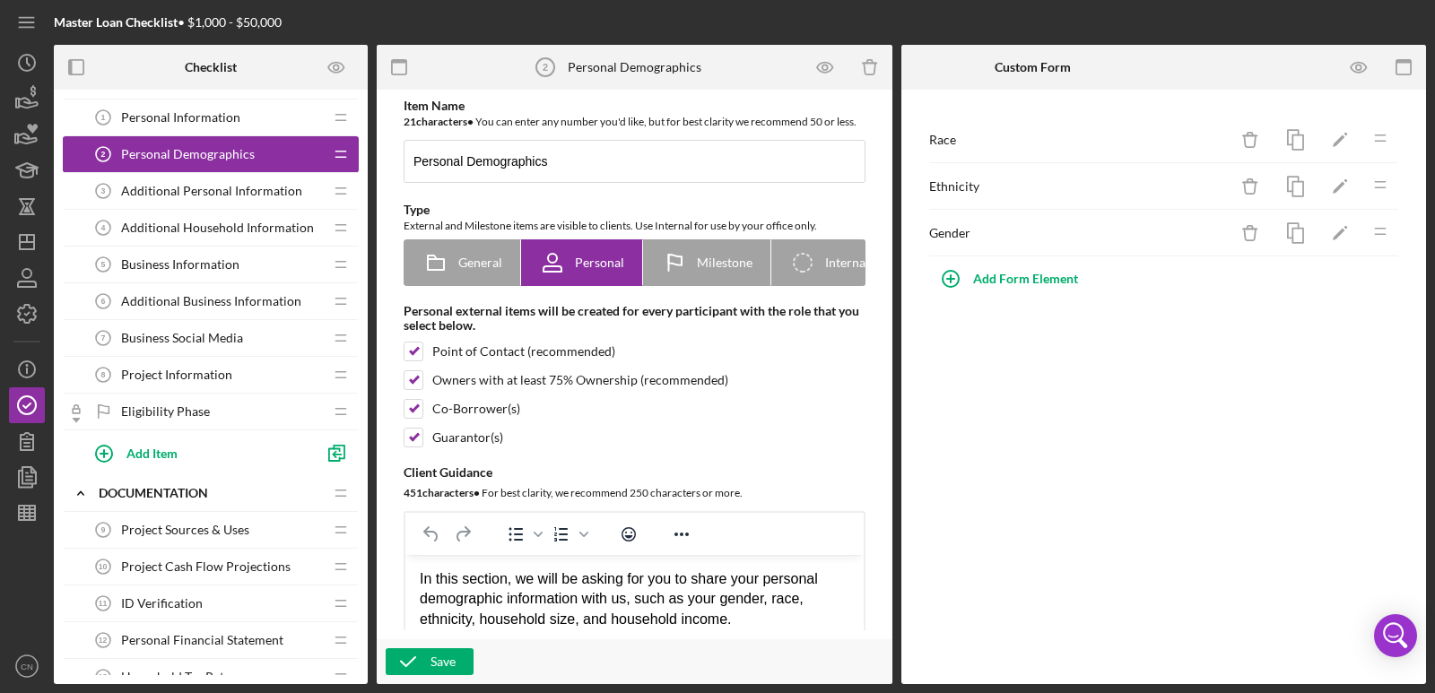
click at [213, 178] on div "Additional Personal Information 3 Additional Personal Information" at bounding box center [204, 191] width 238 height 36
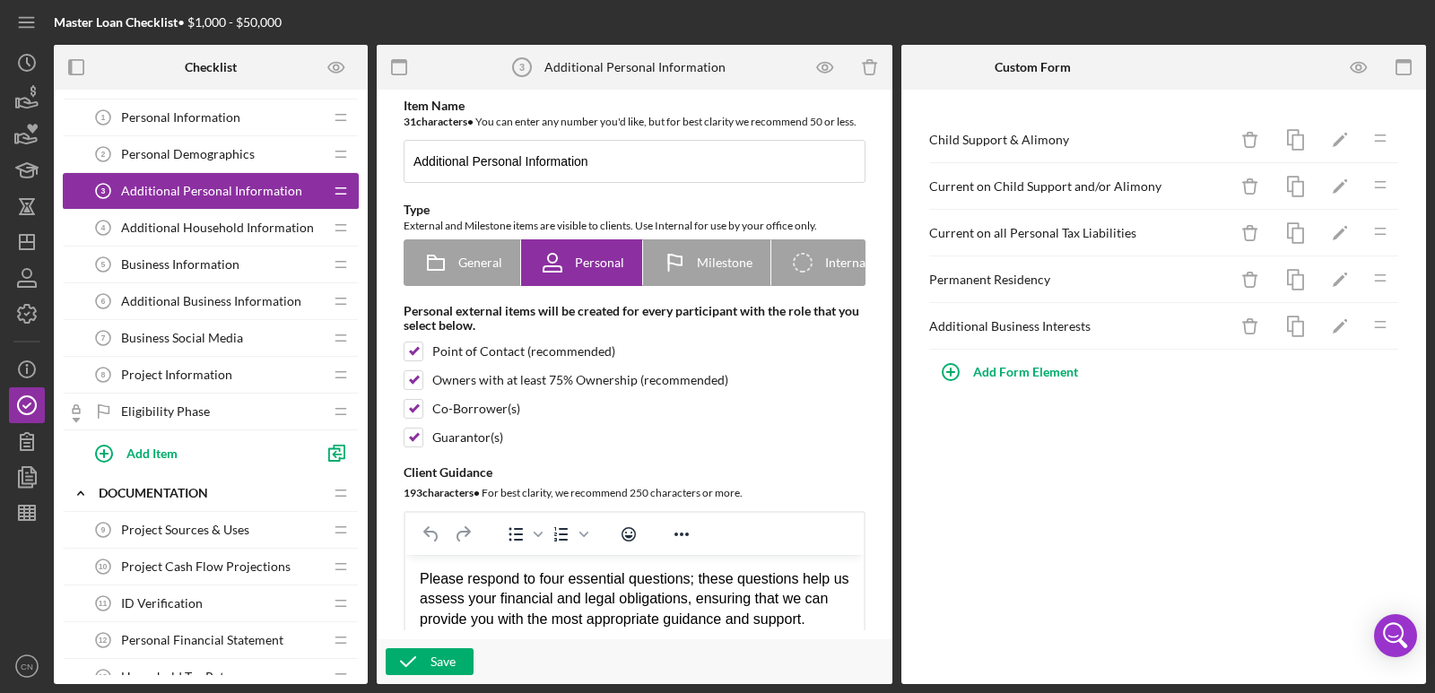
click at [204, 226] on span "Additional Household Information" at bounding box center [217, 228] width 193 height 14
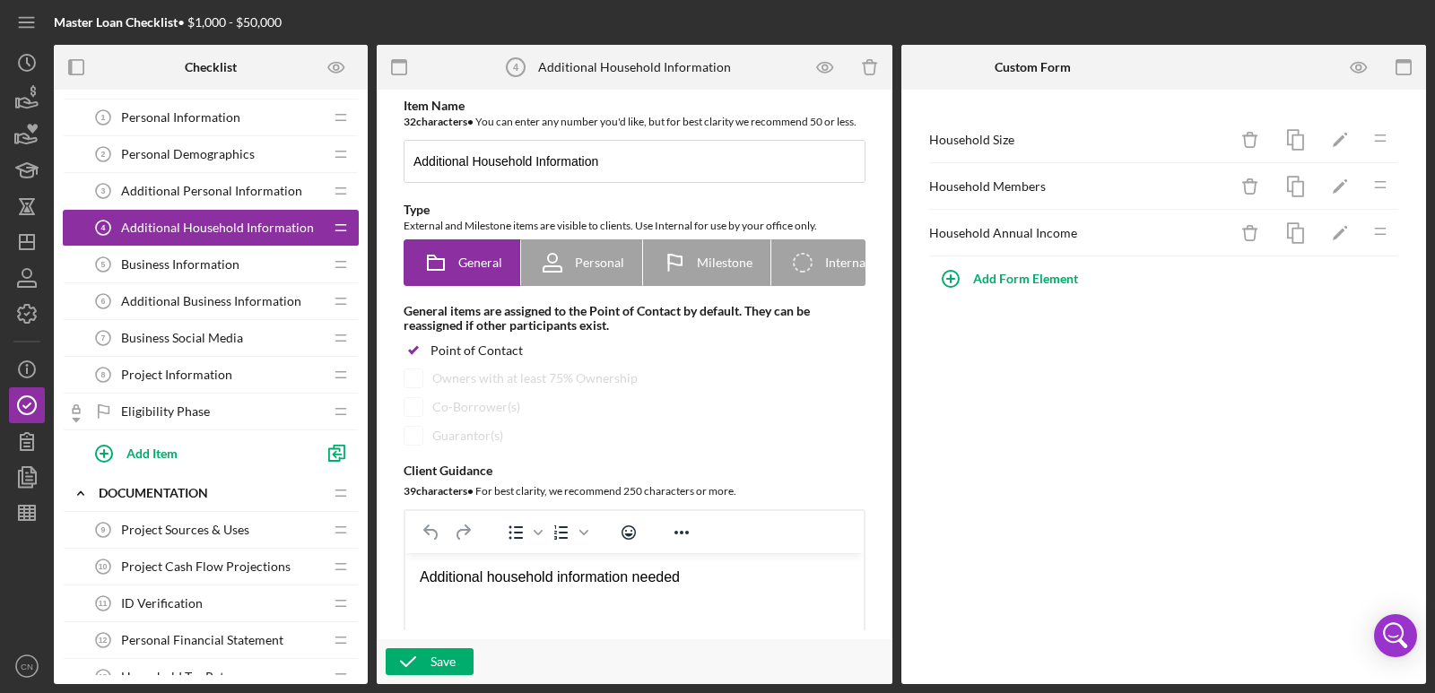
click at [196, 260] on span "Business Information" at bounding box center [180, 264] width 118 height 14
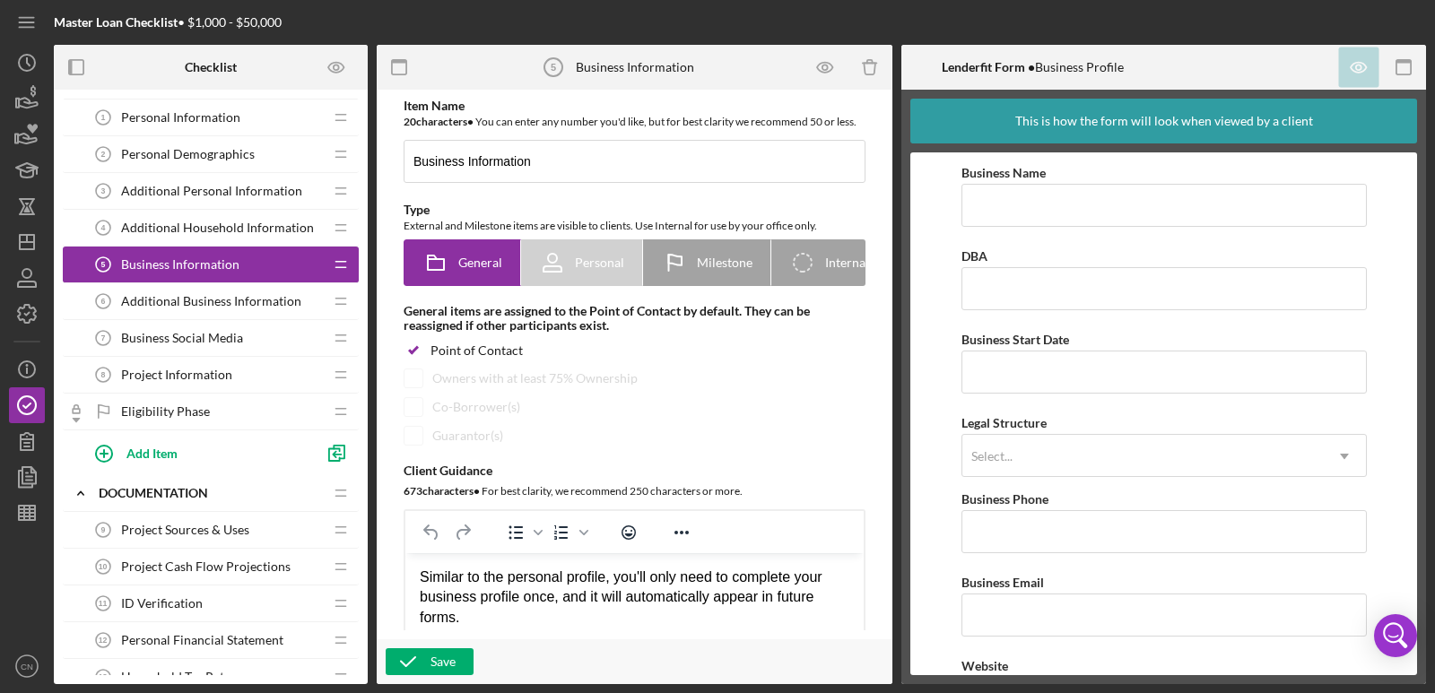
click at [188, 295] on span "Additional Business Information" at bounding box center [211, 301] width 180 height 14
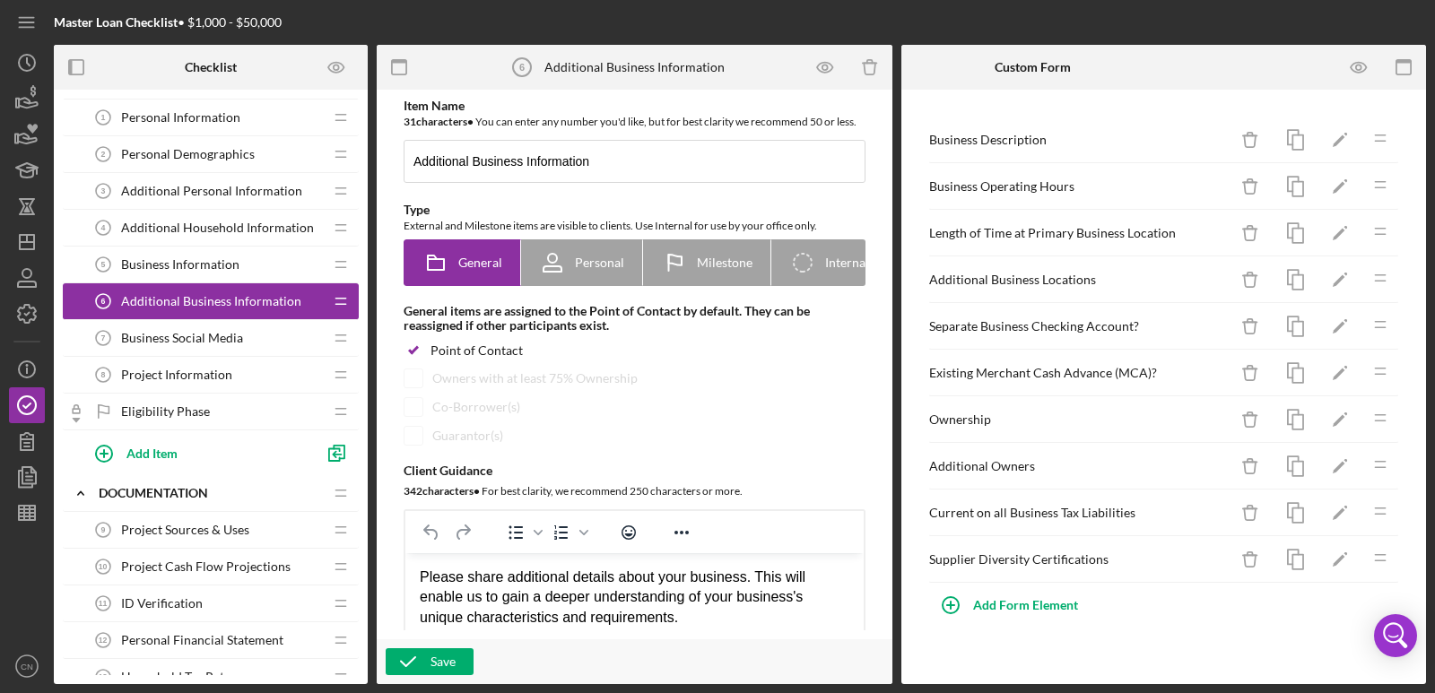
click at [179, 329] on div "Business Social Media 7 Business Social Media" at bounding box center [204, 338] width 238 height 36
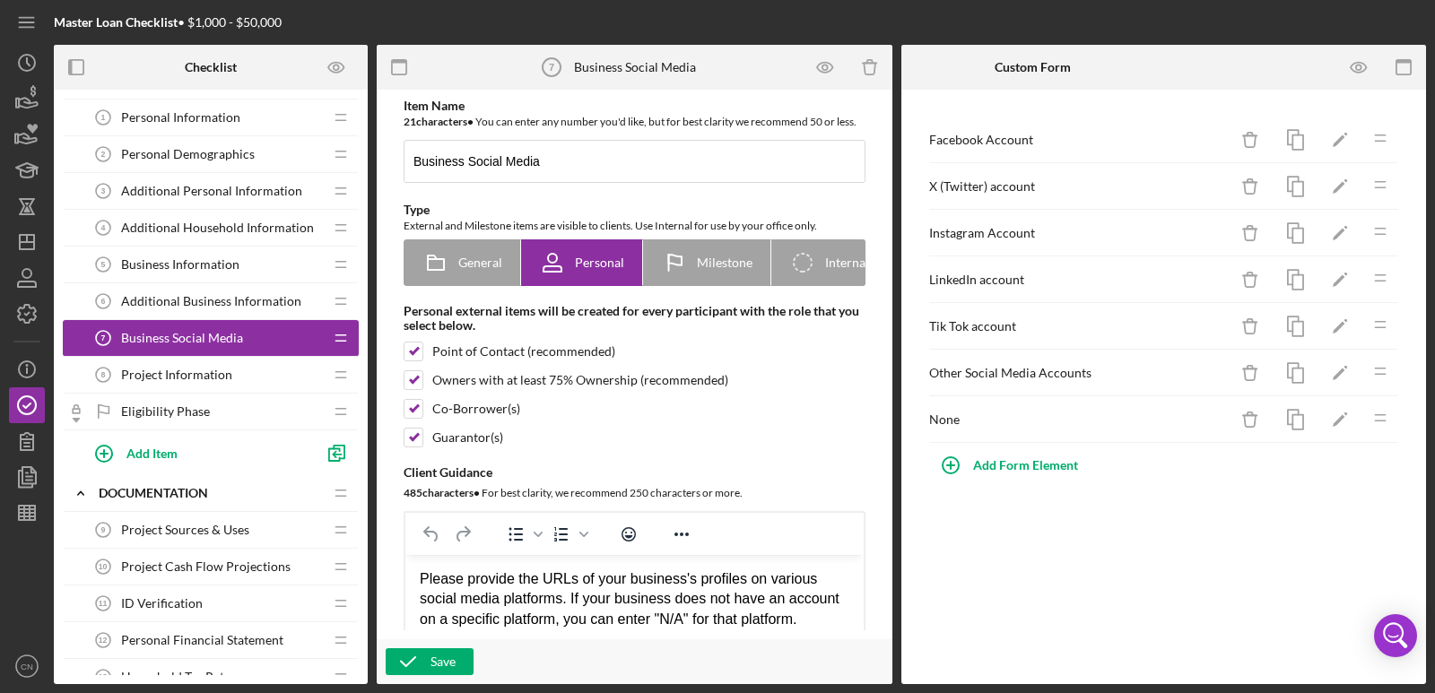
click at [171, 370] on span "Project Information" at bounding box center [176, 375] width 111 height 14
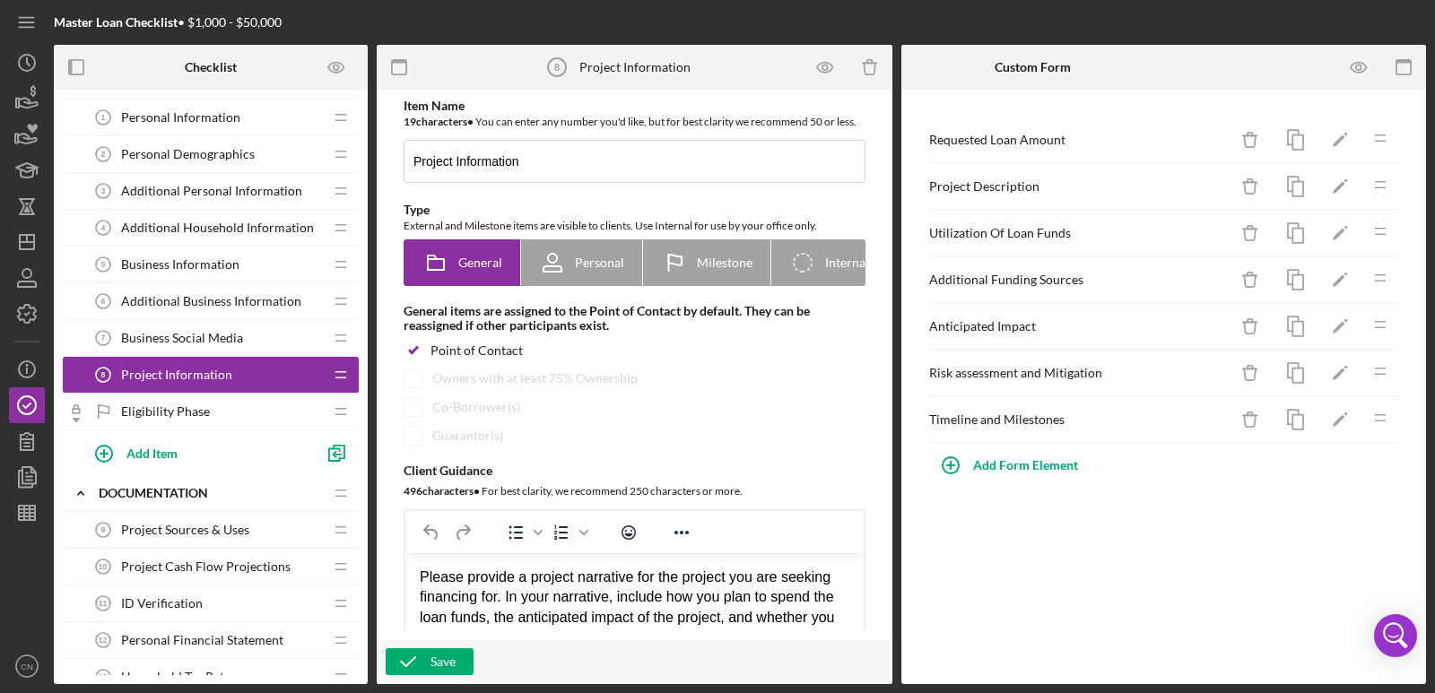
click at [200, 523] on span "Project Sources & Uses" at bounding box center [185, 530] width 128 height 14
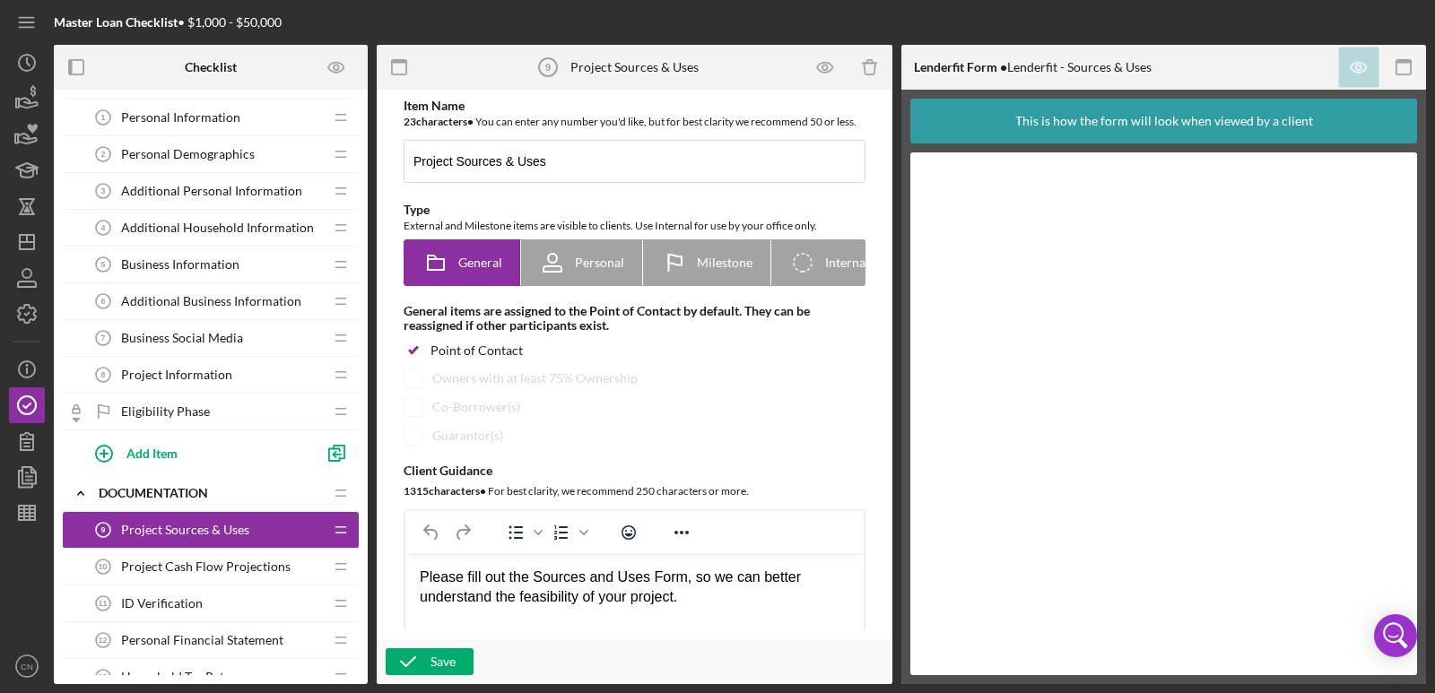
click at [180, 643] on span "Personal Financial Statement" at bounding box center [202, 640] width 162 height 14
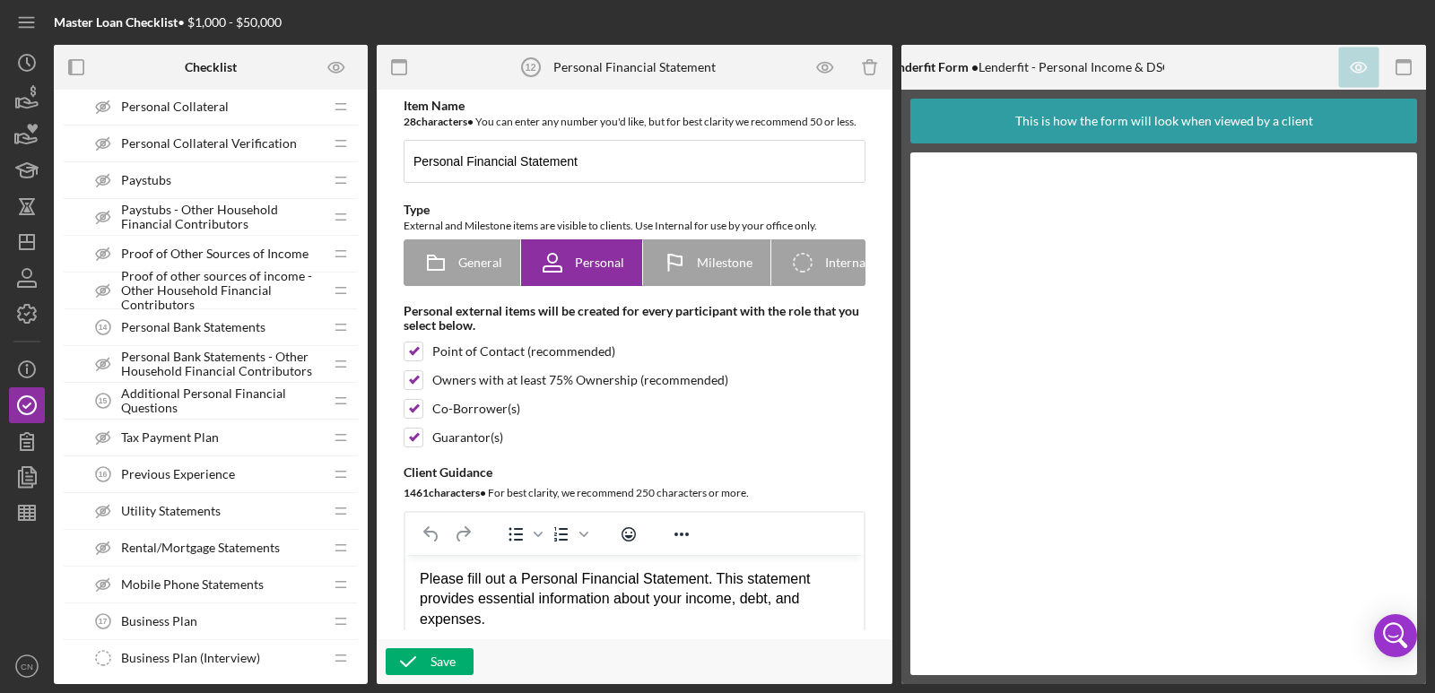
scroll to position [646, 0]
click at [172, 615] on span "Business Plan" at bounding box center [159, 619] width 76 height 14
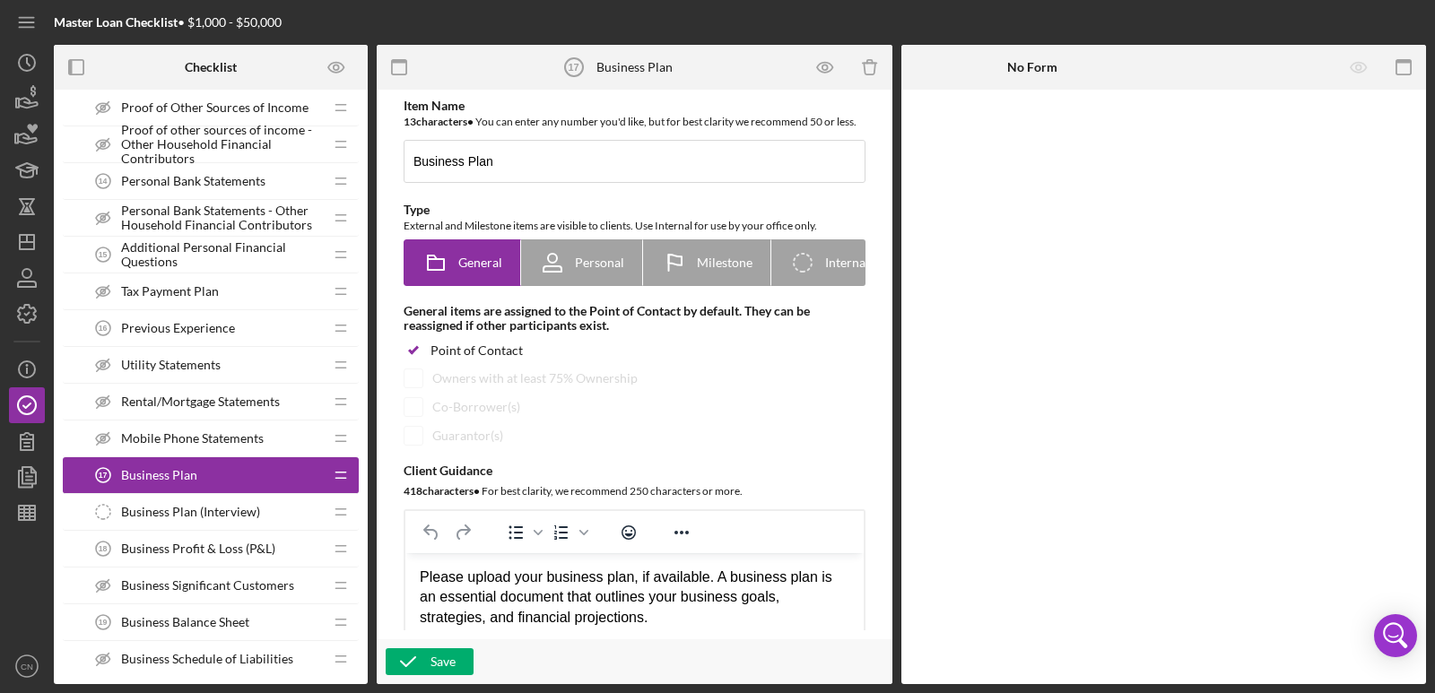
scroll to position [825, 0]
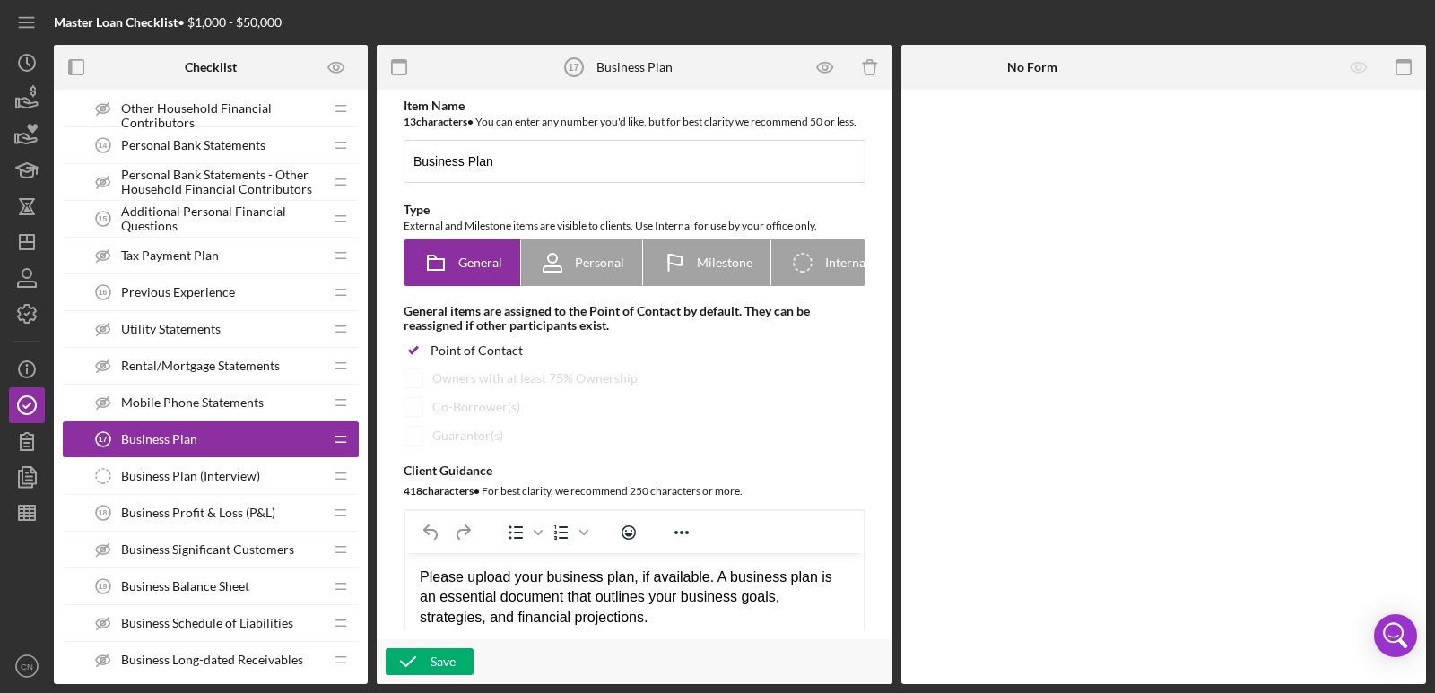
drag, startPoint x: 178, startPoint y: 509, endPoint x: 224, endPoint y: 493, distance: 48.2
click at [181, 508] on span "Business Profit & Loss (P&L)" at bounding box center [198, 513] width 154 height 14
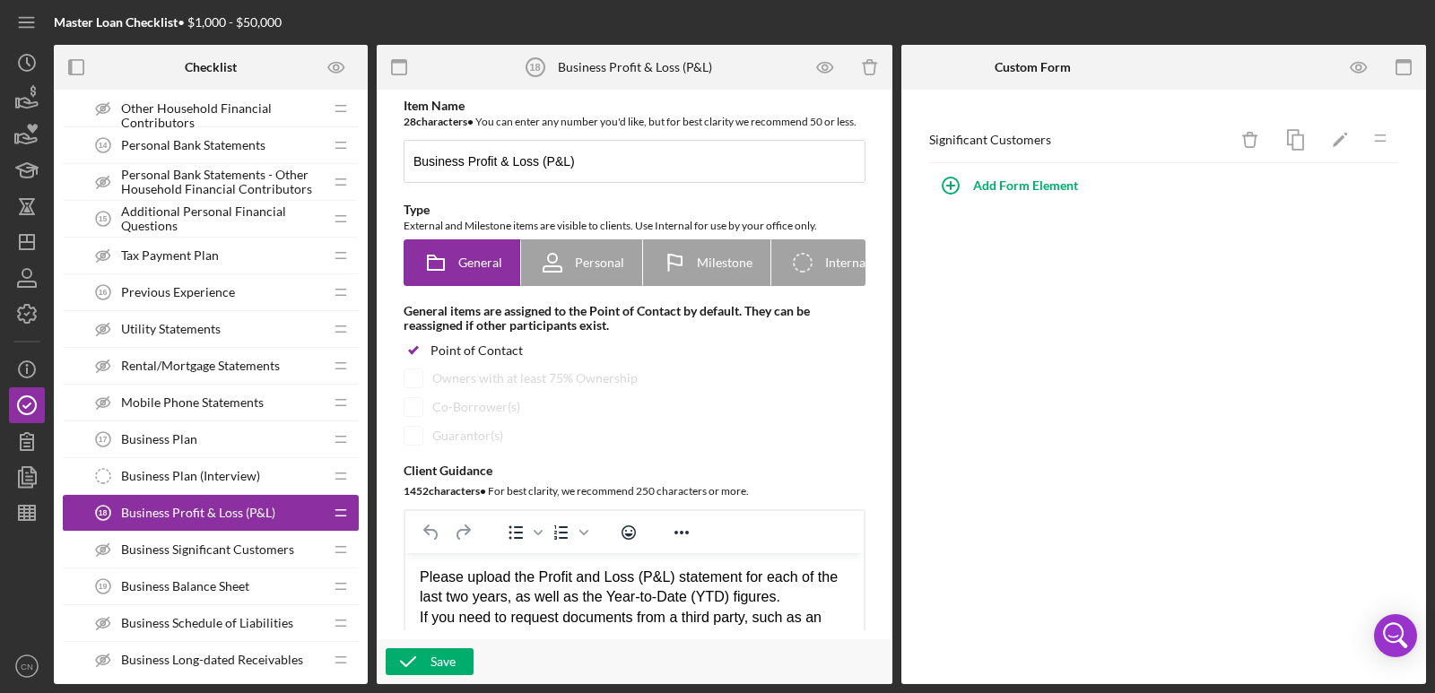
click at [243, 123] on span "Proof of other sources of income - Other Household Financial Contributors" at bounding box center [222, 108] width 202 height 43
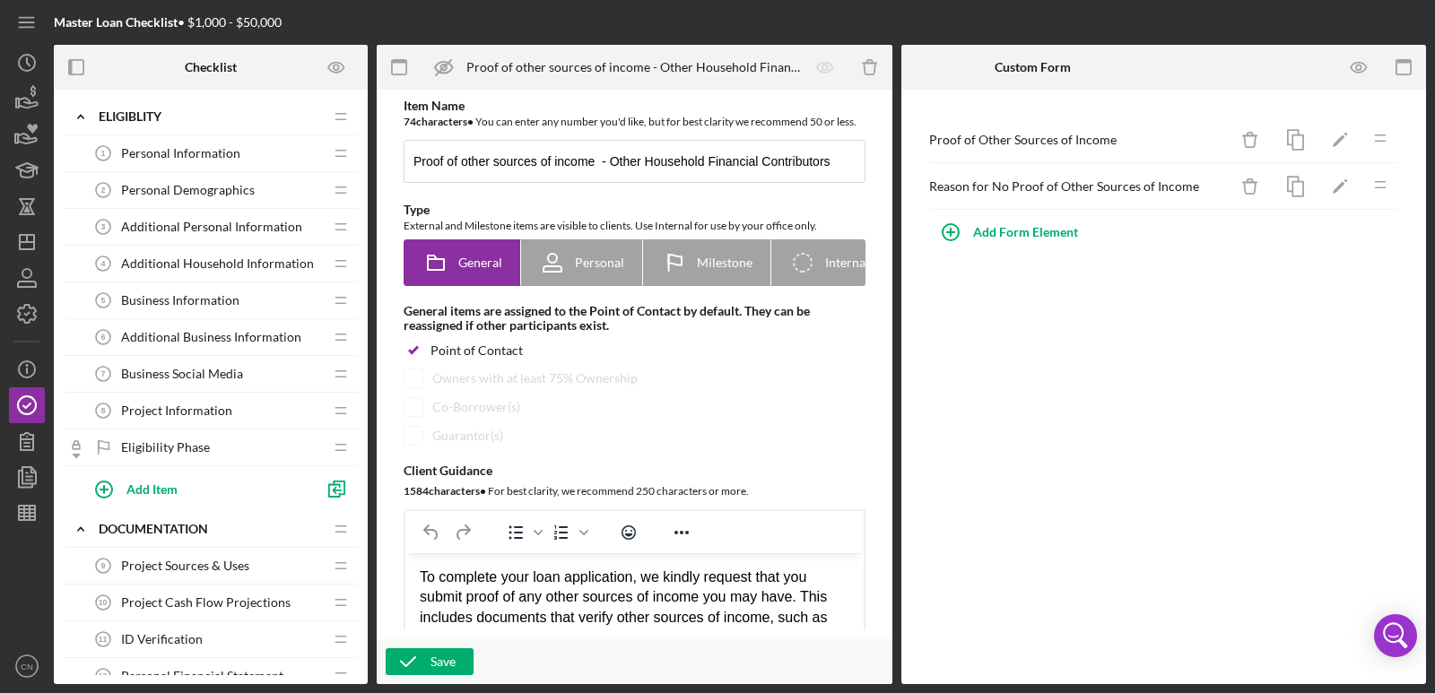
click at [167, 152] on span "Personal Information" at bounding box center [180, 153] width 119 height 14
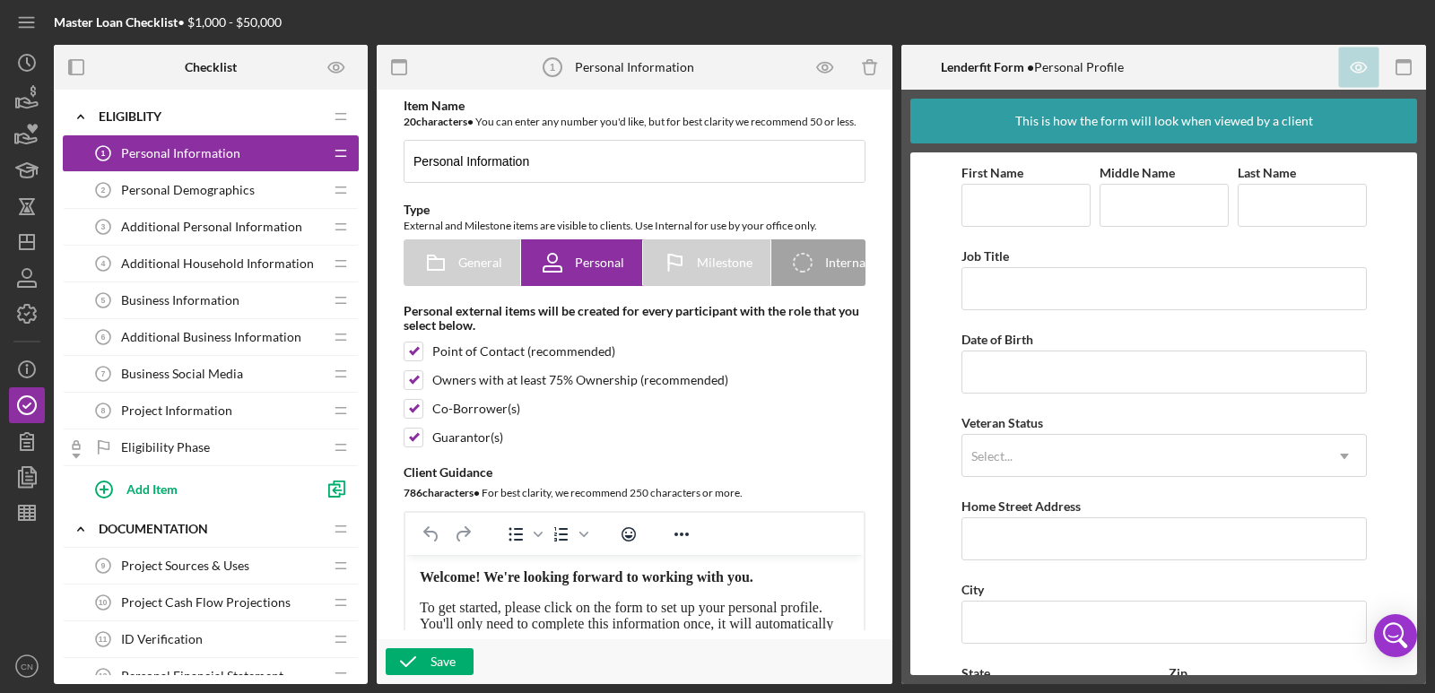
click at [204, 193] on span "Personal Demographics" at bounding box center [188, 190] width 134 height 14
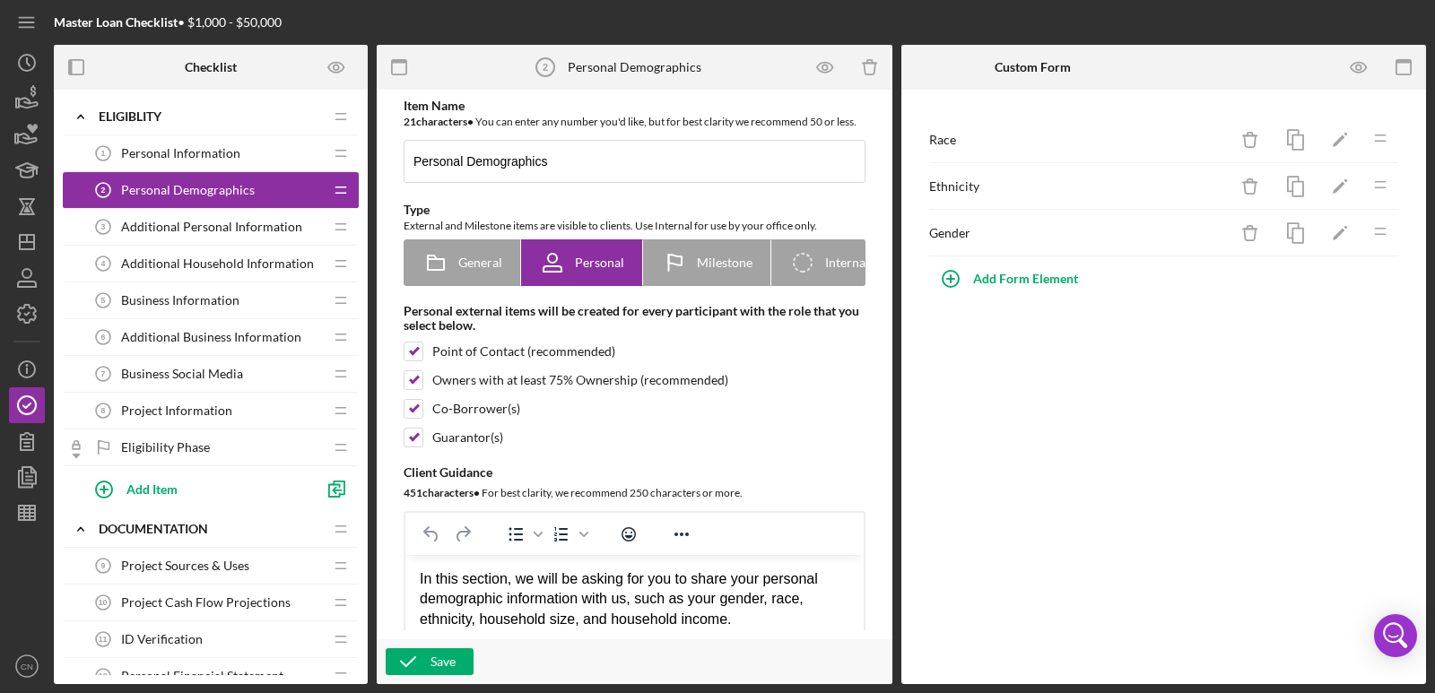
click at [196, 226] on span "Additional Personal Information" at bounding box center [211, 227] width 181 height 14
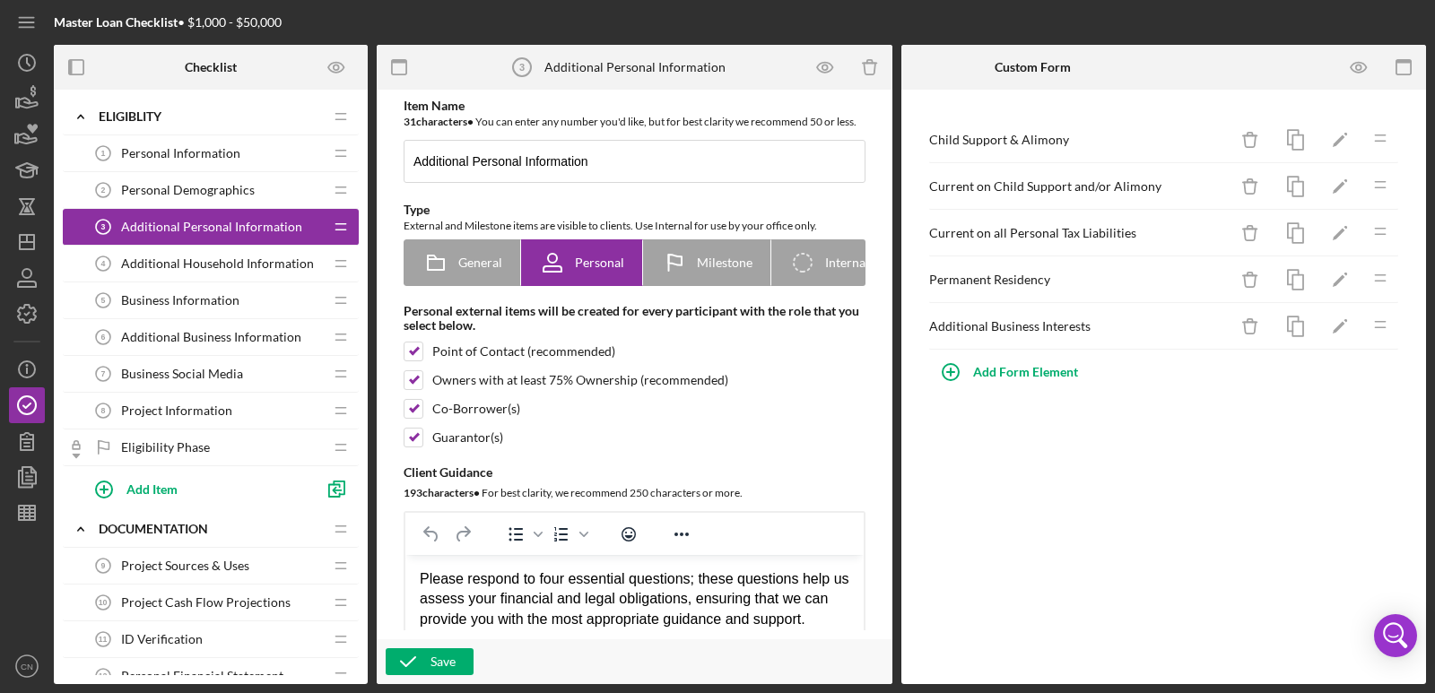
click at [190, 259] on span "Additional Household Information" at bounding box center [217, 263] width 193 height 14
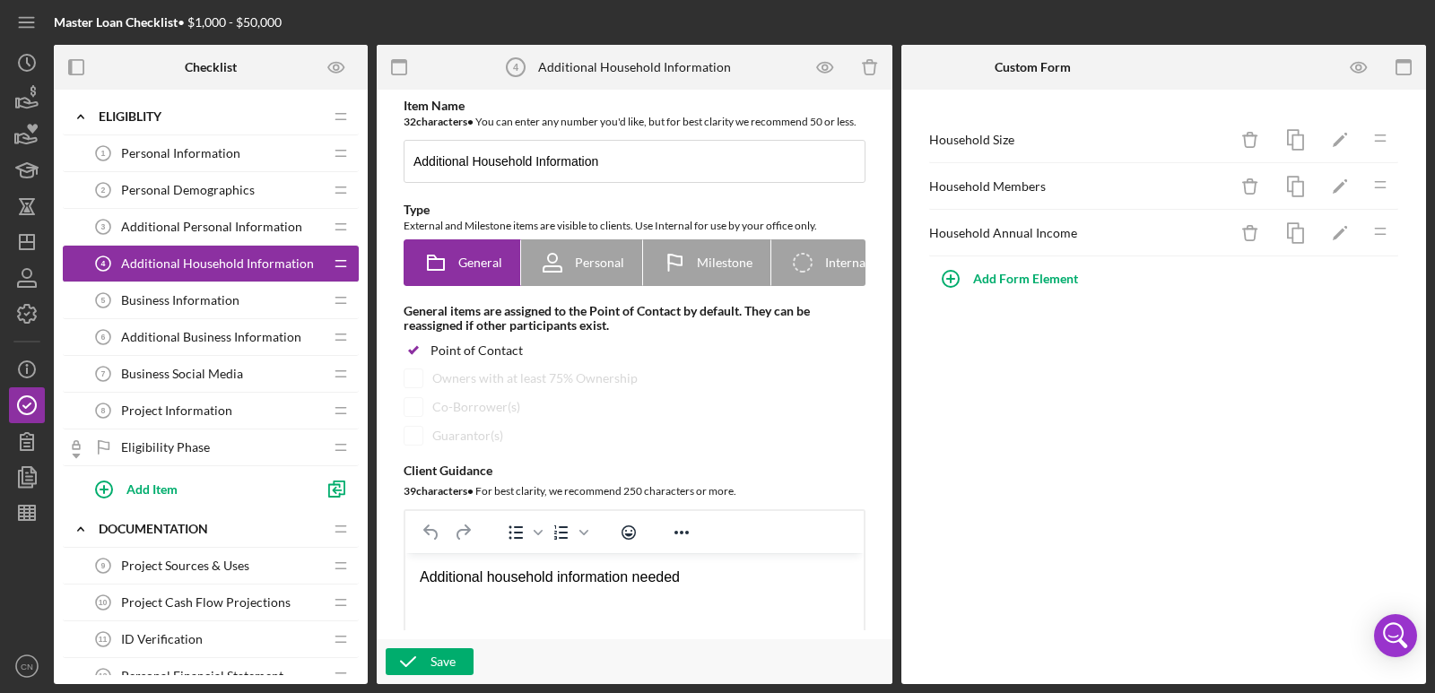
click at [176, 297] on span "Business Information" at bounding box center [180, 300] width 118 height 14
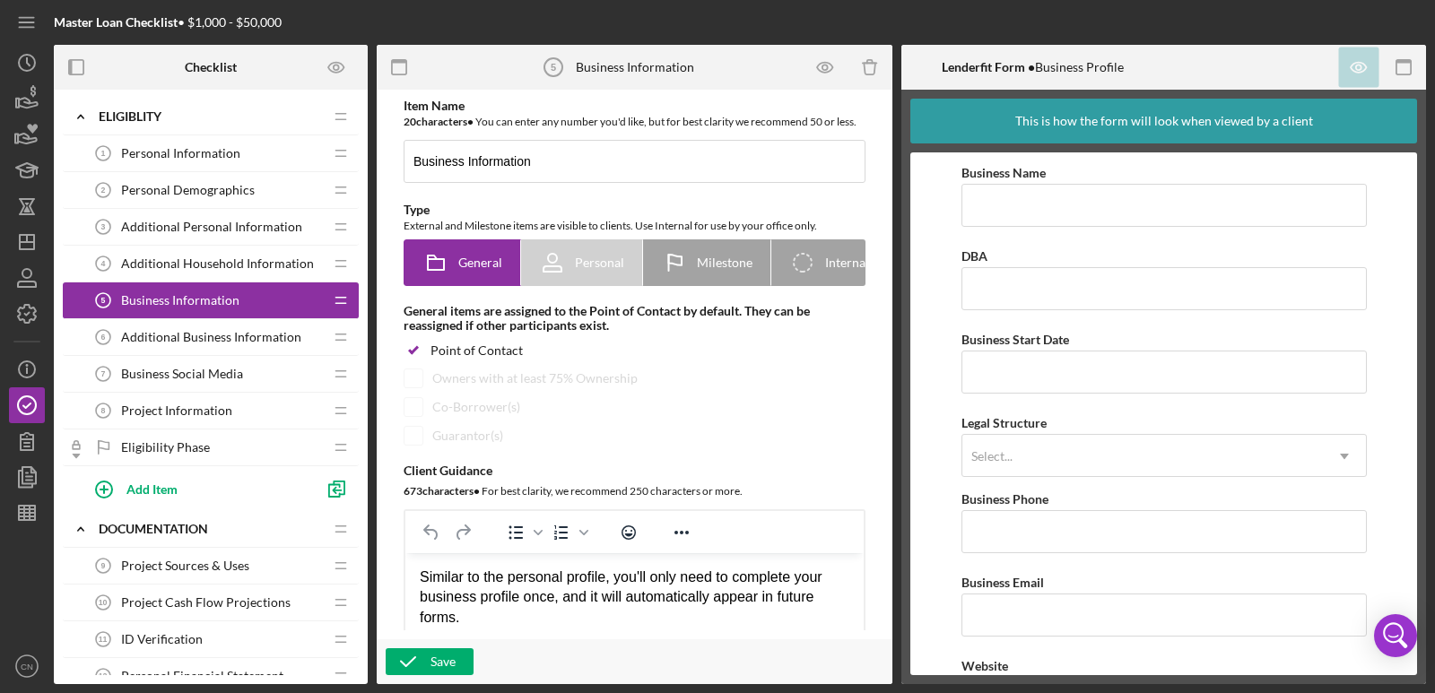
click at [152, 332] on span "Additional Business Information" at bounding box center [211, 337] width 180 height 14
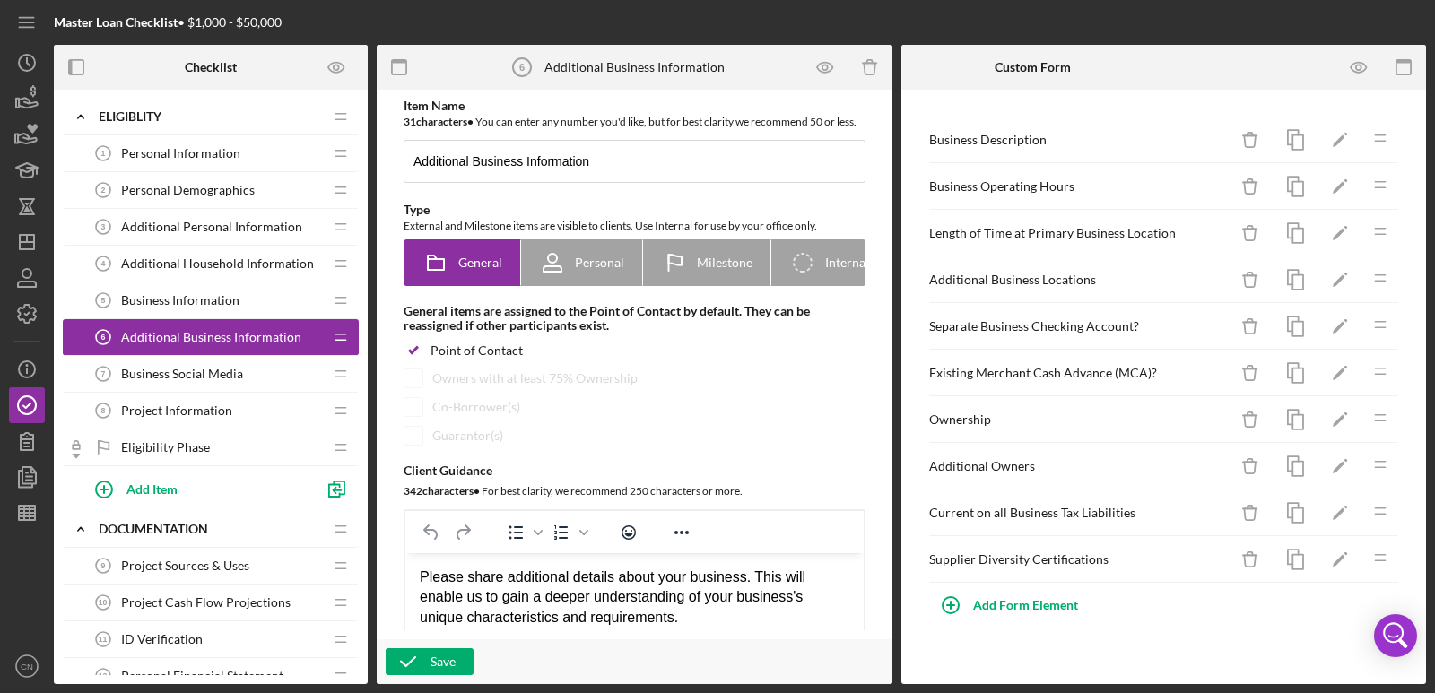
click at [149, 371] on span "Business Social Media" at bounding box center [182, 374] width 122 height 14
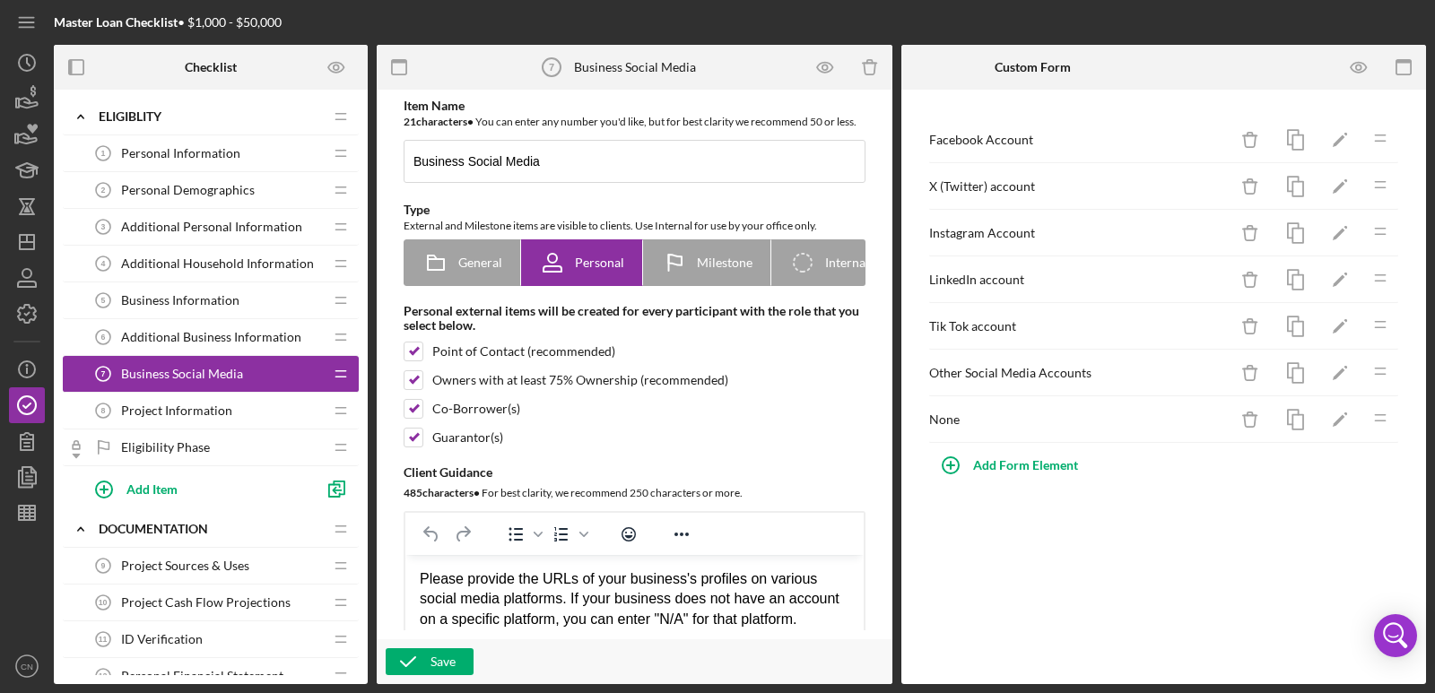
click at [156, 408] on span "Project Information" at bounding box center [176, 411] width 111 height 14
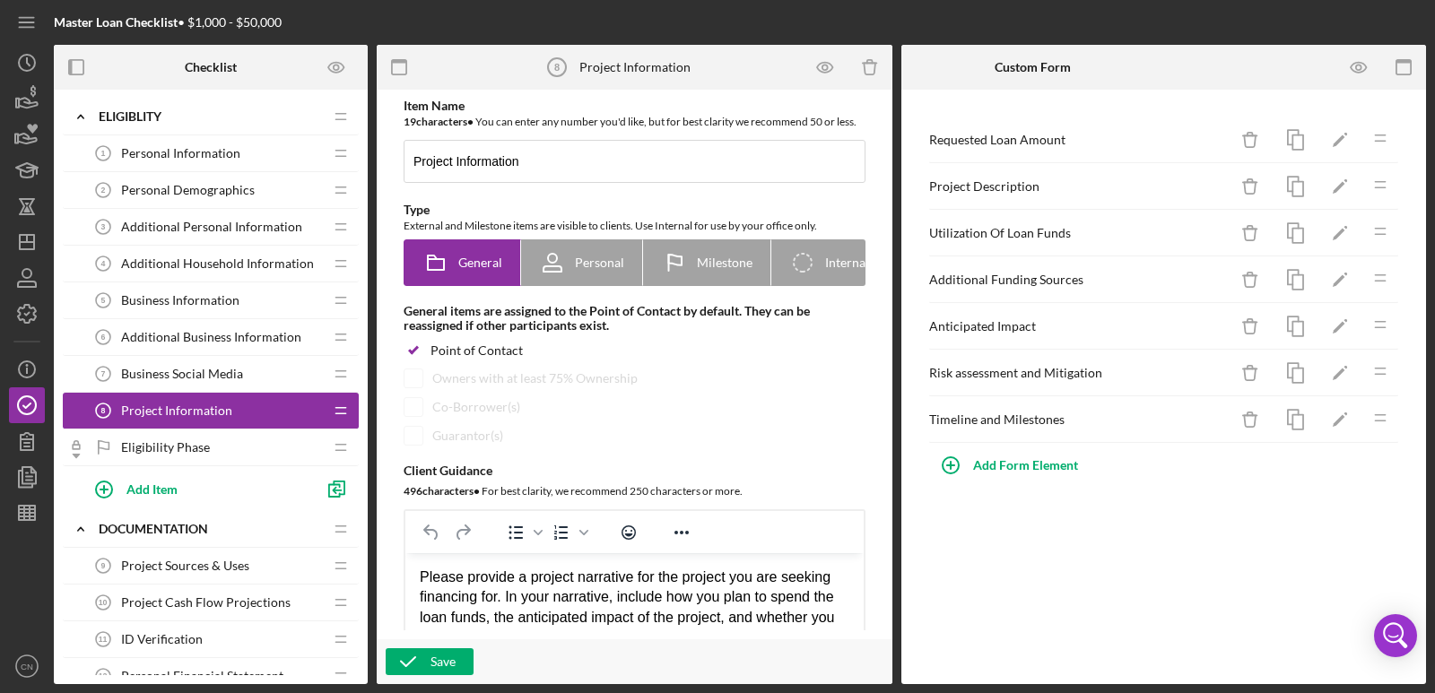
click at [162, 568] on span "Project Sources & Uses" at bounding box center [185, 566] width 128 height 14
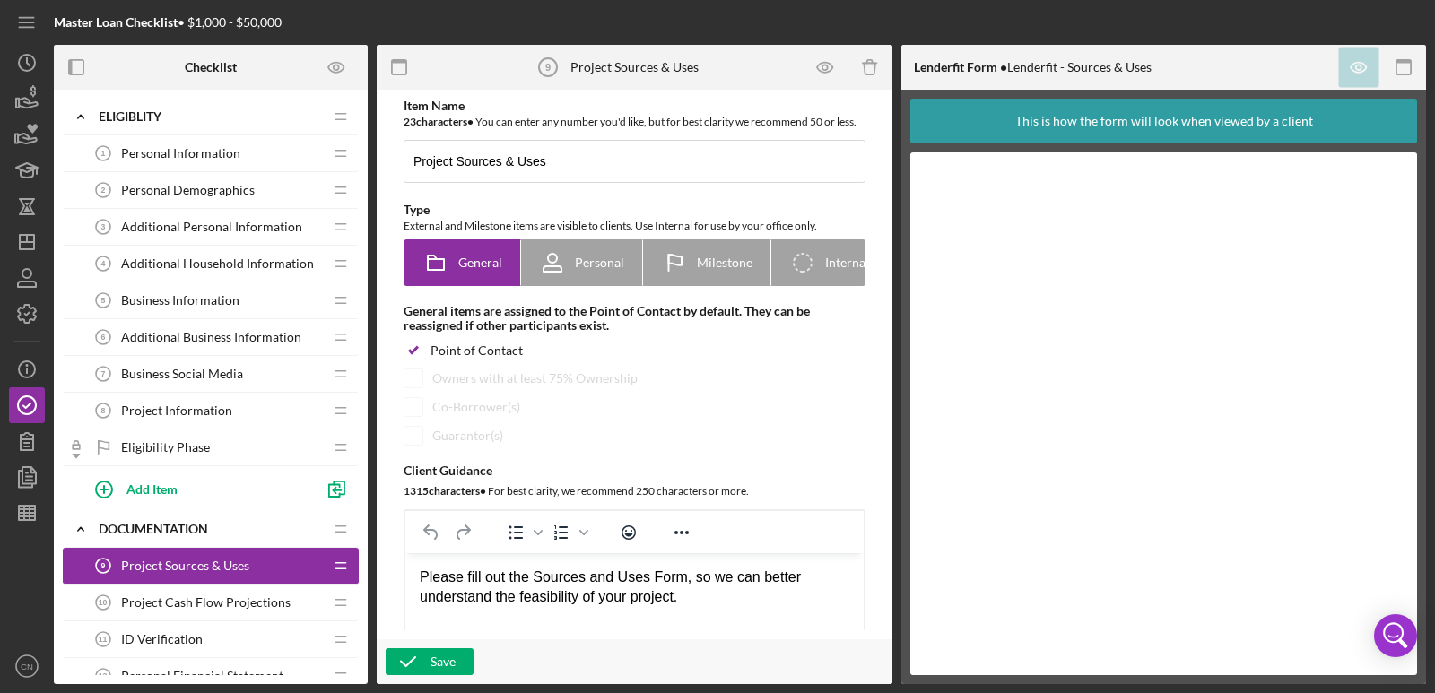
click at [167, 600] on span "Project Cash Flow Projections" at bounding box center [206, 602] width 170 height 14
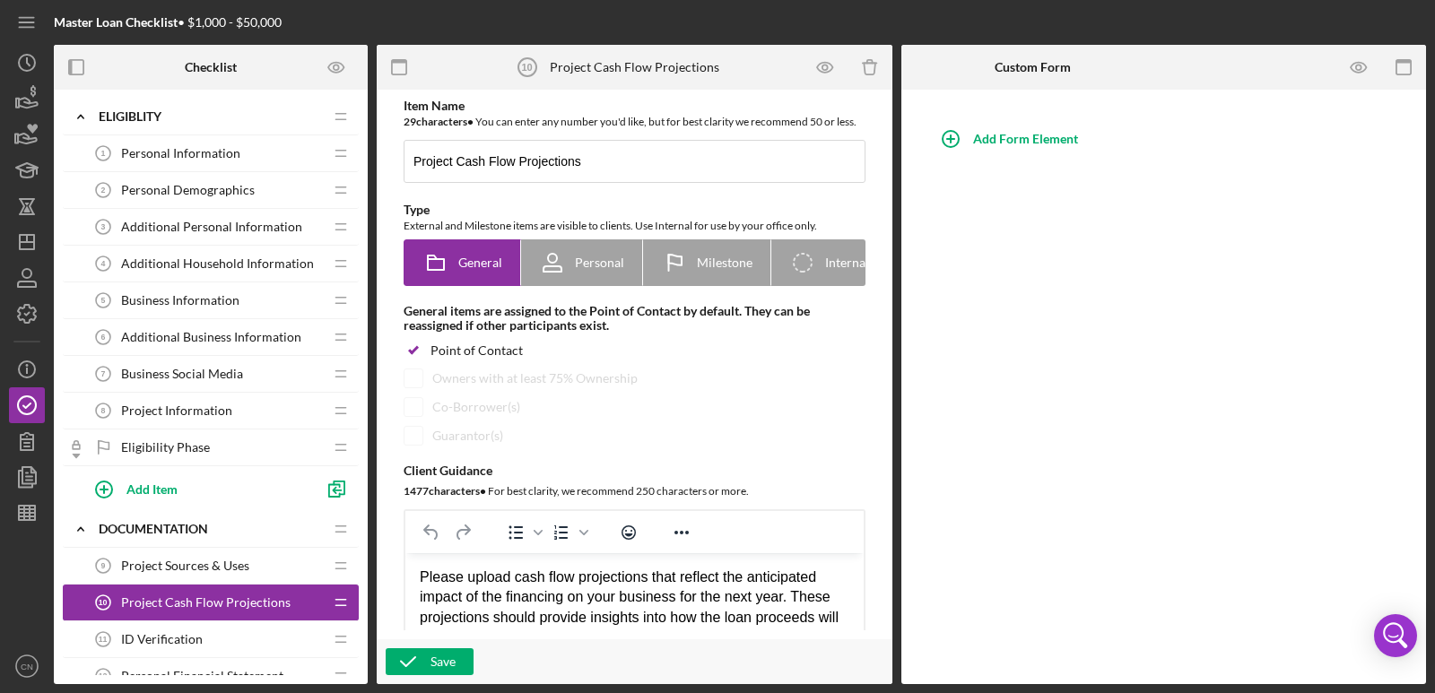
click at [170, 641] on span "ID Verification" at bounding box center [162, 639] width 82 height 14
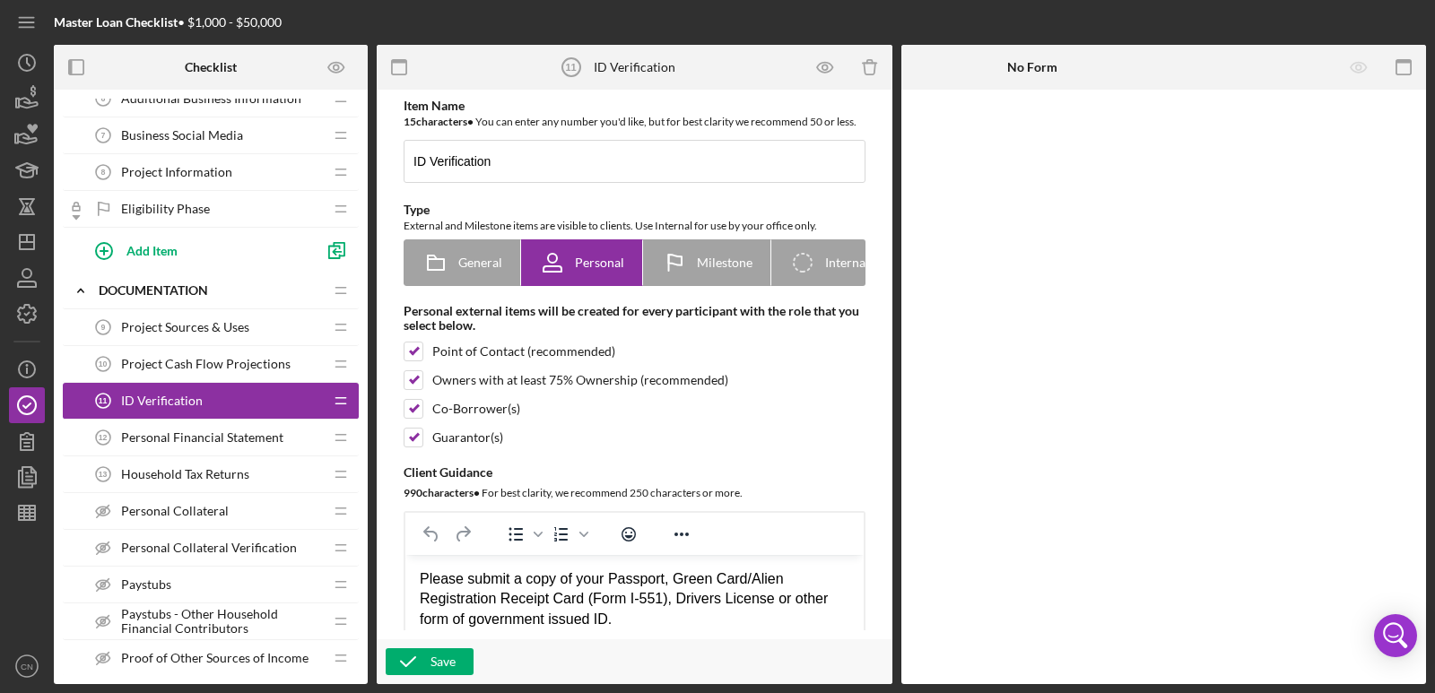
scroll to position [251, 0]
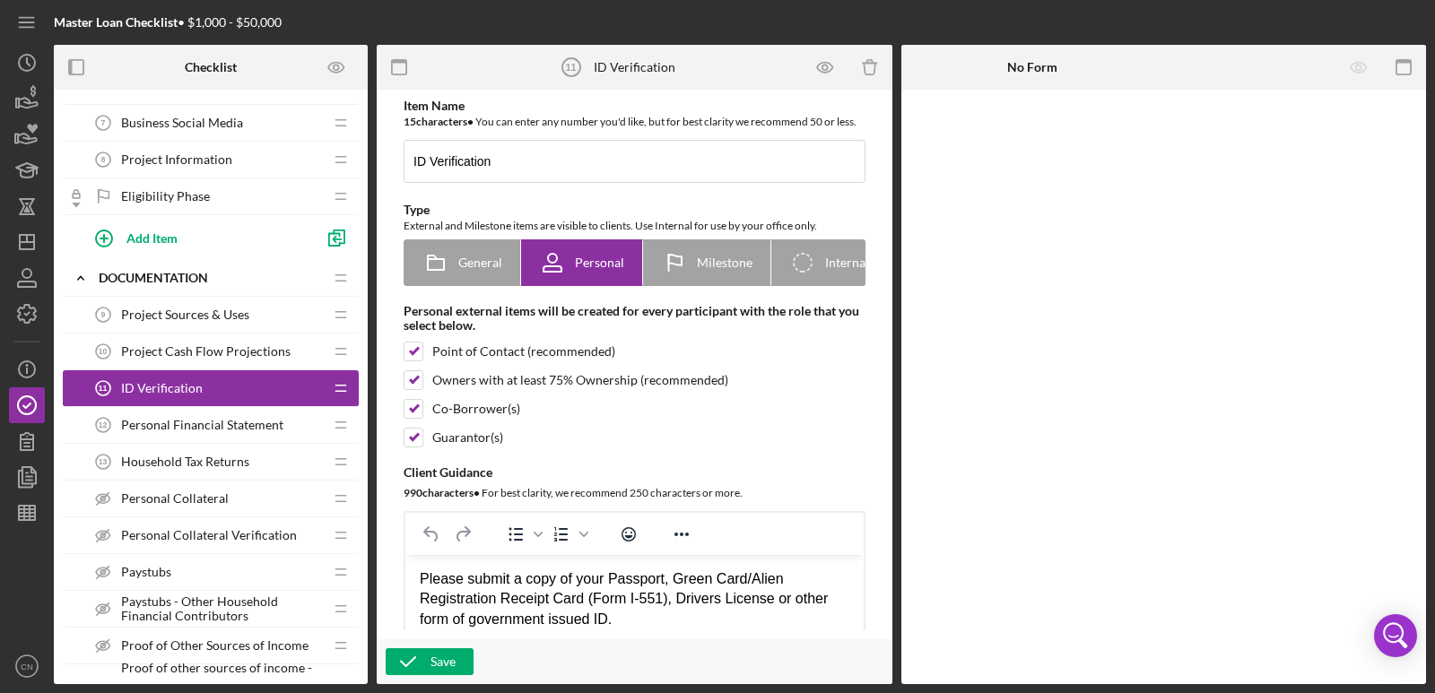
click at [170, 424] on span "Personal Financial Statement" at bounding box center [202, 425] width 162 height 14
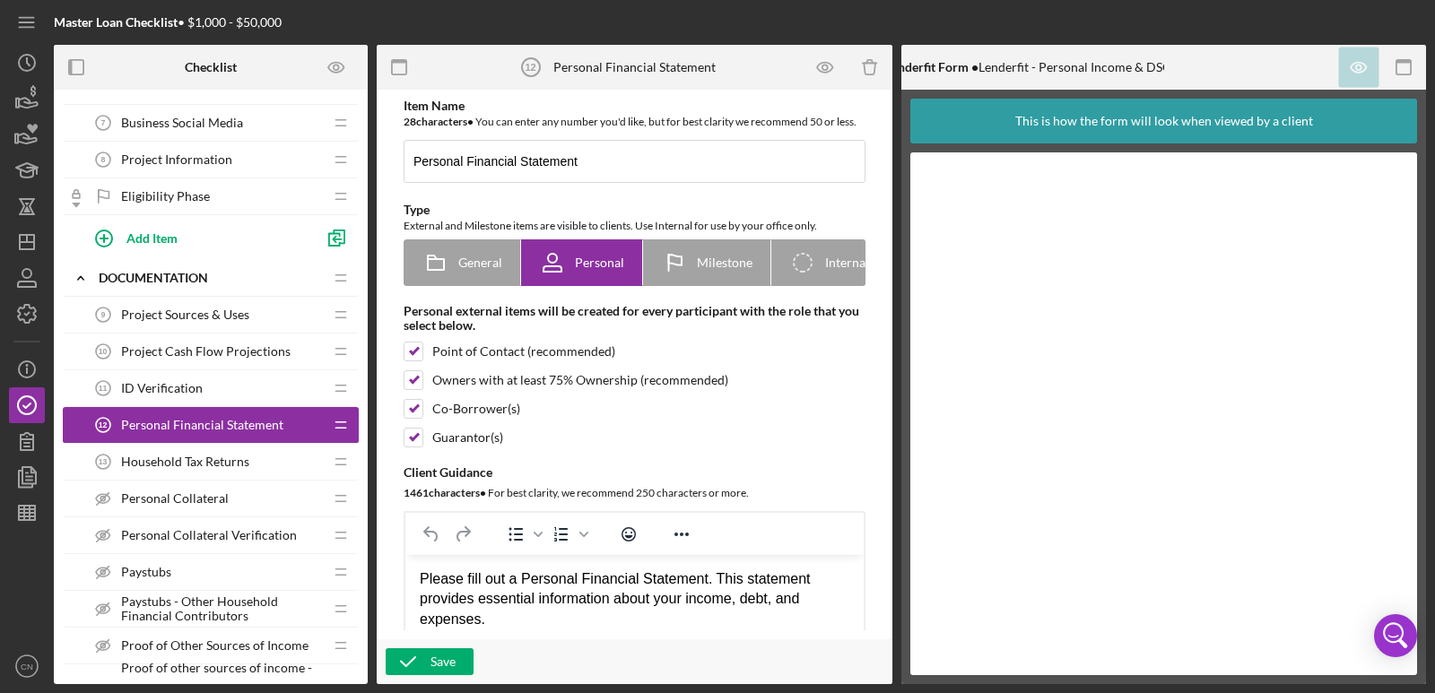
click at [180, 460] on span "Household Tax Returns" at bounding box center [185, 462] width 128 height 14
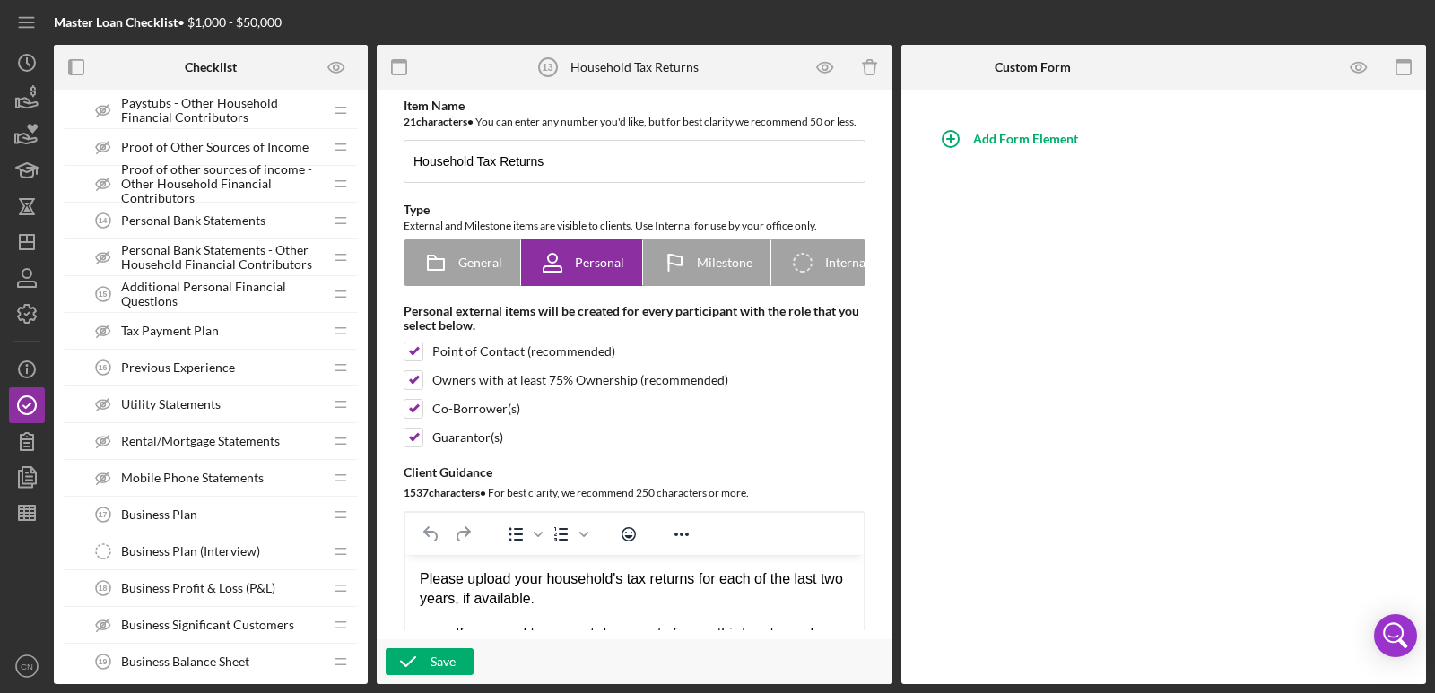
scroll to position [753, 0]
click at [271, 277] on span "Additional Personal Financial Questions" at bounding box center [222, 290] width 202 height 29
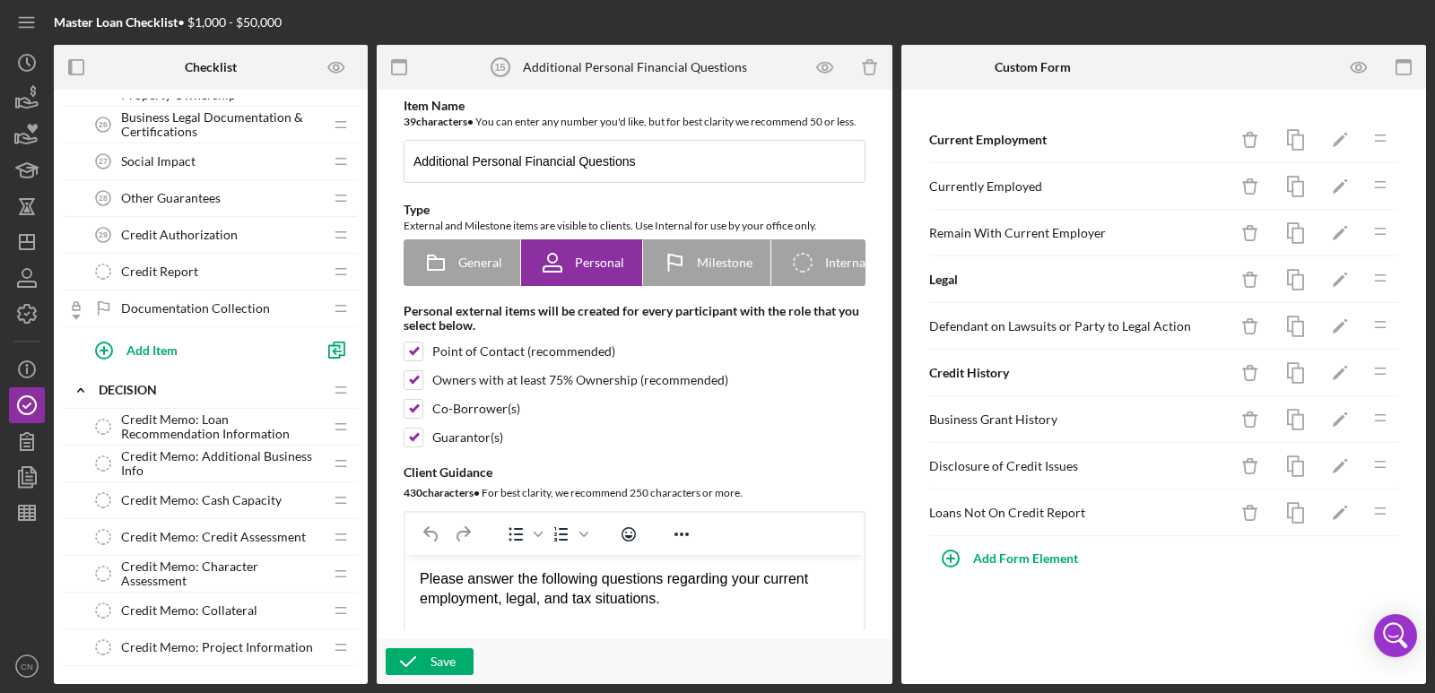
scroll to position [1686, 0]
